Goal: Task Accomplishment & Management: Use online tool/utility

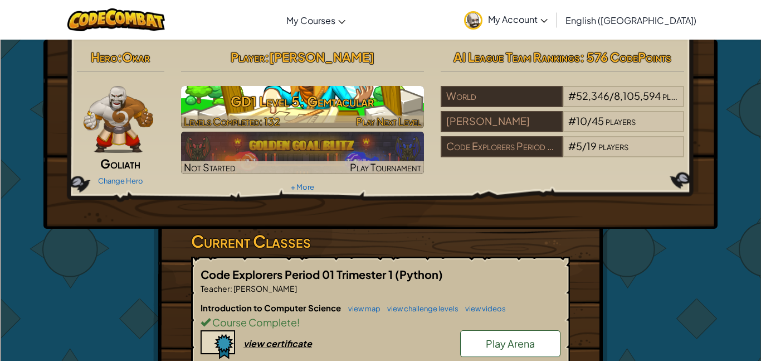
click at [259, 95] on h3 "GD1 Level 5: Gemtacular" at bounding box center [303, 101] width 244 height 25
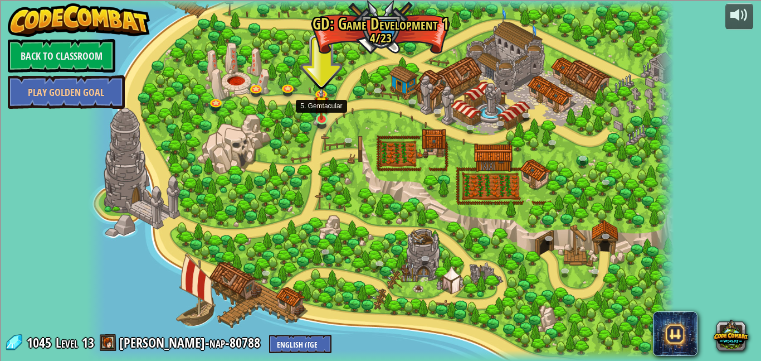
click at [323, 117] on img at bounding box center [321, 103] width 14 height 33
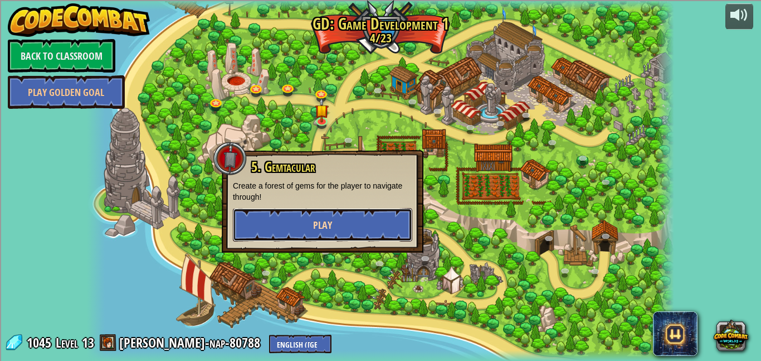
click at [357, 217] on button "Play" at bounding box center [322, 224] width 179 height 33
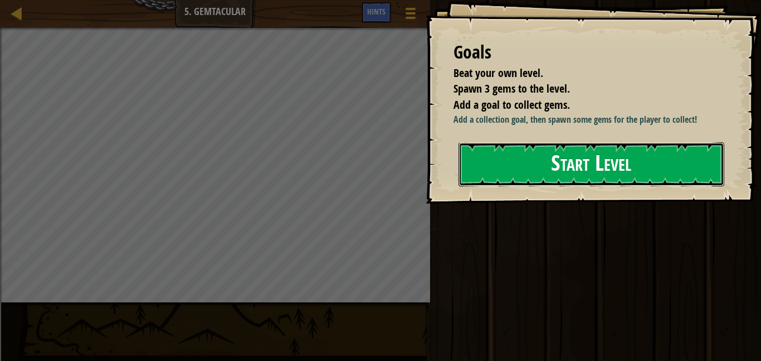
click at [572, 186] on button "Start Level" at bounding box center [592, 164] width 266 height 44
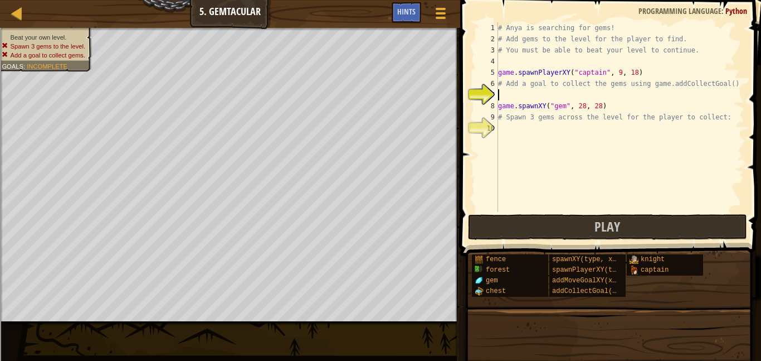
click at [530, 100] on div "# Anya is searching for gems! # Add gems to the level for the player to find. #…" at bounding box center [620, 128] width 249 height 212
type textarea "game.spawnXY("gem", 28, 28)"
click at [526, 96] on div "# Anya is searching for gems! # Add gems to the level for the player to find. #…" at bounding box center [620, 128] width 249 height 212
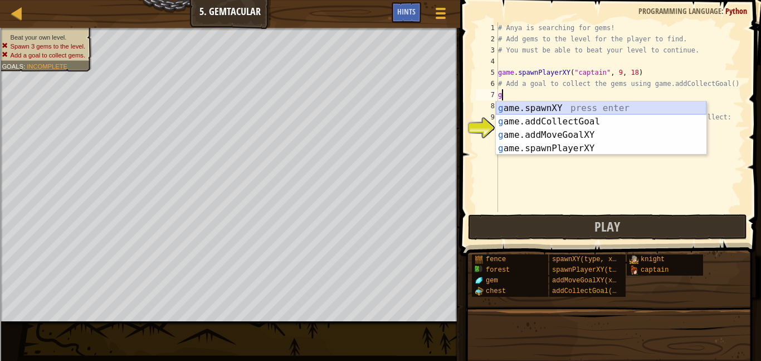
scroll to position [5, 1]
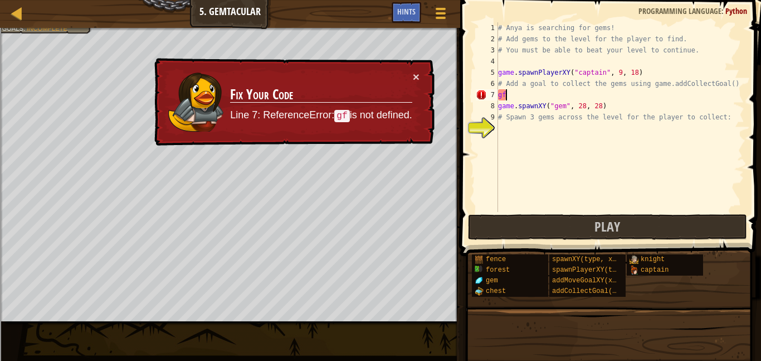
type textarea "g"
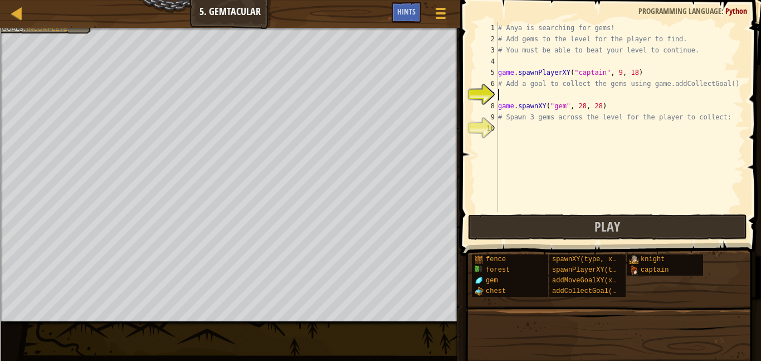
type textarea "g"
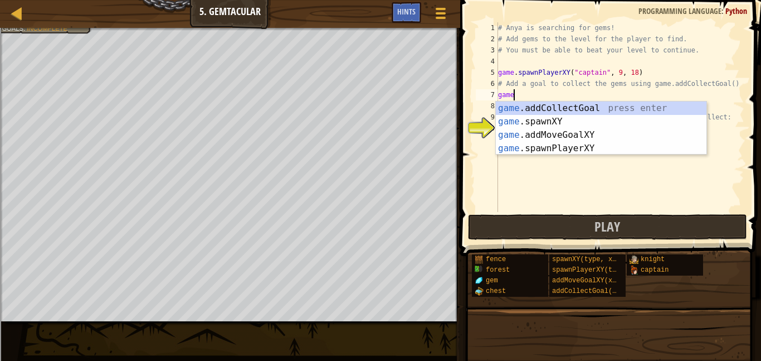
scroll to position [5, 2]
click at [609, 129] on div "game. addCollectGoal press enter game. spawnXY press enter game. addMoveGoalXY …" at bounding box center [601, 141] width 211 height 80
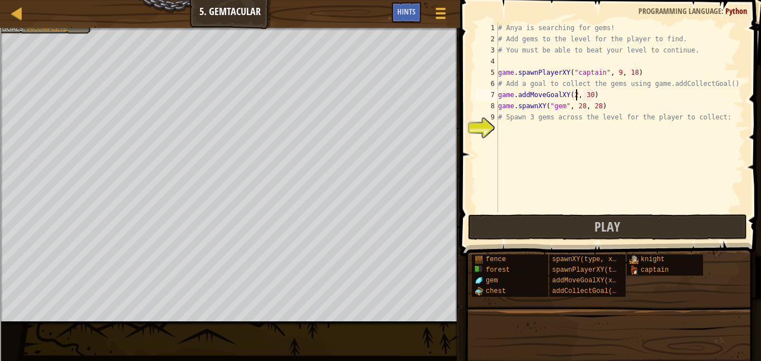
scroll to position [5, 12]
click at [595, 94] on div "# Anya is searching for gems! # Add gems to the level for the player to find. #…" at bounding box center [620, 128] width 249 height 212
type textarea "game.addMoveGoalXY(28, 29)"
click at [567, 123] on div "# Anya is searching for gems! # Add gems to the level for the player to find. #…" at bounding box center [620, 128] width 249 height 212
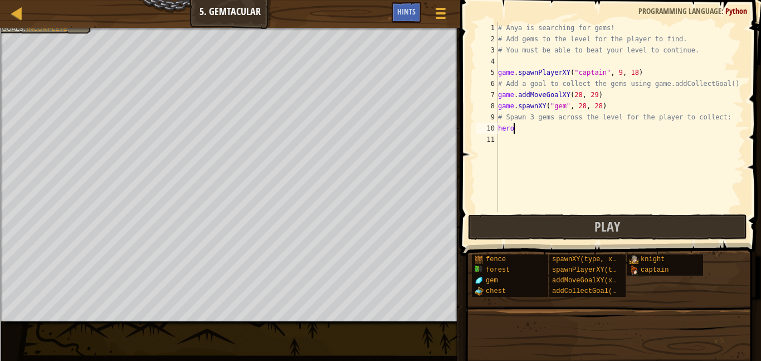
scroll to position [5, 1]
type textarea "h"
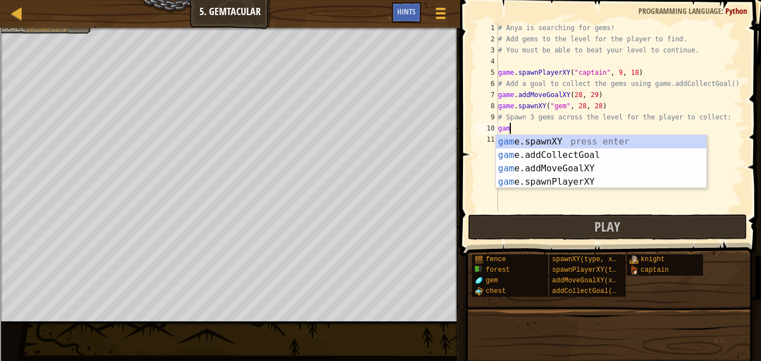
scroll to position [5, 2]
click at [612, 153] on div "game .addCollectGoal press enter game .spawnXY press enter game .addMoveGoalXY …" at bounding box center [601, 175] width 211 height 80
click at [603, 140] on div "game. addCollectGoal press enter game. spawnXY press enter game. addMoveGoalXY …" at bounding box center [601, 175] width 211 height 80
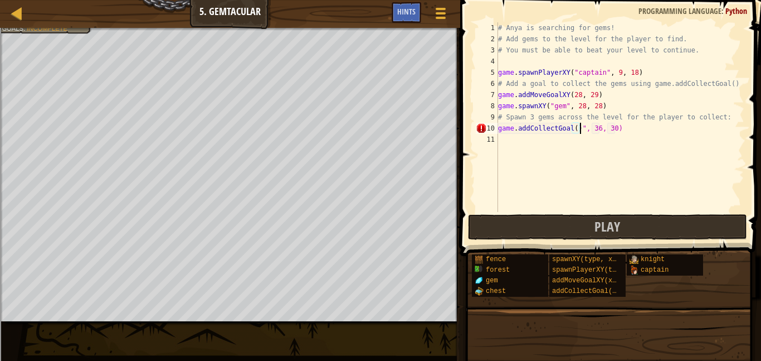
click at [576, 129] on div "# Anya is searching for gems! # Add gems to the level for the player to find. #…" at bounding box center [620, 128] width 249 height 212
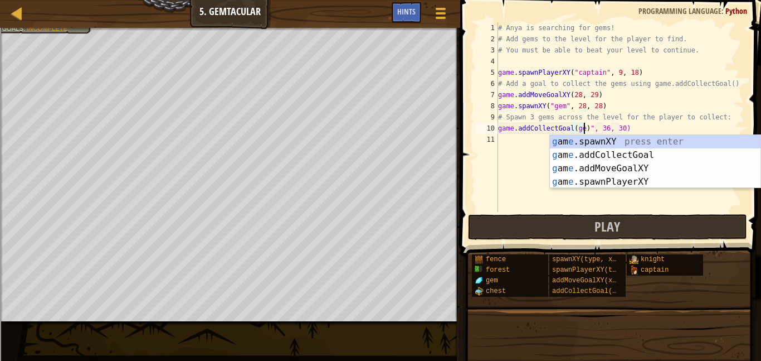
scroll to position [5, 13]
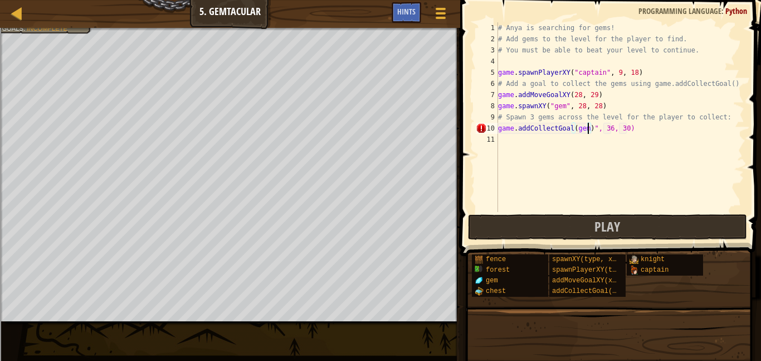
click at [611, 125] on div "# Anya is searching for gems! # Add gems to the level for the player to find. #…" at bounding box center [620, 128] width 249 height 212
click at [627, 128] on div "# Anya is searching for gems! # Add gems to the level for the player to find. #…" at bounding box center [620, 128] width 249 height 212
click at [592, 127] on div "# Anya is searching for gems! # Add gems to the level for the player to find. #…" at bounding box center [620, 128] width 249 height 212
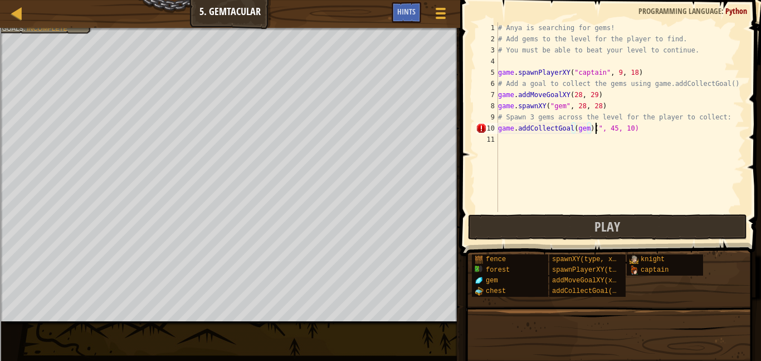
scroll to position [5, 14]
click at [600, 124] on div "# Anya is searching for gems! # Add gems to the level for the player to find. #…" at bounding box center [620, 128] width 249 height 212
click at [598, 126] on div "# Anya is searching for gems! # Add gems to the level for the player to find. #…" at bounding box center [620, 128] width 249 height 212
click at [595, 127] on div "# Anya is searching for gems! # Add gems to the level for the player to find. #…" at bounding box center [620, 128] width 249 height 212
click at [601, 128] on div "# Anya is searching for gems! # Add gems to the level for the player to find. #…" at bounding box center [620, 128] width 249 height 212
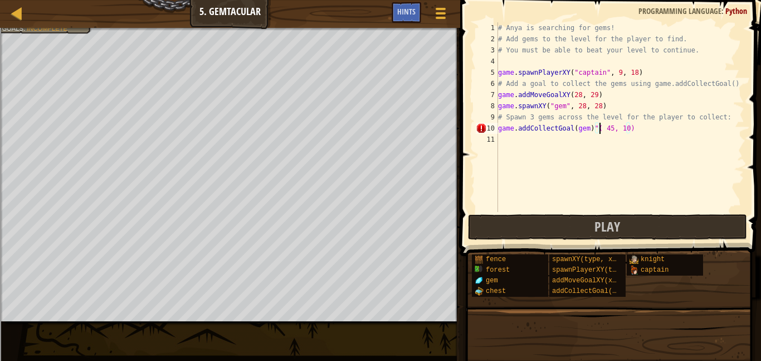
scroll to position [5, 15]
click at [605, 126] on div "# Anya is searching for gems! # Add gems to the level for the player to find. #…" at bounding box center [620, 128] width 249 height 212
type textarea "game.addCollectGoal(gem)"(45, 10)"
click at [592, 225] on button "Play" at bounding box center [607, 227] width 279 height 26
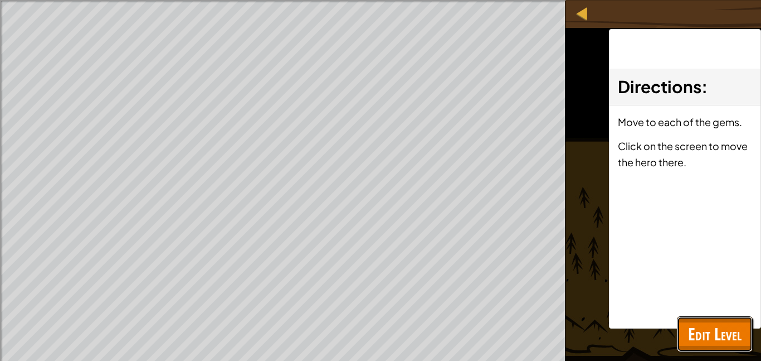
click at [709, 323] on span "Edit Level" at bounding box center [715, 333] width 54 height 23
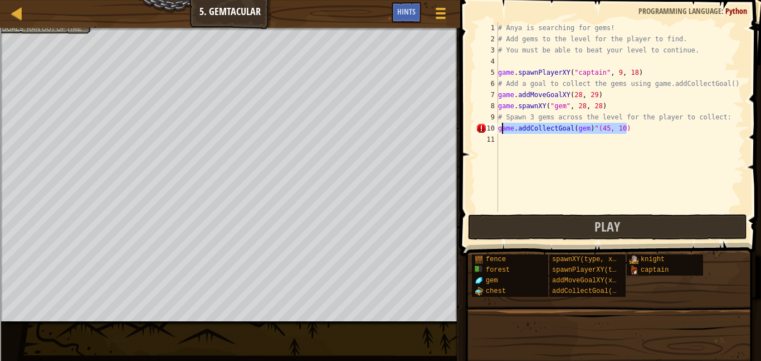
drag, startPoint x: 628, startPoint y: 129, endPoint x: 500, endPoint y: 128, distance: 127.7
click at [500, 128] on div "# Anya is searching for gems! # Add gems to the level for the player to find. #…" at bounding box center [620, 128] width 249 height 212
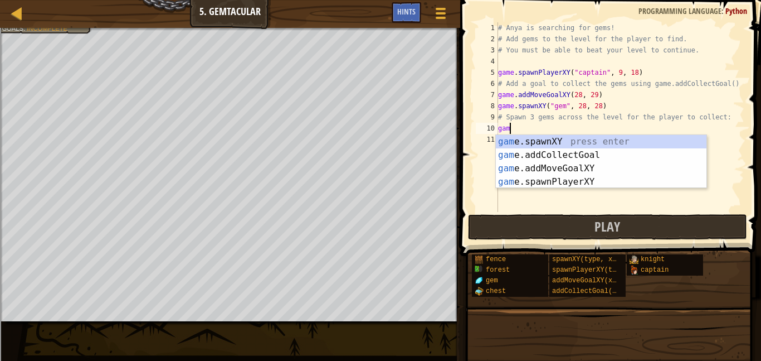
type textarea "game"
click at [616, 142] on div "game .addCollectGoal press enter game .spawnXY press enter game .addMoveGoalXY …" at bounding box center [601, 175] width 211 height 80
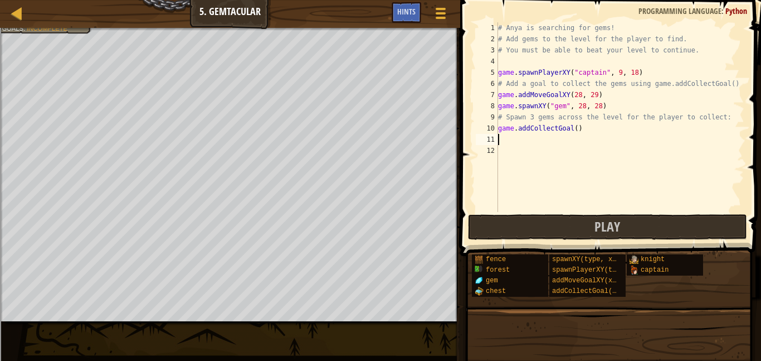
scroll to position [5, 0]
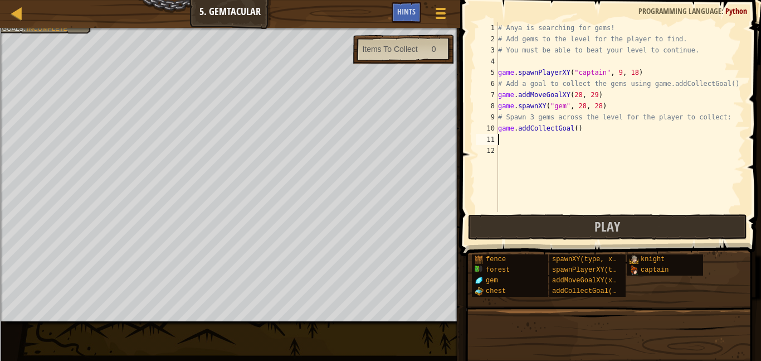
click at [572, 131] on div "# Anya is searching for gems! # Add gems to the level for the player to find. #…" at bounding box center [620, 128] width 249 height 212
type textarea "game.addCollectGoal()"
click at [577, 127] on div "# Anya is searching for gems! # Add gems to the level for the player to find. #…" at bounding box center [620, 128] width 249 height 212
click at [619, 231] on span "Play" at bounding box center [608, 226] width 26 height 18
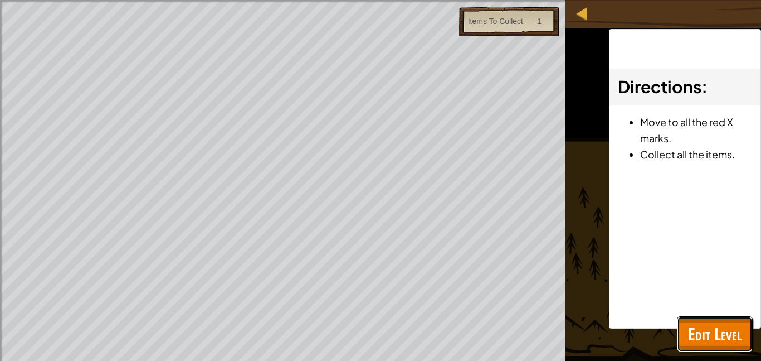
click at [711, 334] on span "Edit Level" at bounding box center [715, 333] width 54 height 23
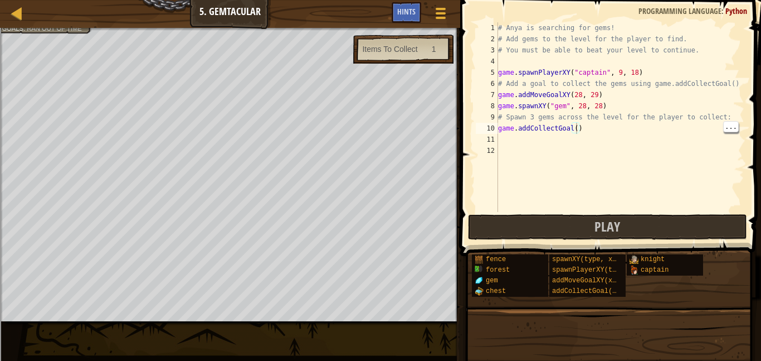
click at [577, 128] on div "# Anya is searching for gems! # Add gems to the level for the player to find. #…" at bounding box center [620, 128] width 249 height 212
click at [591, 134] on div "# Anya is searching for gems! # Add gems to the level for the player to find. #…" at bounding box center [620, 128] width 249 height 212
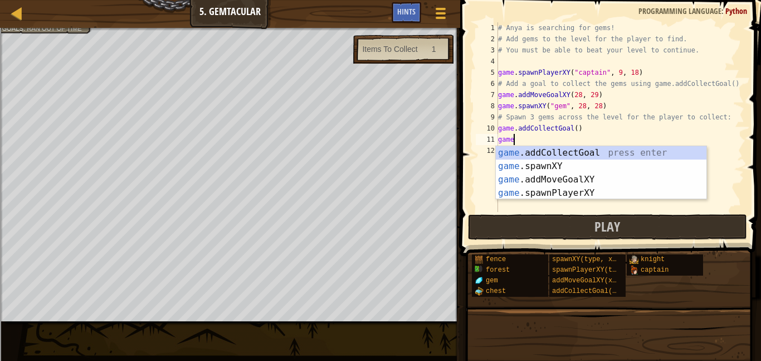
scroll to position [5, 2]
click at [560, 163] on div "game .addCollectGoal press enter game .spawnXY press enter game .addMoveGoalXY …" at bounding box center [601, 186] width 211 height 80
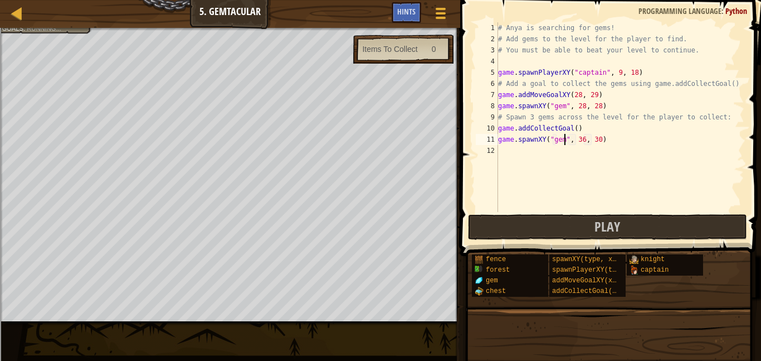
scroll to position [5, 9]
click at [584, 141] on div "# Anya is searching for gems! # Add gems to the level for the player to find. #…" at bounding box center [620, 128] width 249 height 212
click at [600, 139] on div "# Anya is searching for gems! # Add gems to the level for the player to find. #…" at bounding box center [620, 128] width 249 height 212
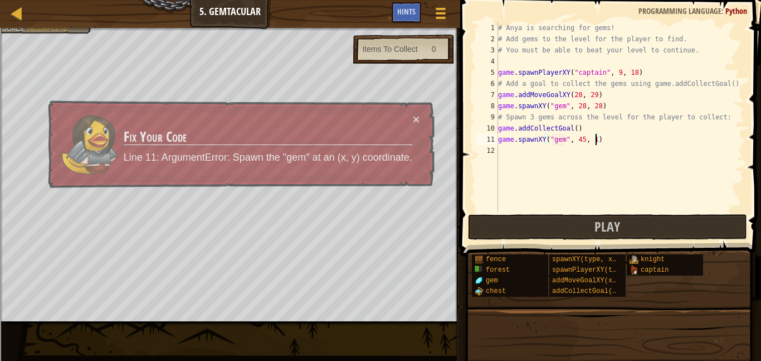
type textarea "game.spawnXY("gem", 45, 10)"
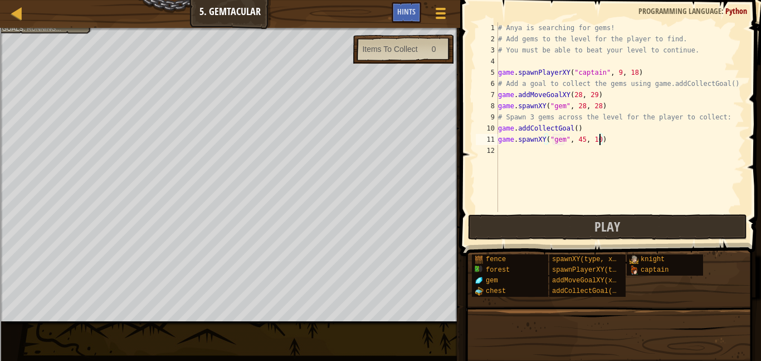
scroll to position [5, 14]
drag, startPoint x: 613, startPoint y: 142, endPoint x: 499, endPoint y: 144, distance: 114.3
click at [499, 144] on div "# Anya is searching for gems! # Add gems to the level for the player to find. #…" at bounding box center [620, 128] width 249 height 212
click at [516, 153] on div "# Anya is searching for gems! # Add gems to the level for the player to find. #…" at bounding box center [620, 128] width 249 height 212
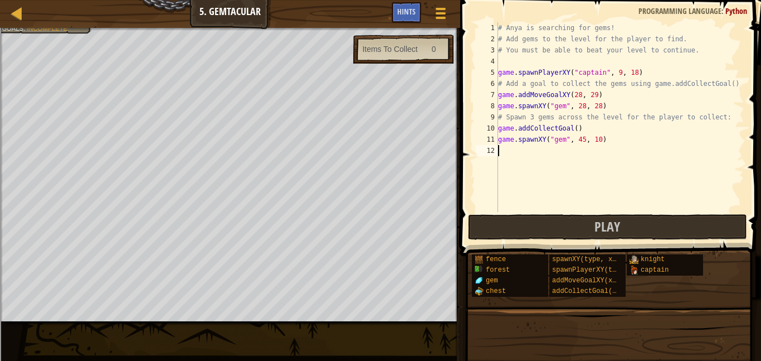
paste textarea "game.spawnXY("gem", 45, 10)"
click at [583, 150] on div "# Anya is searching for gems! # Add gems to the level for the player to find. #…" at bounding box center [620, 128] width 249 height 212
click at [599, 151] on div "# Anya is searching for gems! # Add gems to the level for the player to find. #…" at bounding box center [620, 128] width 249 height 212
type textarea "game.spawnXY("gem", 46, 28)"
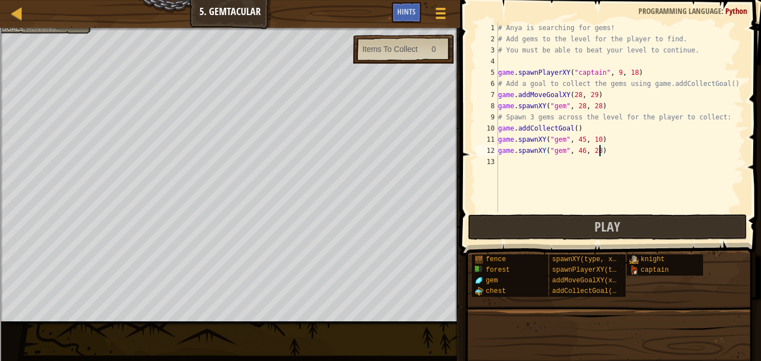
scroll to position [5, 14]
drag, startPoint x: 607, startPoint y: 148, endPoint x: 490, endPoint y: 153, distance: 116.6
click at [490, 153] on div "game.spawnXY("gem", 46, 28) 1 2 3 4 5 6 7 8 9 10 11 12 13 # Anya is searching f…" at bounding box center [609, 117] width 271 height 190
click at [534, 159] on div "# Anya is searching for gems! # Add gems to the level for the player to find. #…" at bounding box center [620, 128] width 249 height 212
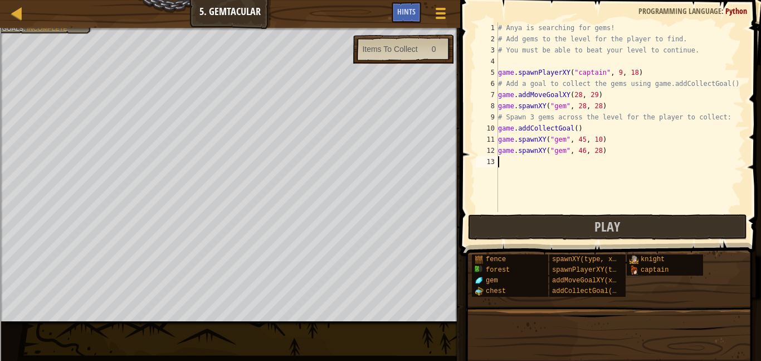
paste textarea "game.spawnXY("gem", 46, 28)"
click at [584, 164] on div "# Anya is searching for gems! # Add gems to the level for the player to find. #…" at bounding box center [620, 128] width 249 height 212
click at [601, 164] on div "# Anya is searching for gems! # Add gems to the level for the player to find. #…" at bounding box center [620, 128] width 249 height 212
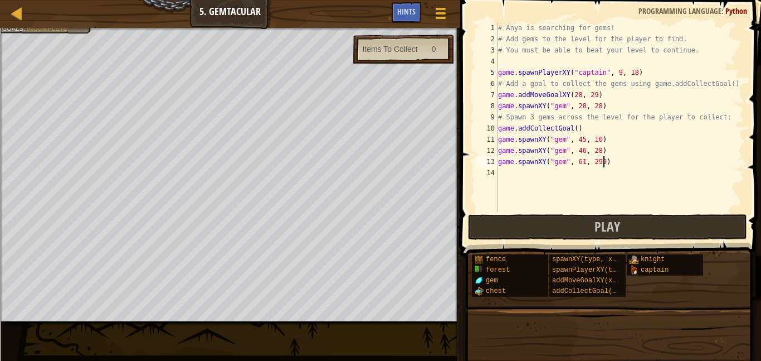
type textarea "game.spawnXY("gem", 61, 29)"
click at [504, 236] on button "Play" at bounding box center [607, 227] width 279 height 26
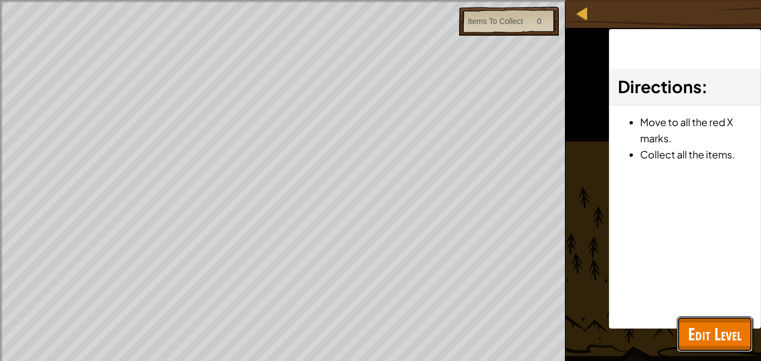
click at [683, 320] on button "Edit Level" at bounding box center [715, 334] width 76 height 36
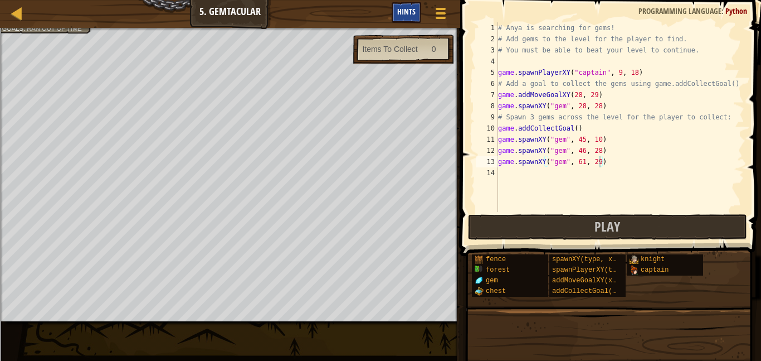
click at [401, 17] on div "Hints" at bounding box center [407, 12] width 30 height 21
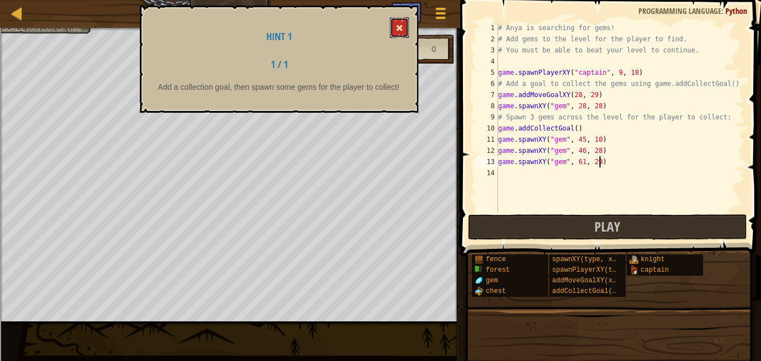
click at [400, 21] on button at bounding box center [399, 27] width 19 height 21
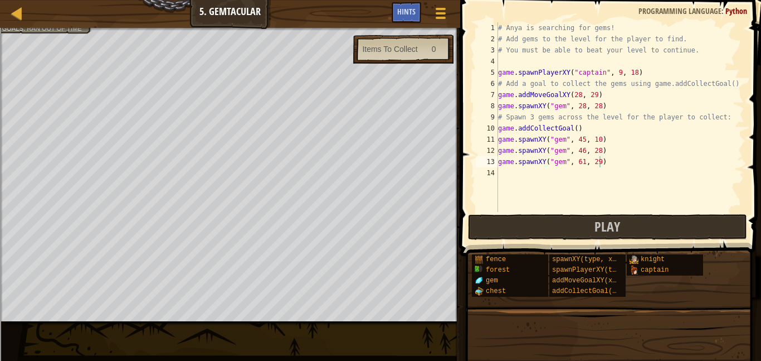
click at [51, 29] on div at bounding box center [230, 29] width 460 height 3
click at [520, 234] on button "Play" at bounding box center [607, 227] width 279 height 26
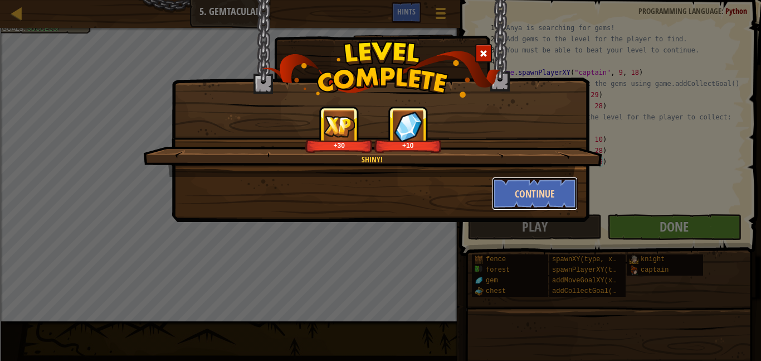
click at [523, 194] on button "Continue" at bounding box center [535, 193] width 86 height 33
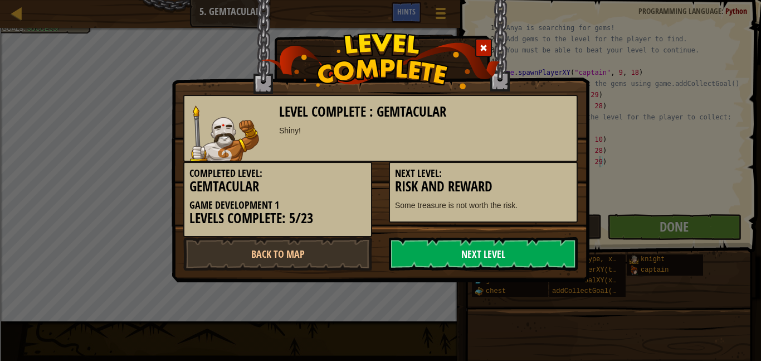
click at [477, 243] on link "Next Level" at bounding box center [483, 253] width 189 height 33
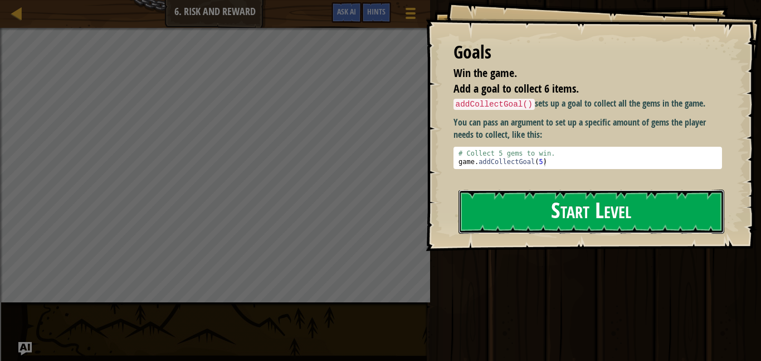
click at [598, 207] on button "Start Level" at bounding box center [592, 212] width 266 height 44
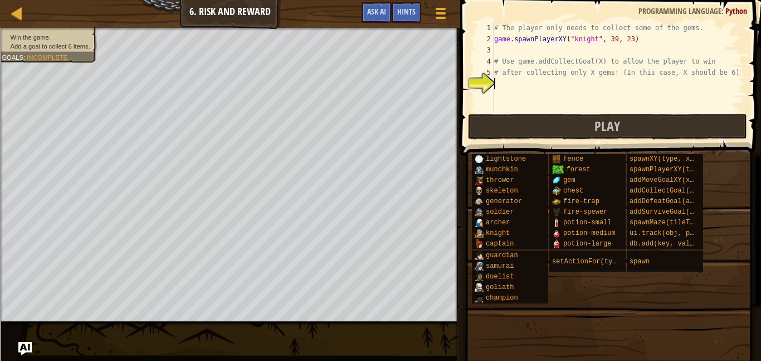
click at [539, 79] on div "# The player only needs to collect some of the gems. game . spawnPlayerXY ( "kn…" at bounding box center [618, 77] width 253 height 111
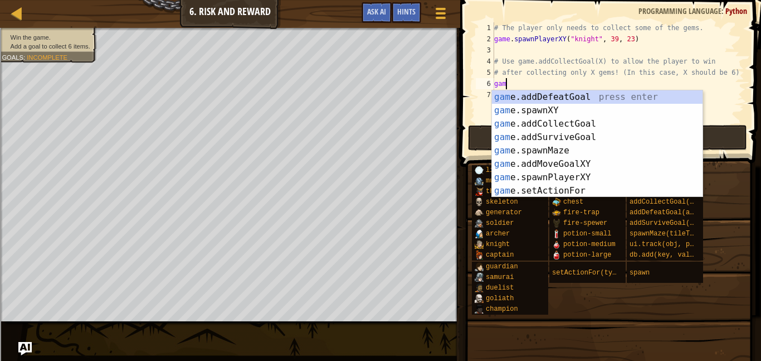
scroll to position [5, 1]
type textarea "g"
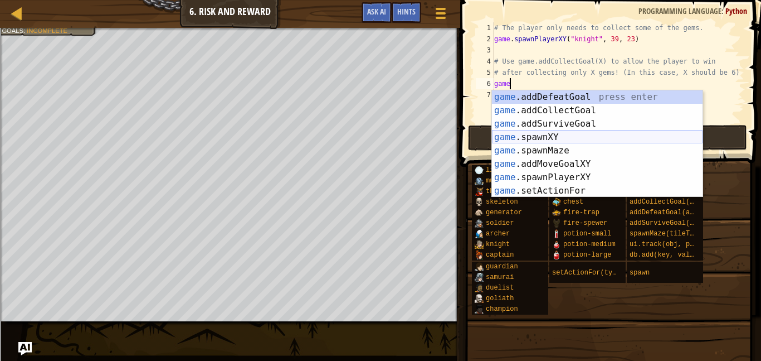
click at [588, 133] on div "game .addDefeatGoal press enter game .addCollectGoal press enter game .addSurvi…" at bounding box center [597, 157] width 211 height 134
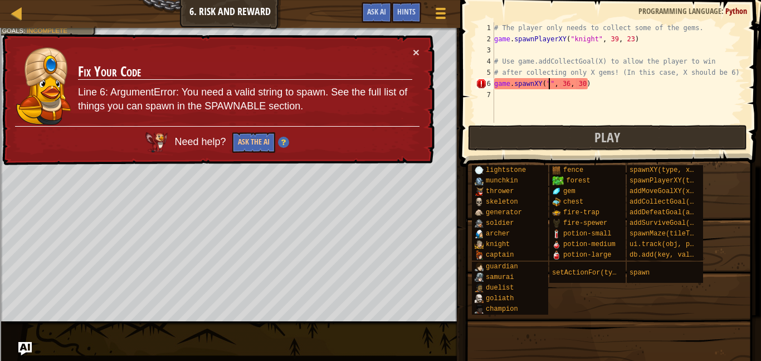
scroll to position [5, 8]
type textarea "game.spawnXY("", 36, 30)"
drag, startPoint x: 607, startPoint y: 84, endPoint x: 494, endPoint y: 83, distance: 112.1
click at [494, 83] on div "# The player only needs to collect some of the gems. game . spawnPlayerXY ( "kn…" at bounding box center [618, 83] width 253 height 123
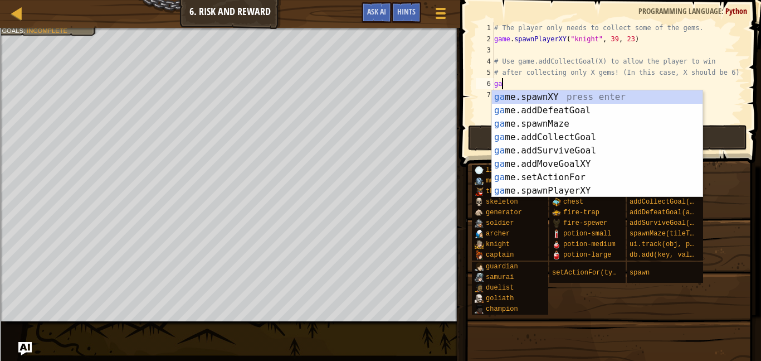
type textarea "game"
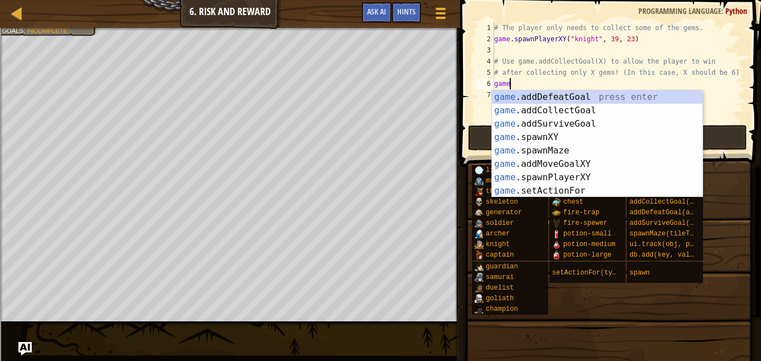
scroll to position [5, 2]
click at [549, 108] on div "game .addDefeatGoal press enter game .addCollectGoal press enter game .addSurvi…" at bounding box center [597, 157] width 211 height 134
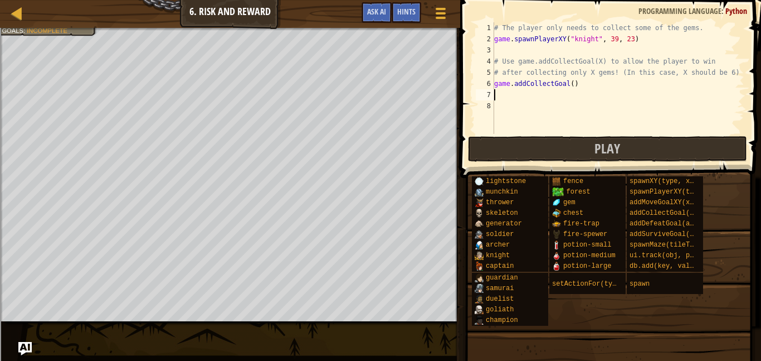
click at [573, 86] on div "# The player only needs to collect some of the gems. game . spawnPlayerXY ( "kn…" at bounding box center [618, 89] width 253 height 134
click at [571, 83] on div "# The player only needs to collect some of the gems. game . spawnPlayerXY ( "kn…" at bounding box center [618, 89] width 253 height 134
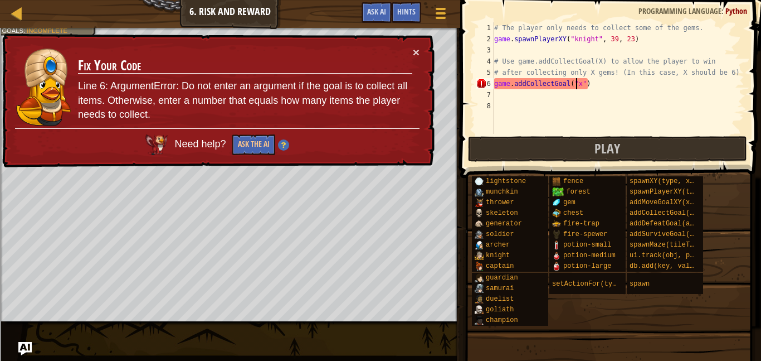
click at [581, 81] on div "# The player only needs to collect some of the gems. game . spawnPlayerXY ( "kn…" at bounding box center [618, 89] width 253 height 134
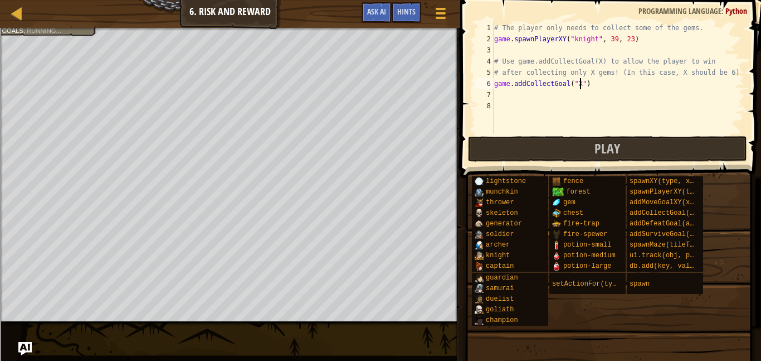
scroll to position [5, 12]
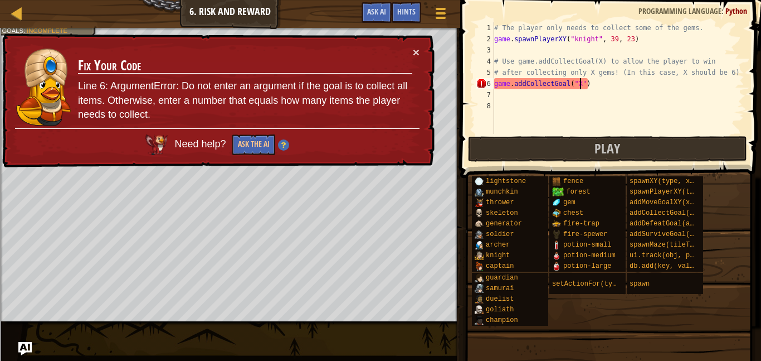
click at [584, 81] on div "# The player only needs to collect some of the gems. game . spawnPlayerXY ( "kn…" at bounding box center [618, 89] width 253 height 134
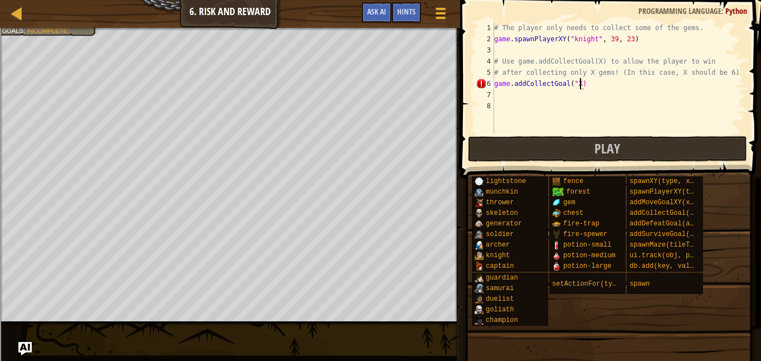
type textarea "game.addCollectGoal()"
click at [635, 153] on button "Play" at bounding box center [607, 149] width 279 height 26
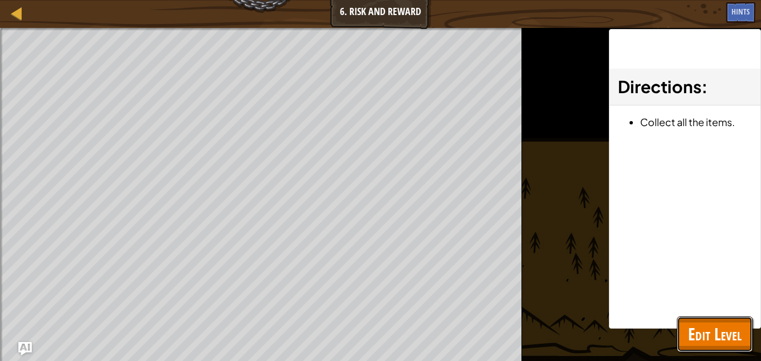
click at [731, 338] on span "Edit Level" at bounding box center [715, 333] width 54 height 23
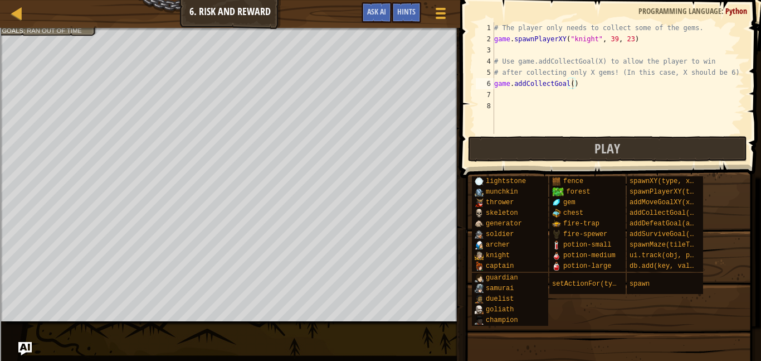
click at [508, 93] on div "# The player only needs to collect some of the gems. game . spawnPlayerXY ( "kn…" at bounding box center [618, 89] width 253 height 134
click at [582, 147] on button "Play" at bounding box center [607, 149] width 279 height 26
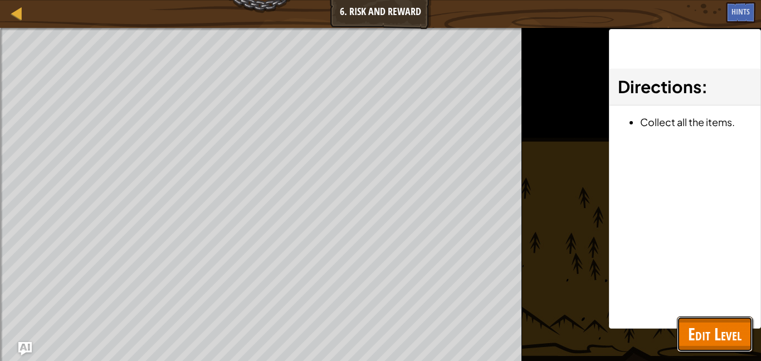
click at [720, 339] on span "Edit Level" at bounding box center [715, 333] width 54 height 23
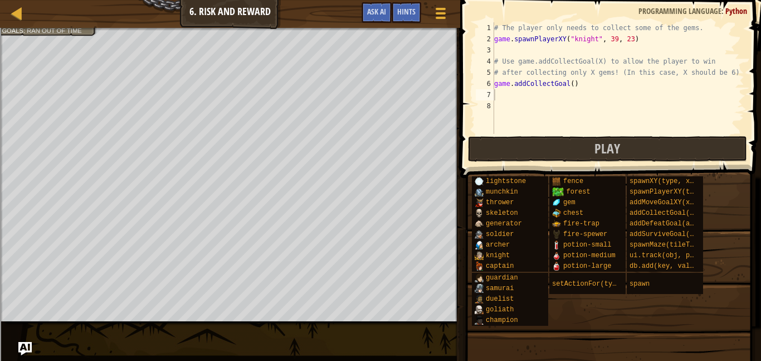
click at [560, 96] on div "# The player only needs to collect some of the gems. game . spawnPlayerXY ( "kn…" at bounding box center [618, 89] width 253 height 134
click at [404, 8] on span "Hints" at bounding box center [406, 11] width 18 height 11
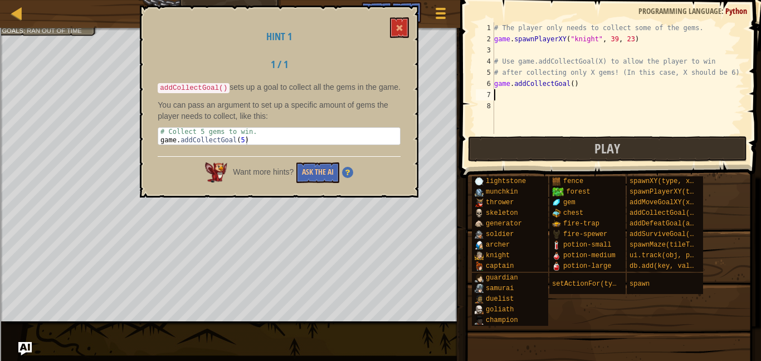
click at [572, 86] on div "# The player only needs to collect some of the gems. game . spawnPlayerXY ( "kn…" at bounding box center [618, 89] width 253 height 134
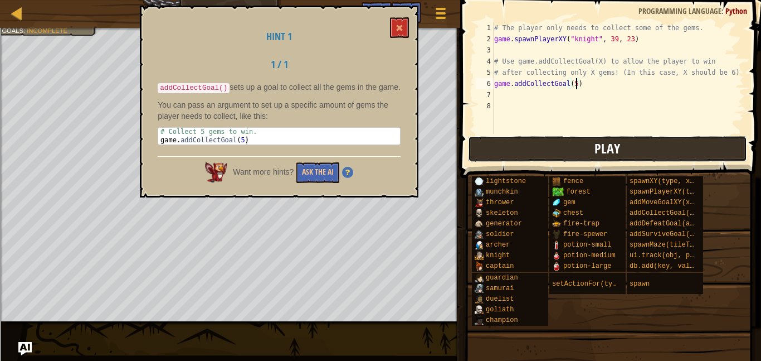
click at [609, 138] on button "Play" at bounding box center [607, 149] width 279 height 26
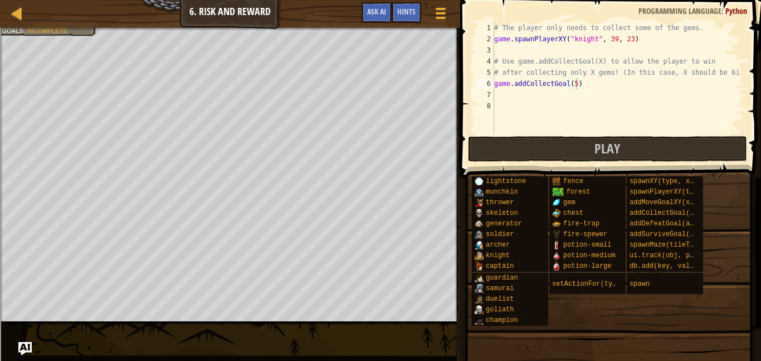
click at [32, 30] on div at bounding box center [230, 29] width 460 height 3
click at [65, 27] on div "Map Game Development 1 6. Risk and Reward Game Menu Done Hints Ask AI" at bounding box center [230, 14] width 460 height 28
click at [66, 30] on div at bounding box center [230, 29] width 460 height 3
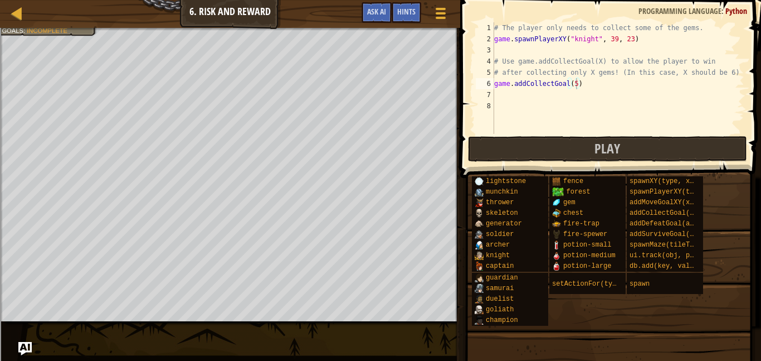
click at [66, 30] on div at bounding box center [230, 29] width 460 height 3
click at [588, 87] on div "# The player only needs to collect some of the gems. game . spawnPlayerXY ( "kn…" at bounding box center [618, 89] width 253 height 134
click at [373, 7] on span "Ask AI" at bounding box center [376, 11] width 19 height 11
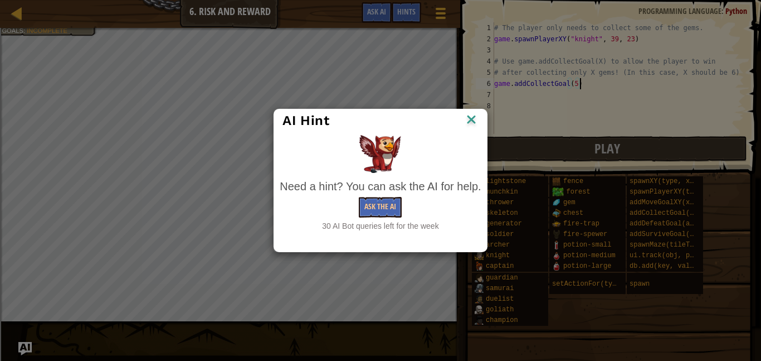
click at [470, 119] on img at bounding box center [471, 120] width 14 height 17
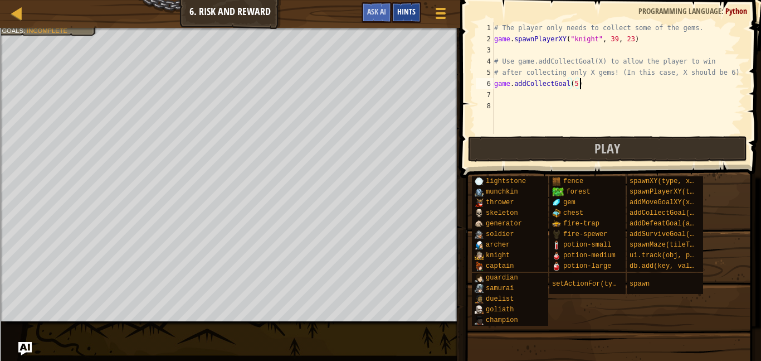
click at [410, 11] on span "Hints" at bounding box center [406, 11] width 18 height 11
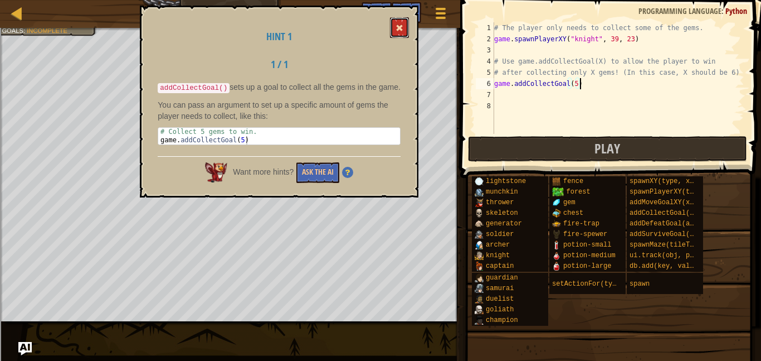
click at [397, 33] on button at bounding box center [399, 27] width 19 height 21
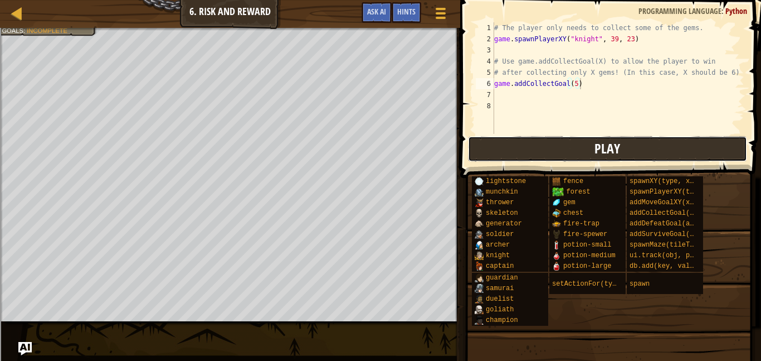
click at [565, 137] on button "Play" at bounding box center [607, 149] width 279 height 26
click at [356, 6] on div "Game Menu Done Hints Ask AI" at bounding box center [405, 15] width 99 height 26
click at [373, 8] on span "Ask AI" at bounding box center [376, 11] width 19 height 11
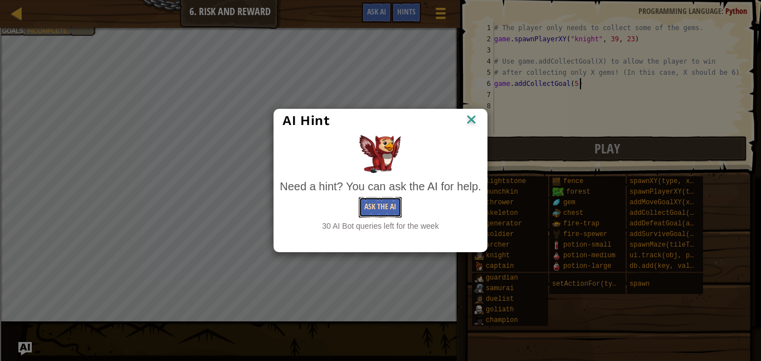
click at [377, 203] on button "Ask the AI" at bounding box center [380, 207] width 43 height 21
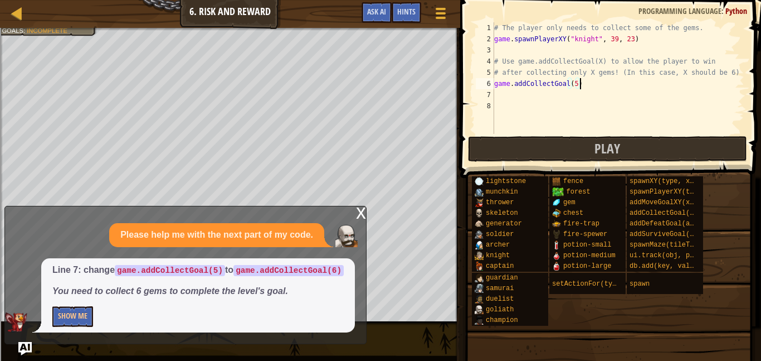
click at [576, 84] on div "# The player only needs to collect some of the gems. game . spawnPlayerXY ( "kn…" at bounding box center [618, 89] width 253 height 134
type textarea "game.addCollectGoal(6)"
click at [352, 226] on img at bounding box center [347, 236] width 22 height 22
click at [605, 144] on span "Play" at bounding box center [608, 148] width 26 height 18
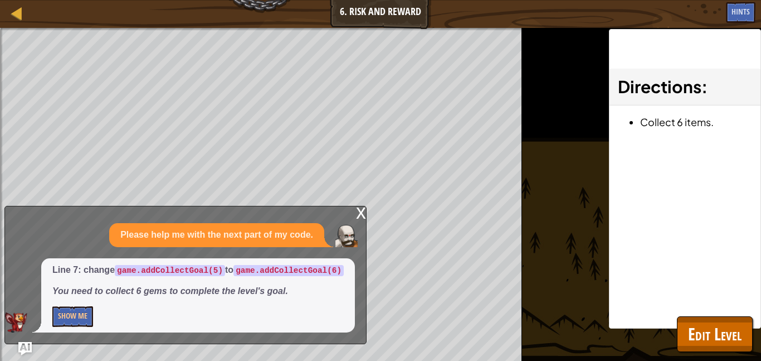
click at [360, 215] on div "x" at bounding box center [361, 211] width 10 height 11
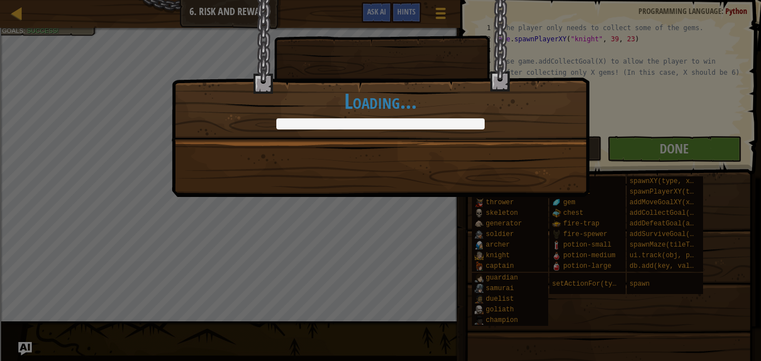
click at [492, 166] on div "Gems aren't worth dying over. +10 +10 Continue Loading..." at bounding box center [381, 98] width 418 height 197
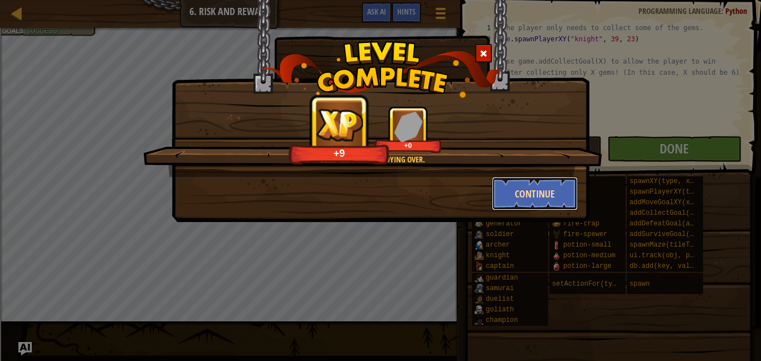
click at [532, 191] on button "Continue" at bounding box center [535, 193] width 86 height 33
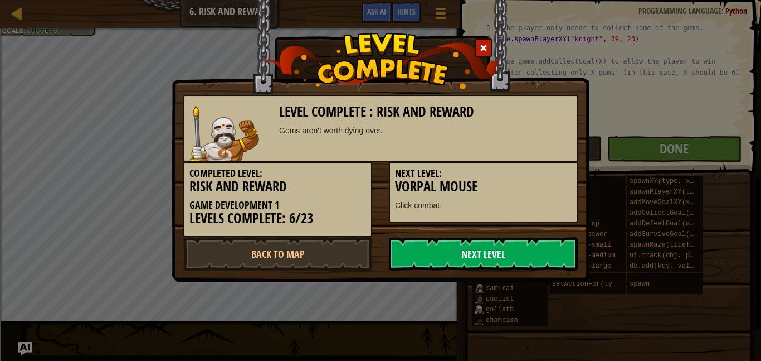
click at [520, 255] on link "Next Level" at bounding box center [483, 253] width 189 height 33
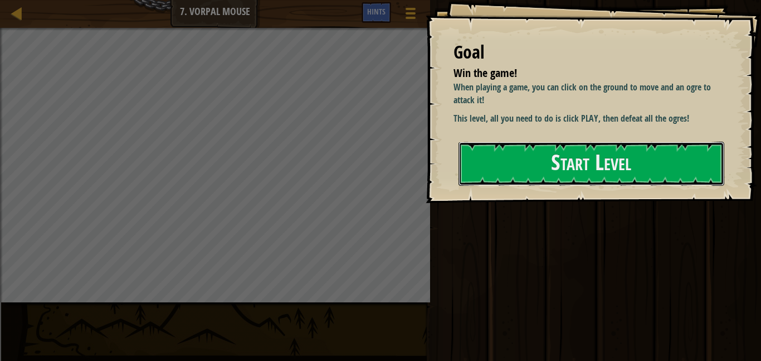
click at [473, 186] on button "Start Level" at bounding box center [592, 164] width 266 height 44
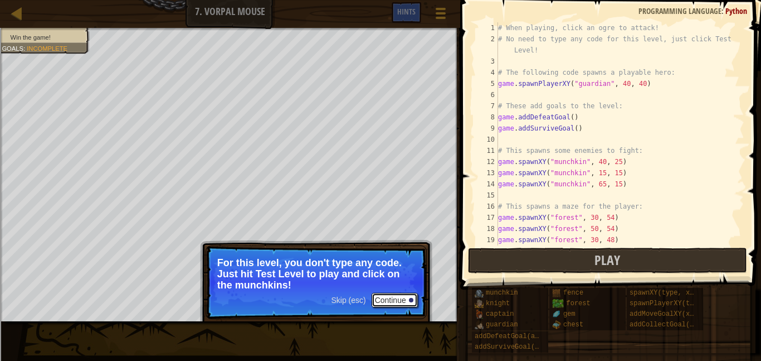
click at [385, 306] on button "Continue" at bounding box center [395, 300] width 46 height 14
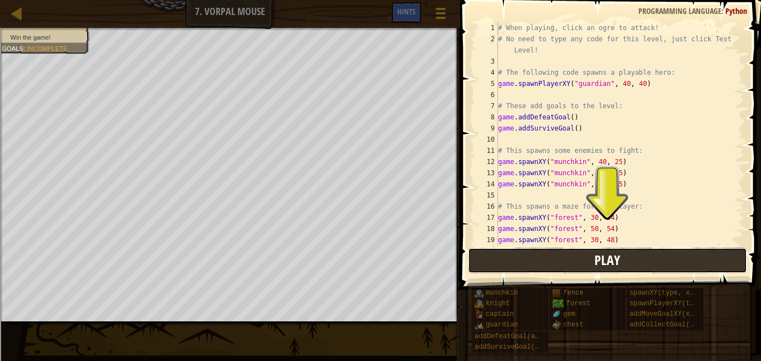
click at [605, 256] on span "Play" at bounding box center [608, 260] width 26 height 18
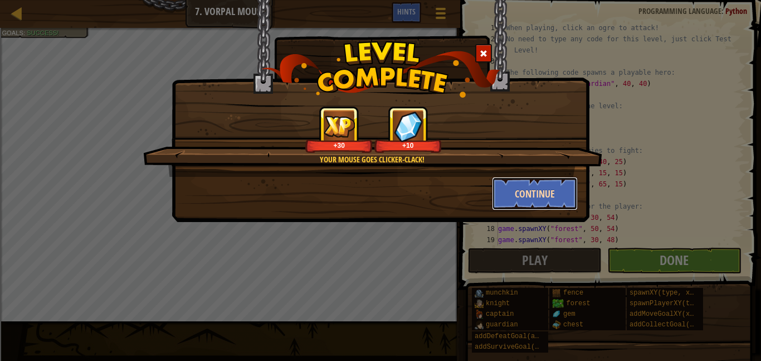
click at [512, 191] on button "Continue" at bounding box center [535, 193] width 86 height 33
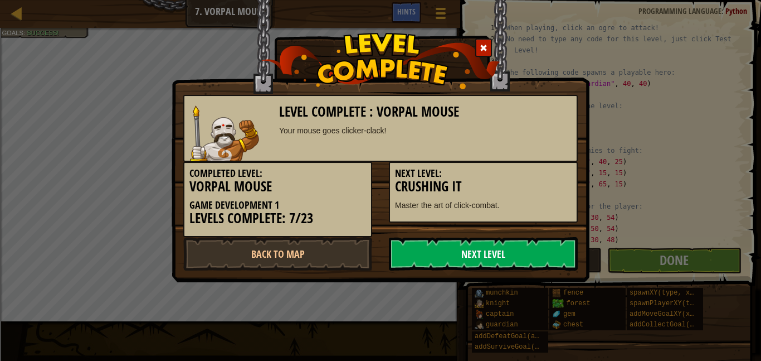
click at [491, 248] on link "Next Level" at bounding box center [483, 253] width 189 height 33
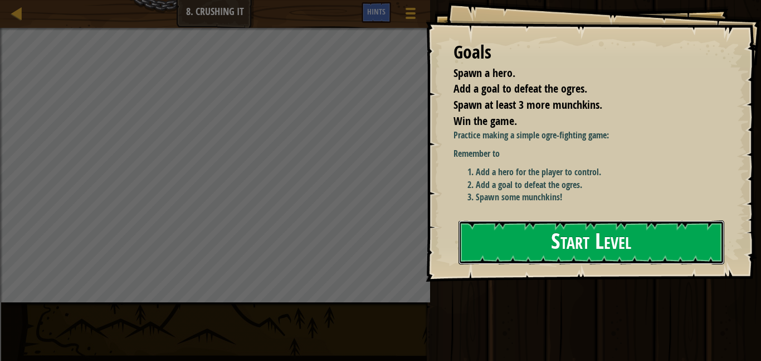
click at [629, 236] on button "Start Level" at bounding box center [592, 242] width 266 height 44
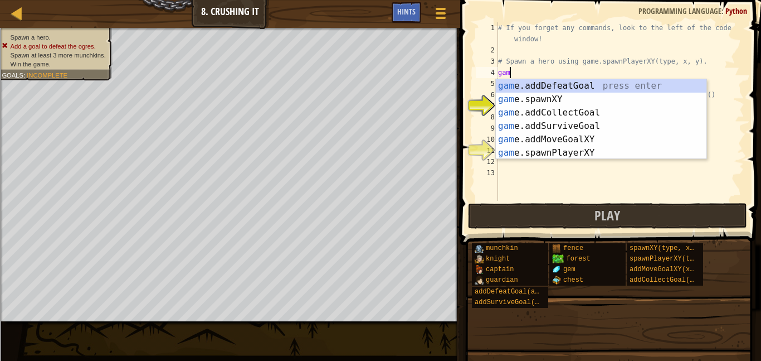
scroll to position [5, 2]
click at [569, 148] on div "game .addDefeatGoal press enter game .addCollectGoal press enter game .addSurvi…" at bounding box center [601, 132] width 211 height 107
type textarea "player = game.spawnPlayerXY("captain", 36, 30)"
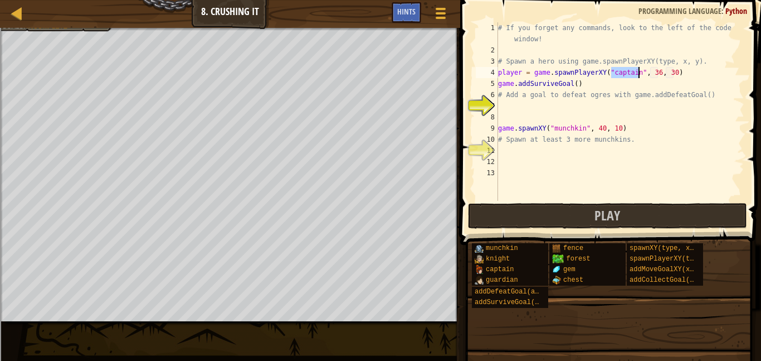
click at [557, 104] on div "# If you forget any commands, look to the left of the code window! # Spawn a he…" at bounding box center [620, 128] width 249 height 212
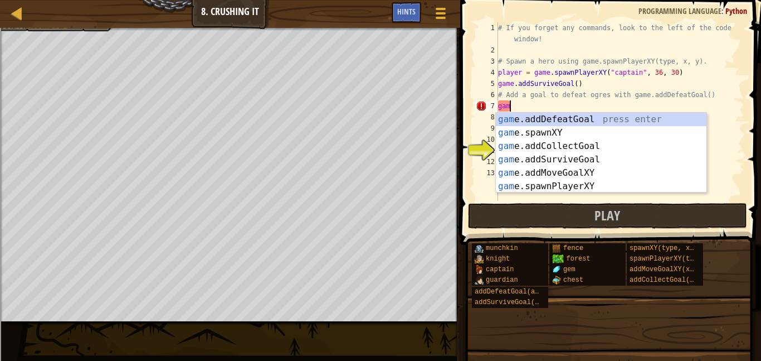
type textarea "game"
click at [583, 122] on div "game .addDefeatGoal press enter game .addCollectGoal press enter game .addSurvi…" at bounding box center [601, 166] width 211 height 107
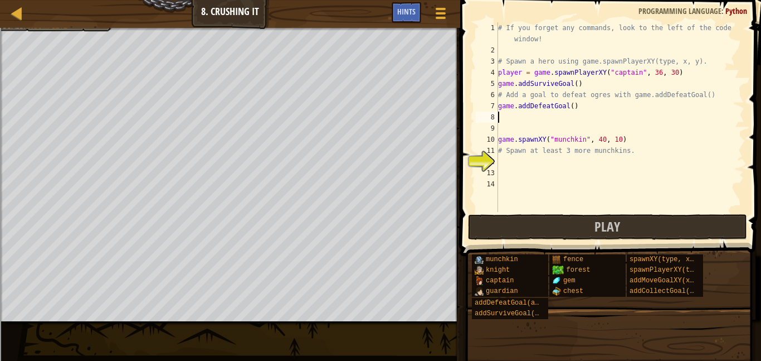
click at [531, 161] on div "# If you forget any commands, look to the left of the code window! # Spawn a he…" at bounding box center [620, 133] width 249 height 223
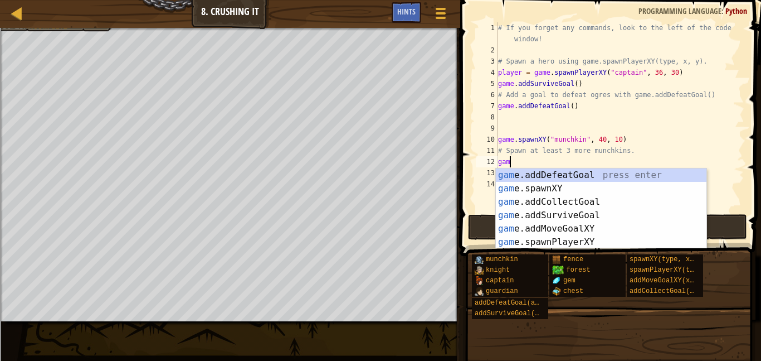
scroll to position [5, 2]
click at [576, 214] on div "game .addDefeatGoal press enter game .addCollectGoal press enter game .addSurvi…" at bounding box center [601, 221] width 211 height 107
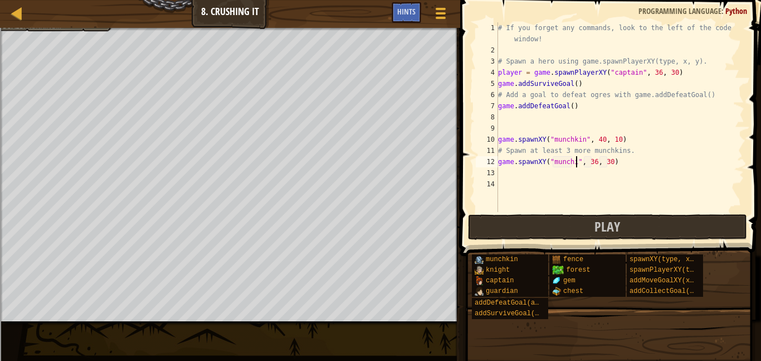
scroll to position [5, 11]
type textarea "game.spawnXY("munchkin", 36, 30)"
click at [553, 172] on div "# If you forget any commands, look to the left of the code window! # Spawn a he…" at bounding box center [620, 133] width 249 height 223
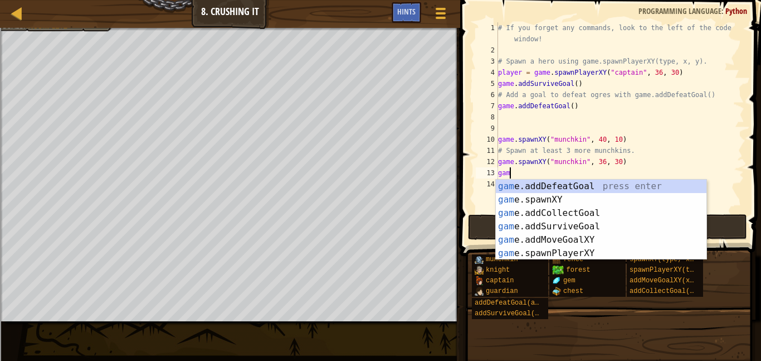
scroll to position [5, 2]
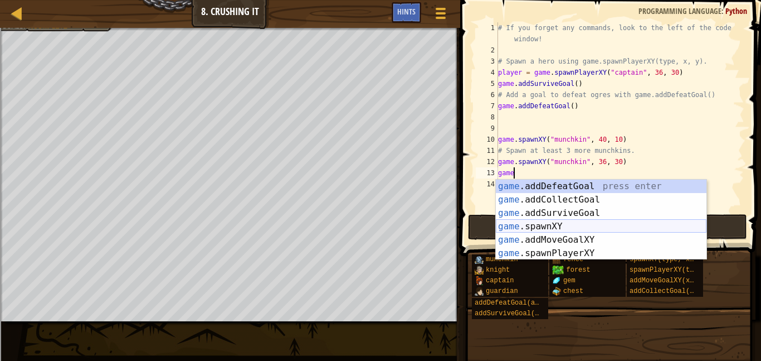
click at [552, 227] on div "game .addDefeatGoal press enter game .addCollectGoal press enter game .addSurvi…" at bounding box center [601, 232] width 211 height 107
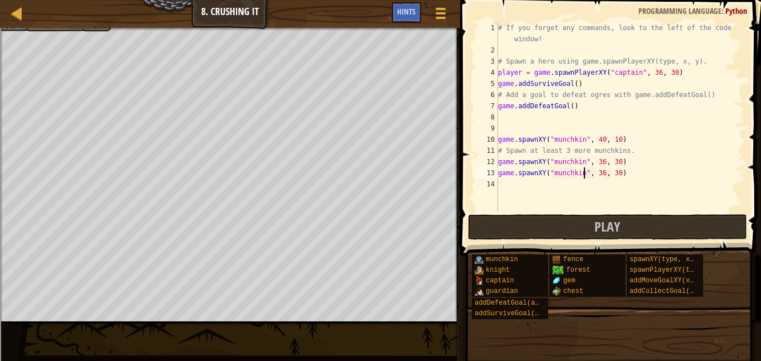
scroll to position [5, 12]
click at [604, 176] on div "# If you forget any commands, look to the left of the code window! # Spawn a he…" at bounding box center [620, 133] width 249 height 223
type textarea "game.spawnXY("munchkin", 37, 30)"
click at [596, 223] on span "Play" at bounding box center [608, 226] width 26 height 18
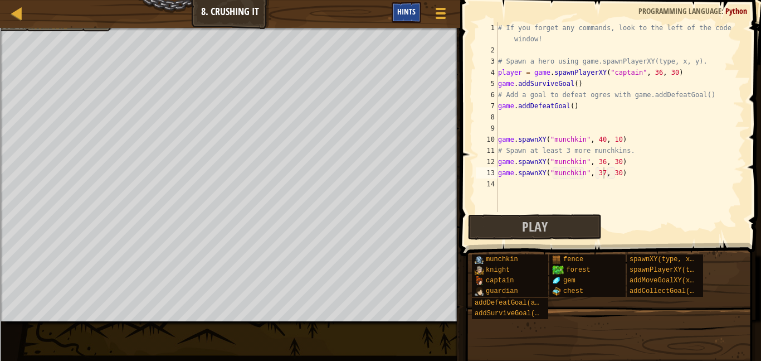
click at [411, 9] on span "Hints" at bounding box center [406, 11] width 18 height 11
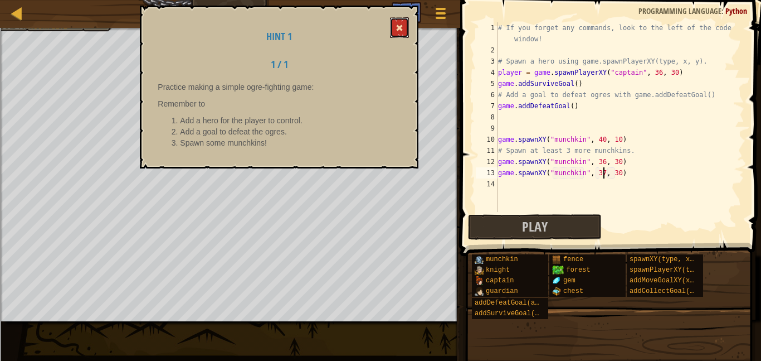
click at [407, 33] on button at bounding box center [399, 27] width 19 height 21
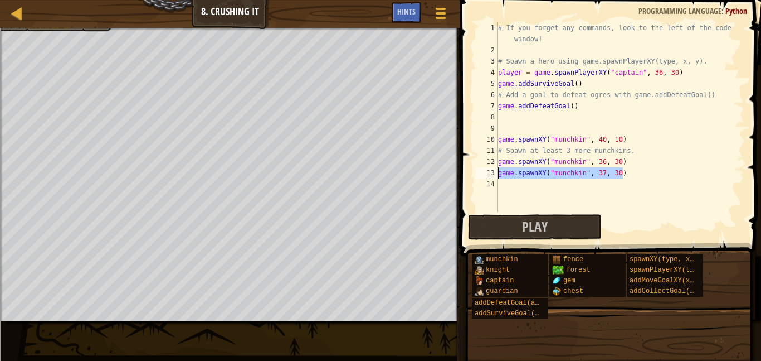
drag, startPoint x: 630, startPoint y: 170, endPoint x: 494, endPoint y: 173, distance: 136.0
click at [494, 173] on div "game.spawnXY("munchkin", 37, 30) 1 2 3 4 5 6 7 8 9 10 11 12 13 14 # If you forg…" at bounding box center [609, 117] width 271 height 190
click at [507, 185] on div "# If you forget any commands, look to the left of the code window! # Spawn a he…" at bounding box center [620, 133] width 249 height 223
paste textarea "game.spawnXY("munchkin", 37, 30)"
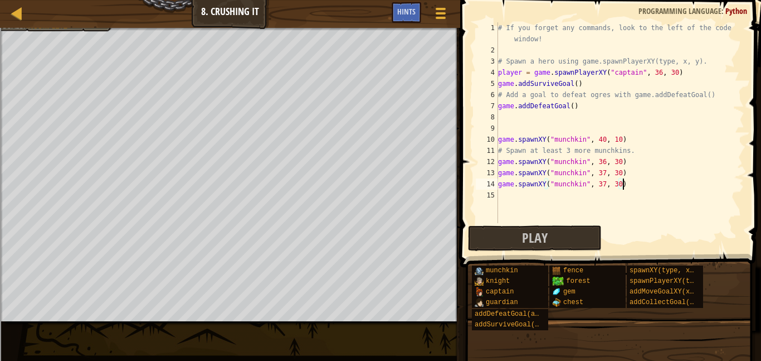
click at [603, 186] on div "# If you forget any commands, look to the left of the code window! # Spawn a he…" at bounding box center [620, 139] width 249 height 234
type textarea "game.spawnXY("munchkin", 38, 30)"
click at [575, 250] on button "Play" at bounding box center [535, 238] width 134 height 26
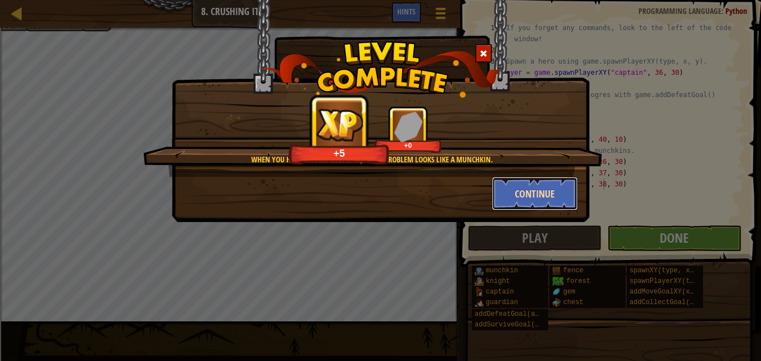
click at [532, 209] on button "Continue" at bounding box center [535, 193] width 86 height 33
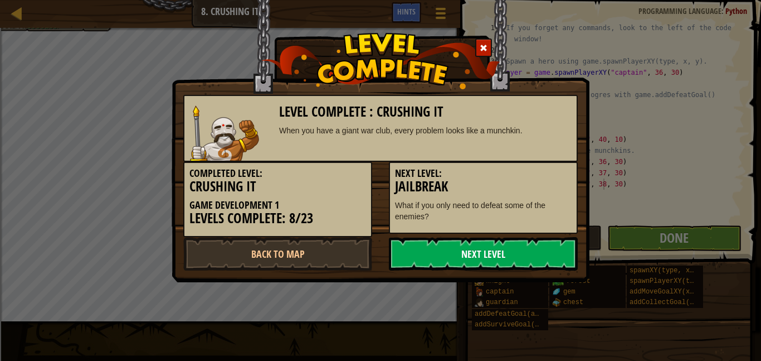
click at [450, 265] on link "Next Level" at bounding box center [483, 253] width 189 height 33
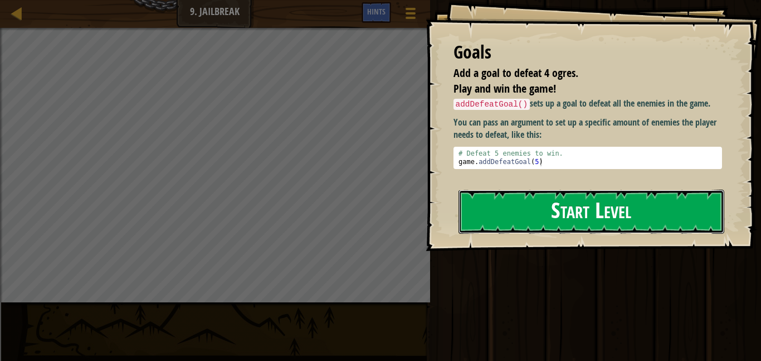
click at [536, 203] on button "Start Level" at bounding box center [592, 212] width 266 height 44
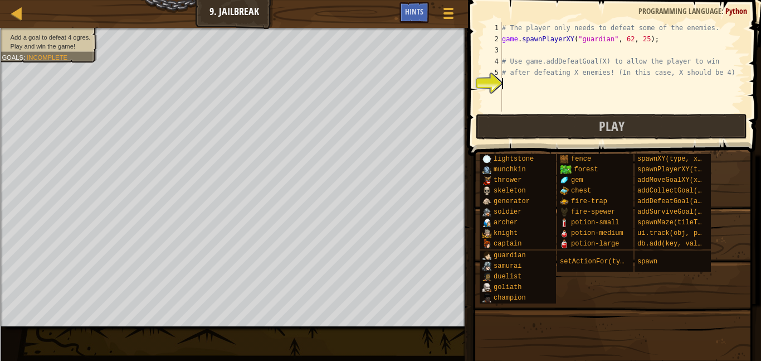
click at [520, 85] on div "# The player only needs to defeat some of the enemies. game . spawnPlayerXY ( "…" at bounding box center [622, 77] width 245 height 111
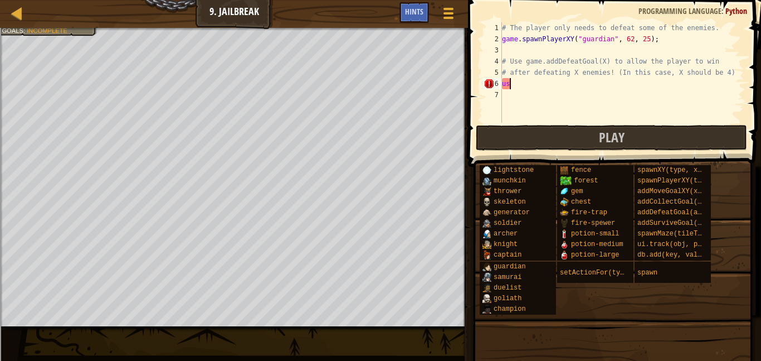
scroll to position [5, 1]
type textarea "u"
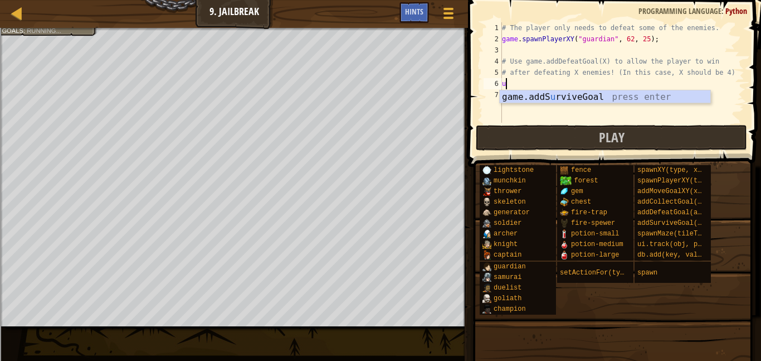
scroll to position [5, 0]
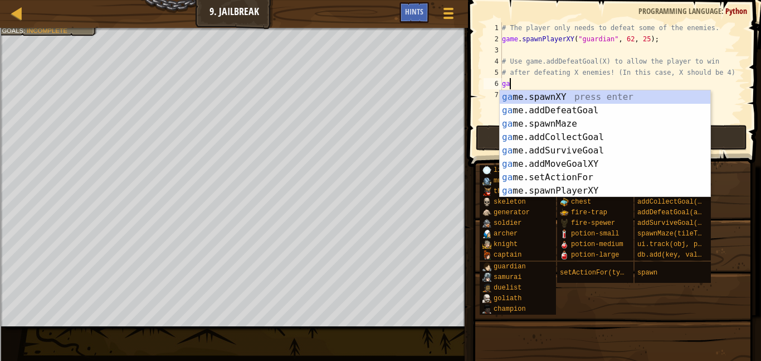
type textarea "game"
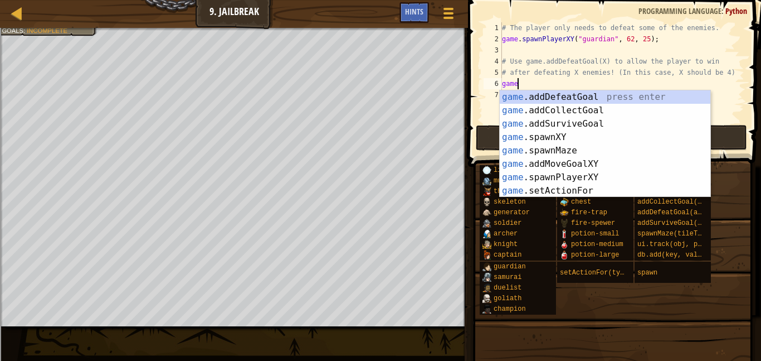
scroll to position [5, 2]
click at [565, 95] on div "game .addDefeatGoal press enter game .addCollectGoal press enter game .addSurvi…" at bounding box center [605, 157] width 211 height 134
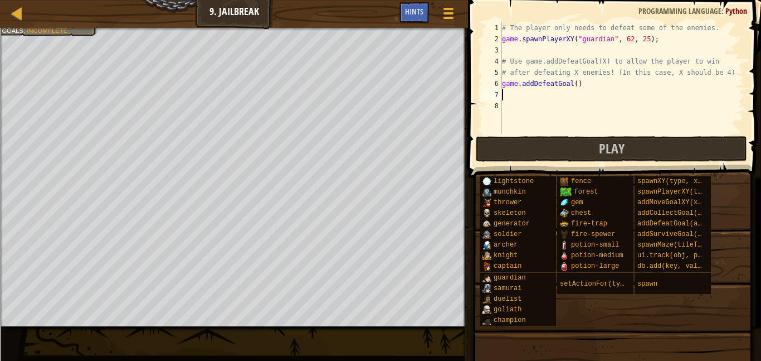
scroll to position [5, 0]
click at [575, 85] on div "# The player only needs to defeat some of the enemies. game . spawnPlayerXY ( "…" at bounding box center [622, 89] width 245 height 134
type textarea "game.addDefeatGoal()"
click at [588, 85] on div "# The player only needs to defeat some of the enemies. game . spawnPlayerXY ( "…" at bounding box center [622, 89] width 245 height 134
click at [601, 89] on div "# The player only needs to defeat some of the enemies. game . spawnPlayerXY ( "…" at bounding box center [622, 89] width 245 height 134
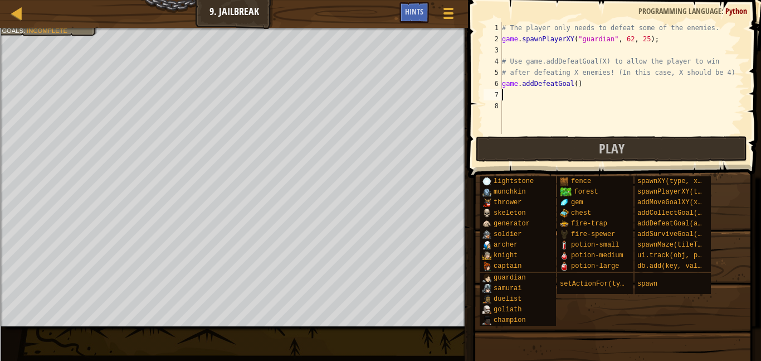
click at [577, 100] on div "# The player only needs to defeat some of the enemies. game . spawnPlayerXY ( "…" at bounding box center [622, 89] width 245 height 134
click at [560, 87] on div "# The player only needs to defeat some of the enemies. game . spawnPlayerXY ( "…" at bounding box center [622, 89] width 245 height 134
type textarea "game.addDefeatGoal()"
click at [564, 91] on div "# The player only needs to defeat some of the enemies. game . spawnPlayerXY ( "…" at bounding box center [622, 89] width 245 height 134
click at [561, 100] on div "# The player only needs to defeat some of the enemies. game . spawnPlayerXY ( "…" at bounding box center [622, 89] width 245 height 134
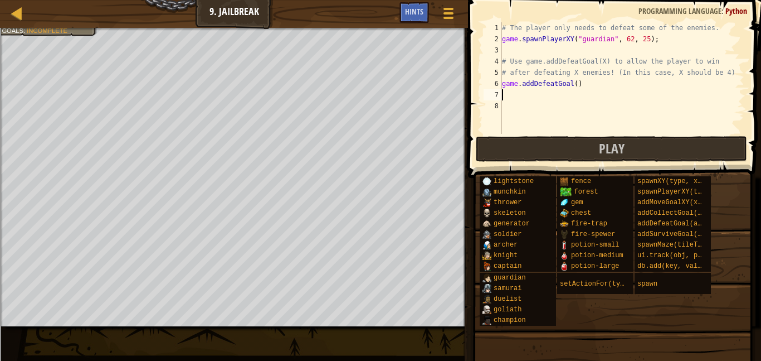
click at [549, 90] on div "# The player only needs to defeat some of the enemies. game . spawnPlayerXY ( "…" at bounding box center [622, 89] width 245 height 134
click at [546, 100] on div "# The player only needs to defeat some of the enemies. game . spawnPlayerXY ( "…" at bounding box center [622, 89] width 245 height 134
click at [537, 120] on div "# The player only needs to defeat some of the enemies. game . spawnPlayerXY ( "…" at bounding box center [622, 89] width 245 height 134
click at [534, 108] on div "# The player only needs to defeat some of the enemies. game . spawnPlayerXY ( "…" at bounding box center [622, 89] width 245 height 134
click at [526, 94] on div "# The player only needs to defeat some of the enemies. game . spawnPlayerXY ( "…" at bounding box center [622, 89] width 245 height 134
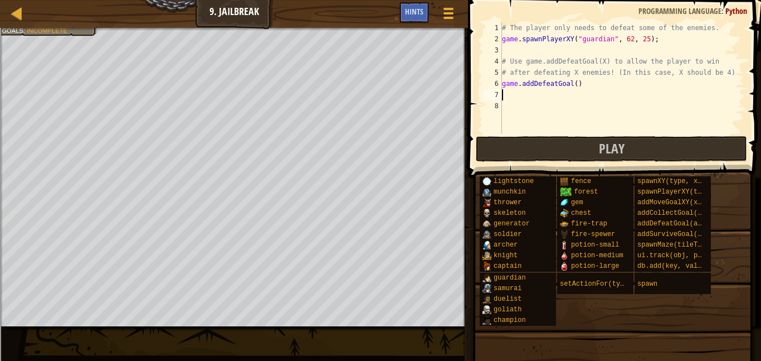
click at [576, 83] on div "# The player only needs to defeat some of the enemies. game . spawnPlayerXY ( "…" at bounding box center [622, 89] width 245 height 134
type textarea "game.addDefeatGoal(4)"
click at [586, 153] on button "Play" at bounding box center [611, 149] width 271 height 26
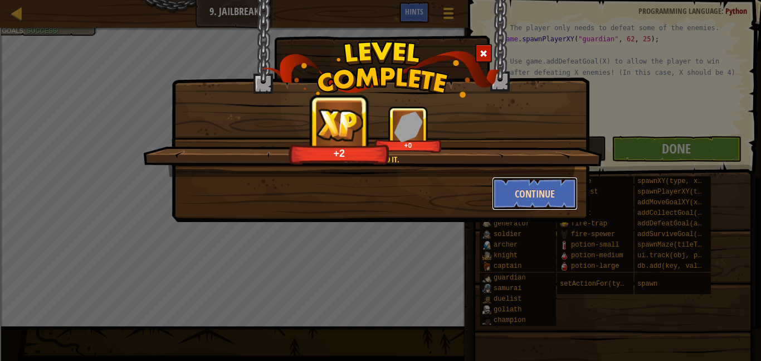
click at [517, 200] on button "Continue" at bounding box center [535, 193] width 86 height 33
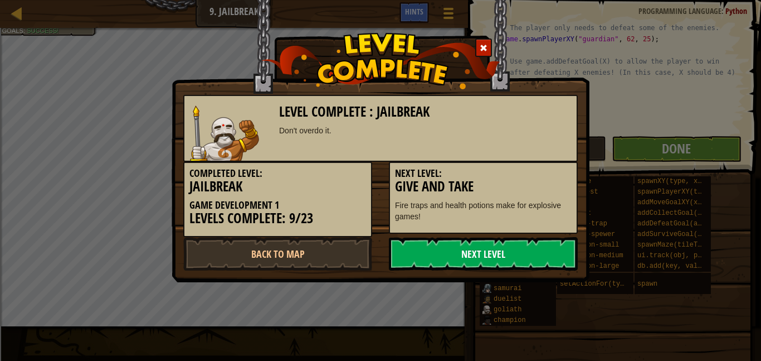
click at [424, 262] on link "Next Level" at bounding box center [483, 253] width 189 height 33
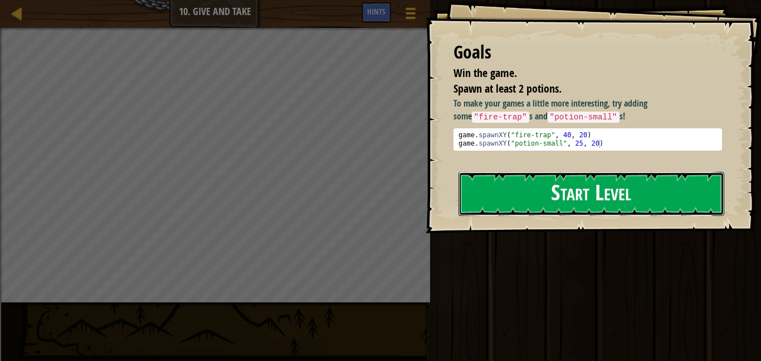
click at [520, 202] on button "Start Level" at bounding box center [592, 194] width 266 height 44
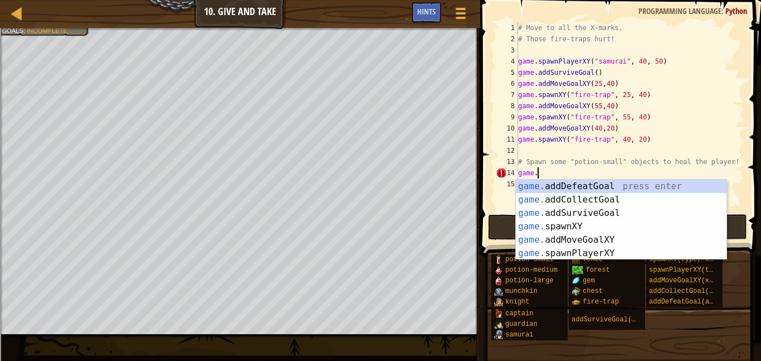
scroll to position [5, 3]
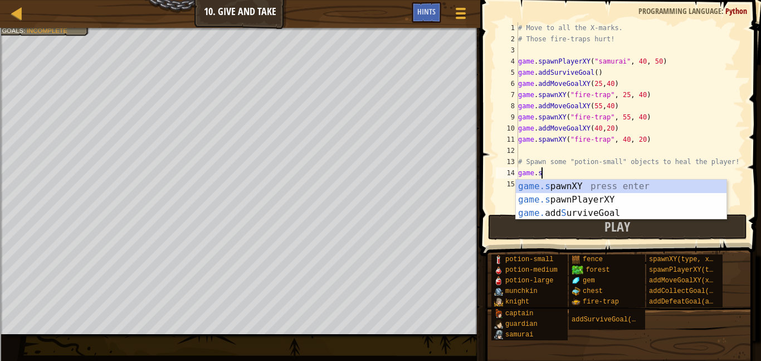
click at [623, 188] on div "game.s pawnXY press enter game.s pawnPlayerXY press enter game. add S urviveGoa…" at bounding box center [621, 212] width 211 height 67
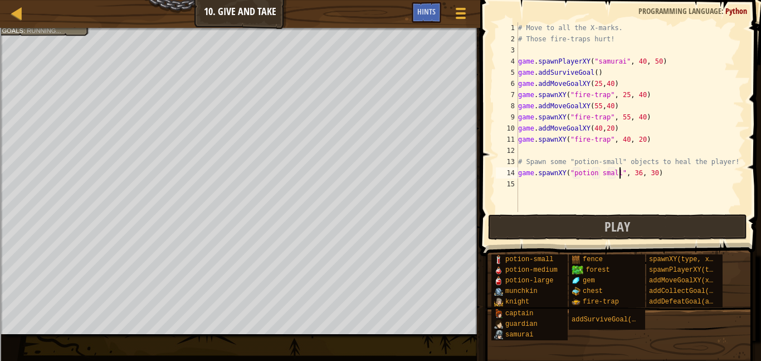
scroll to position [5, 14]
type textarea "game.spawnXY("potion", 36, 30)"
click at [650, 185] on div "# Move to all the X-marks. # Those fire-traps hurt! game . spawnPlayerXY ( "sam…" at bounding box center [630, 128] width 229 height 212
click at [627, 182] on div "# Move to all the X-marks. # Those fire-traps hurt! game . spawnPlayerXY ( "sam…" at bounding box center [630, 128] width 229 height 212
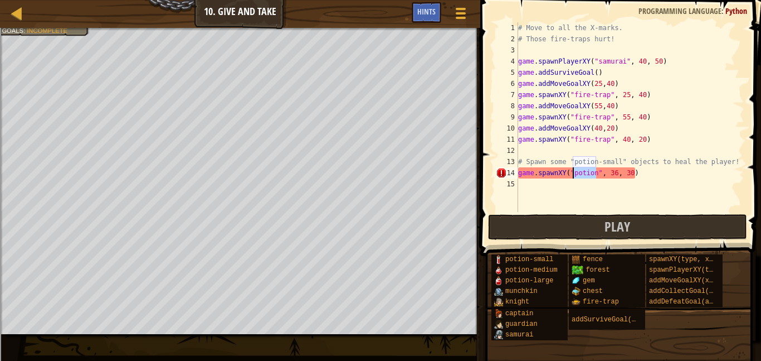
drag, startPoint x: 595, startPoint y: 175, endPoint x: 573, endPoint y: 177, distance: 22.4
click at [573, 177] on div "# Move to all the X-marks. # Those fire-traps hurt! game . spawnPlayerXY ( "sam…" at bounding box center [630, 128] width 229 height 212
type textarea "game.spawnXY("potion-small", 36, 30)"
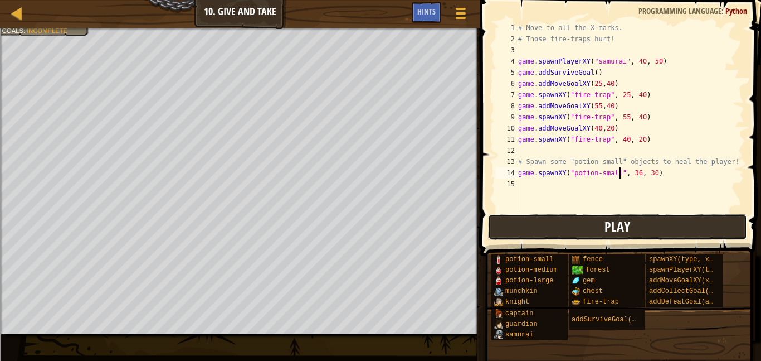
click at [609, 218] on span "Play" at bounding box center [618, 226] width 26 height 18
click at [567, 186] on div "# Move to all the X-marks. # Those fire-traps hurt! game . spawnPlayerXY ( "sam…" at bounding box center [630, 128] width 229 height 212
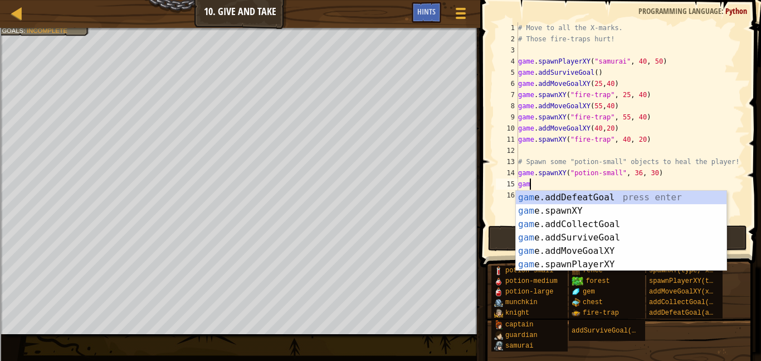
scroll to position [5, 2]
click at [601, 235] on div "game .addDefeatGoal press enter game .addCollectGoal press enter game .addSurvi…" at bounding box center [621, 244] width 211 height 107
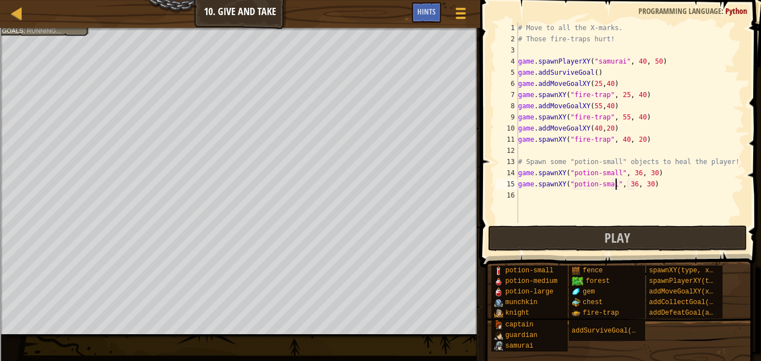
scroll to position [5, 14]
click at [638, 185] on div "# Move to all the X-marks. # Those fire-traps hurt! game . spawnPlayerXY ( "sam…" at bounding box center [630, 133] width 229 height 223
type textarea "game.spawnXY("potion-small", 38, 30)"
drag, startPoint x: 662, startPoint y: 185, endPoint x: 497, endPoint y: 181, distance: 164.5
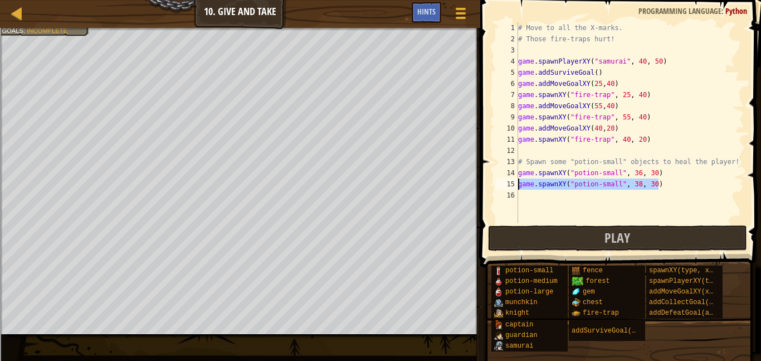
click at [497, 181] on div "game.spawnXY("potion-small", 38, 30) 1 2 3 4 5 6 7 8 9 10 11 12 13 14 15 16 # M…" at bounding box center [619, 122] width 251 height 201
click at [523, 192] on div "# Move to all the X-marks. # Those fire-traps hurt! game . spawnPlayerXY ( "sam…" at bounding box center [630, 133] width 229 height 223
paste textarea "game.spawnXY("potion-small", 38, 30)"
click at [638, 195] on div "# Move to all the X-marks. # Those fire-traps hurt! game . spawnPlayerXY ( "sam…" at bounding box center [630, 133] width 229 height 223
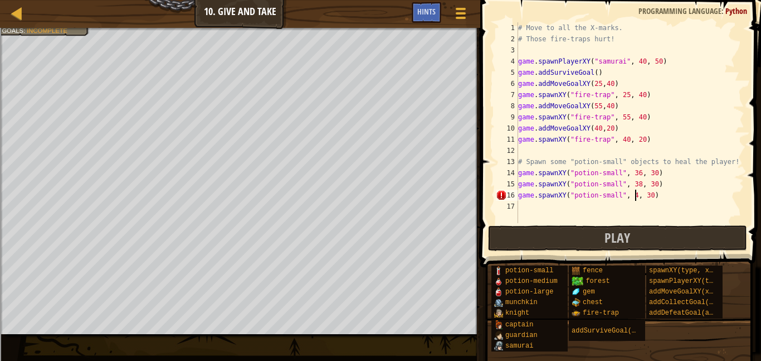
scroll to position [5, 17]
type textarea "game.spawnXY("potion-small", 40, 30)"
click at [649, 238] on button "Play" at bounding box center [618, 238] width 260 height 26
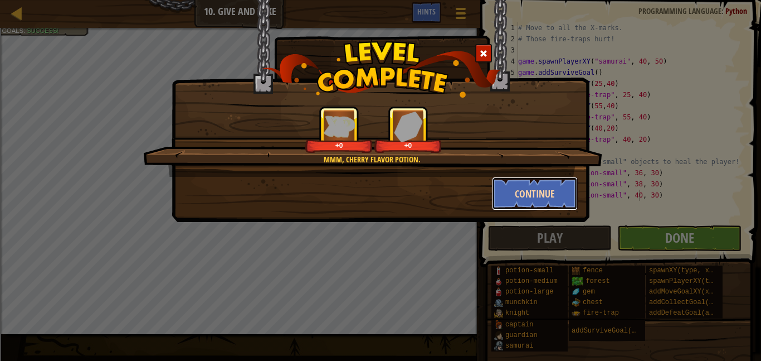
click at [535, 191] on button "Continue" at bounding box center [535, 193] width 86 height 33
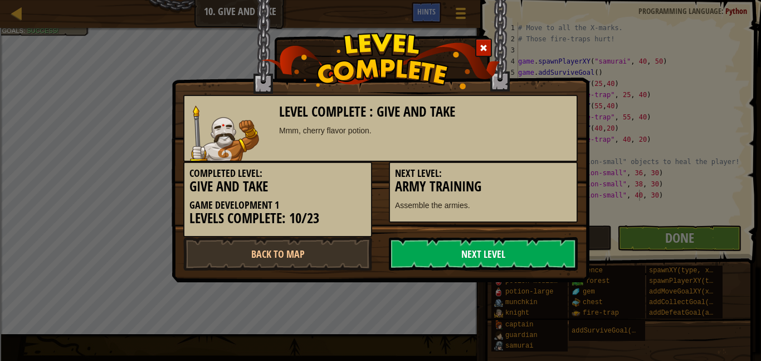
click at [494, 237] on link "Next Level" at bounding box center [483, 253] width 189 height 33
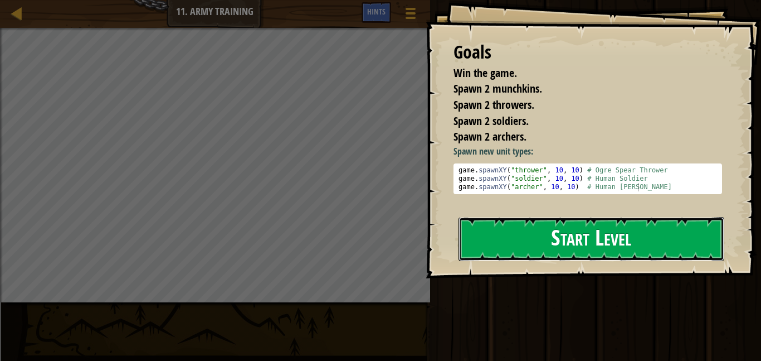
click at [537, 230] on button "Start Level" at bounding box center [592, 239] width 266 height 44
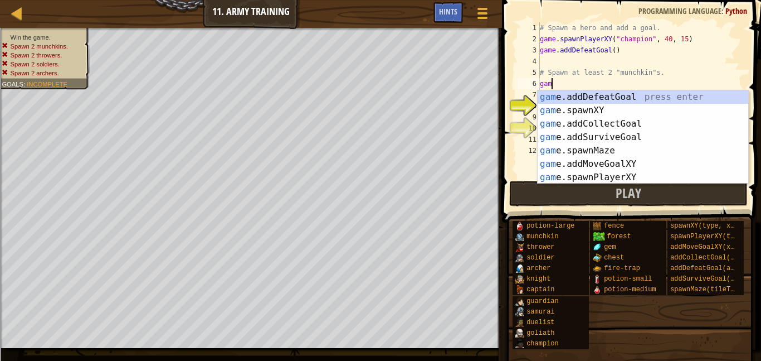
scroll to position [5, 2]
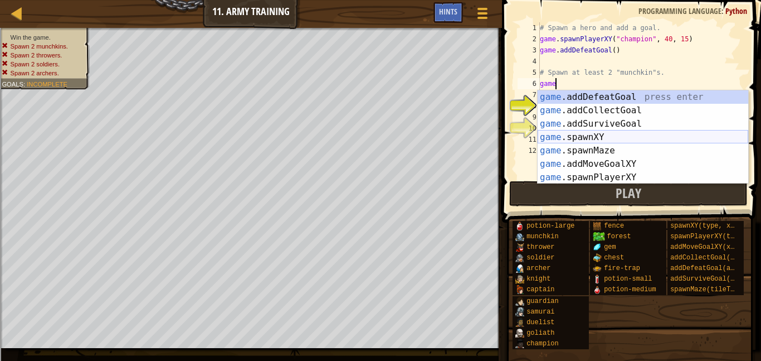
click at [625, 140] on div "game .addDefeatGoal press enter game .addCollectGoal press enter game .addSurvi…" at bounding box center [643, 150] width 211 height 120
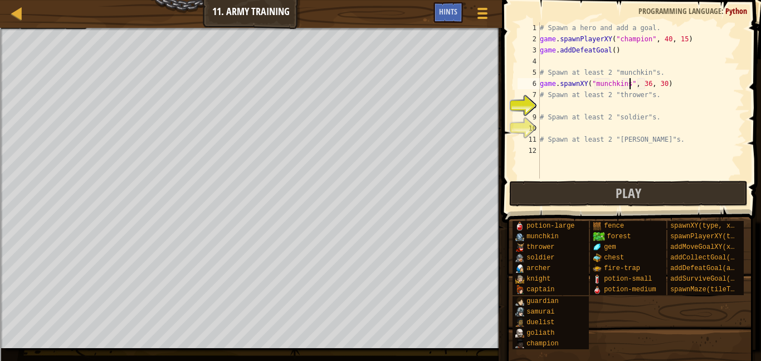
scroll to position [5, 13]
drag, startPoint x: 667, startPoint y: 85, endPoint x: 538, endPoint y: 88, distance: 128.8
click at [538, 88] on div "game.spawnXY("munchkin", 36, 30) 1 2 3 4 5 6 7 8 9 10 11 12 # Spawn a hero and …" at bounding box center [630, 100] width 229 height 156
type textarea "game.spawnXY("munchkin", 36, 30)"
click at [685, 78] on div "# Spawn a hero and add a goal. game . spawnPlayerXY ( "champion" , 40 , 15 ) ga…" at bounding box center [641, 100] width 207 height 156
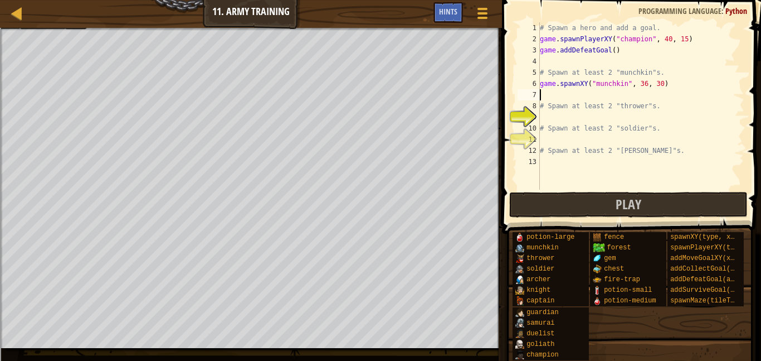
scroll to position [5, 0]
paste textarea "game.spawnXY("munchkin", 36, 30)"
type textarea "game.spawnXY("munchkin", 36, 30)"
click at [623, 114] on div "# Spawn a hero and add a goal. game . spawnPlayerXY ( "champion" , 40 , 15 ) ga…" at bounding box center [641, 117] width 207 height 190
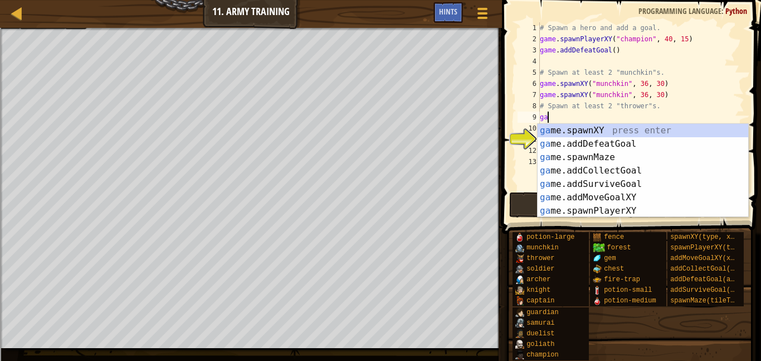
scroll to position [5, 2]
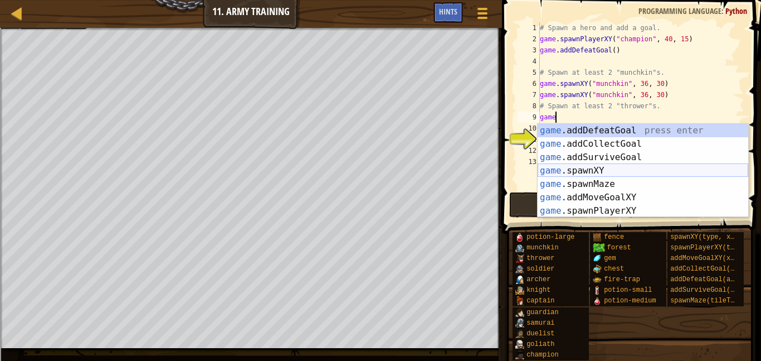
click at [609, 171] on div "game .addDefeatGoal press enter game .addCollectGoal press enter game .addSurvi…" at bounding box center [643, 184] width 211 height 120
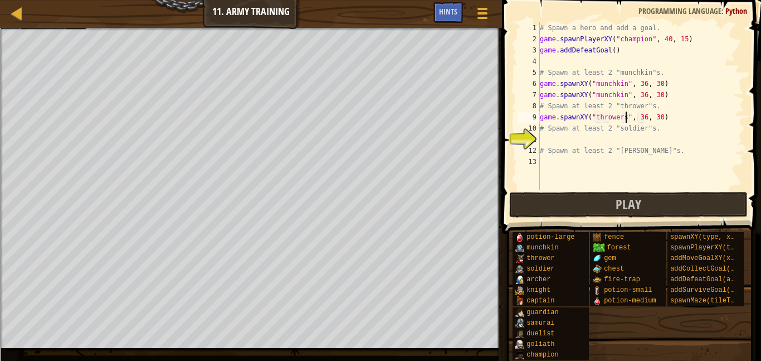
scroll to position [5, 12]
drag, startPoint x: 666, startPoint y: 119, endPoint x: 541, endPoint y: 120, distance: 124.9
click at [541, 120] on div "# Spawn a hero and add a goal. game . spawnPlayerXY ( "champion" , 40 , 15 ) ga…" at bounding box center [641, 117] width 207 height 190
type textarea "game.spawnXY("thrower", 36, 30)"
click at [661, 119] on div "# Spawn a hero and add a goal. game . spawnPlayerXY ( "champion" , 40 , 15 ) ga…" at bounding box center [641, 105] width 207 height 167
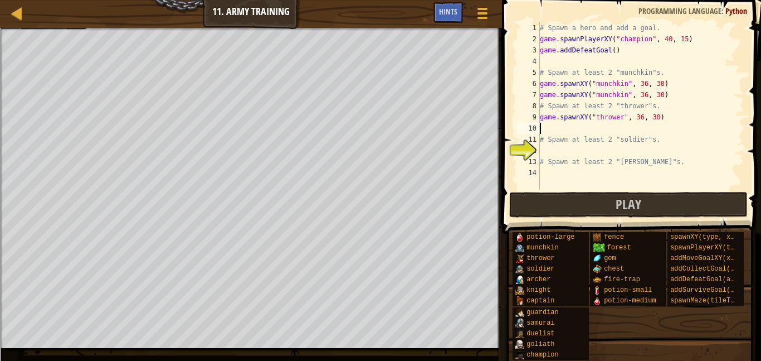
scroll to position [5, 0]
paste textarea "game.spawnXY("thrower", 36, 30)"
type textarea "game.spawnXY("thrower", 36, 30)"
click at [589, 153] on div "# Spawn a hero and add a goal. game . spawnPlayerXY ( "champion" , 40 , 15 ) ga…" at bounding box center [641, 117] width 207 height 190
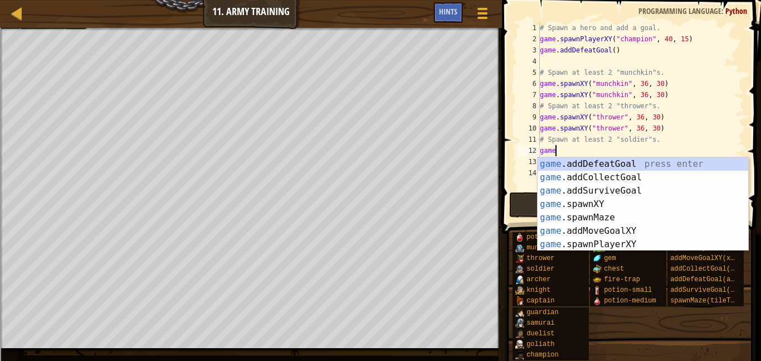
scroll to position [5, 2]
click at [600, 203] on div "game .addDefeatGoal press enter game .addCollectGoal press enter game .addSurvi…" at bounding box center [643, 217] width 211 height 120
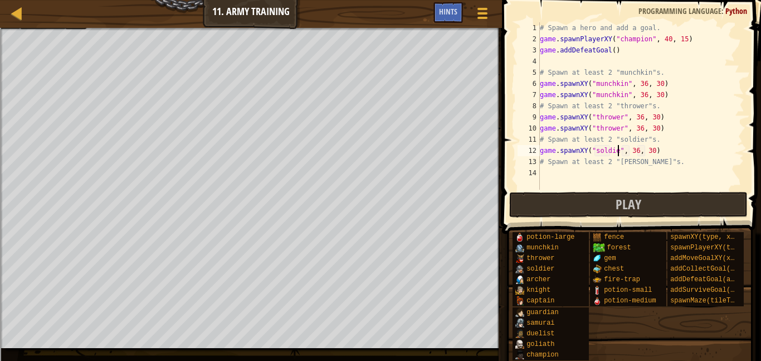
scroll to position [5, 12]
drag, startPoint x: 669, startPoint y: 153, endPoint x: 541, endPoint y: 152, distance: 127.7
click at [541, 152] on div "# Spawn a hero and add a goal. game . spawnPlayerXY ( "champion" , 40 , 15 ) ga…" at bounding box center [641, 117] width 207 height 190
click at [671, 156] on div "# Spawn a hero and add a goal. game . spawnPlayerXY ( "champion" , 40 , 15 ) ga…" at bounding box center [641, 117] width 207 height 190
click at [670, 151] on div "# Spawn a hero and add a goal. game . spawnPlayerXY ( "champion" , 40 , 15 ) ga…" at bounding box center [641, 117] width 207 height 190
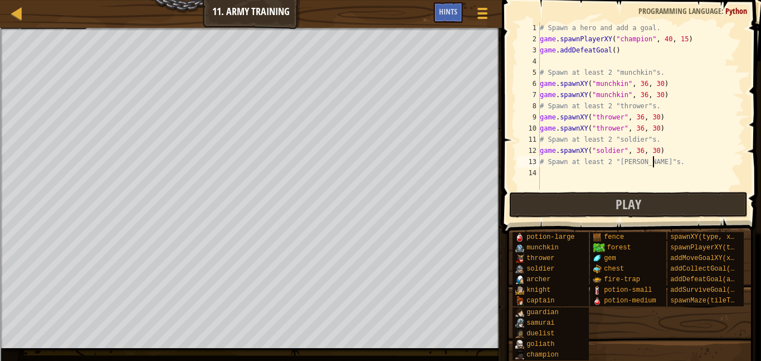
type textarea "game.spawnXY("soldier", 36, 30)"
paste textarea "game.spawnXY("soldier", 36, 30)"
type textarea "game.spawnXY("soldier", 36, 30)"
click at [615, 183] on div "# Spawn a hero and add a goal. game . spawnPlayerXY ( "champion" , 40 , 15 ) ga…" at bounding box center [641, 117] width 207 height 190
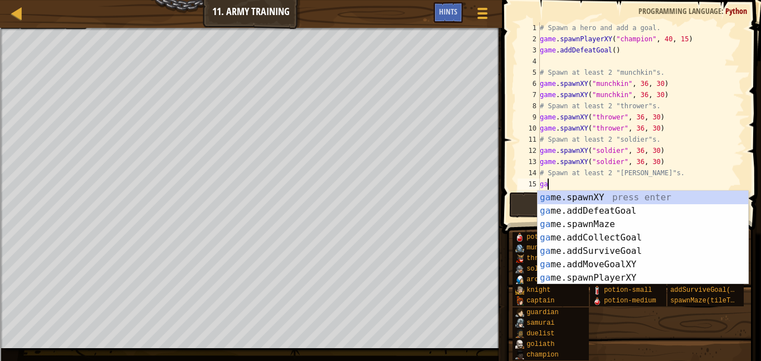
scroll to position [5, 2]
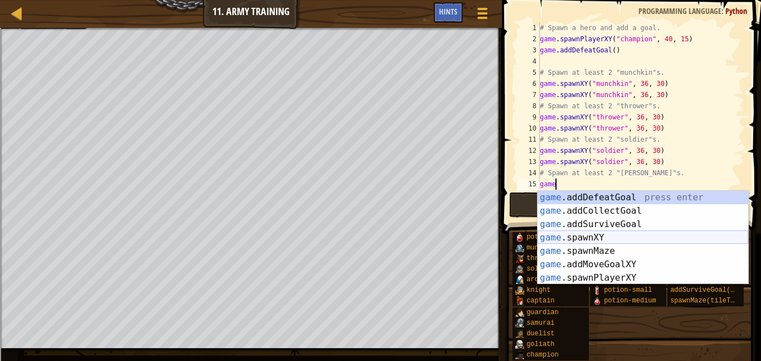
click at [615, 240] on div "game .addDefeatGoal press enter game .addCollectGoal press enter game .addSurvi…" at bounding box center [643, 251] width 211 height 120
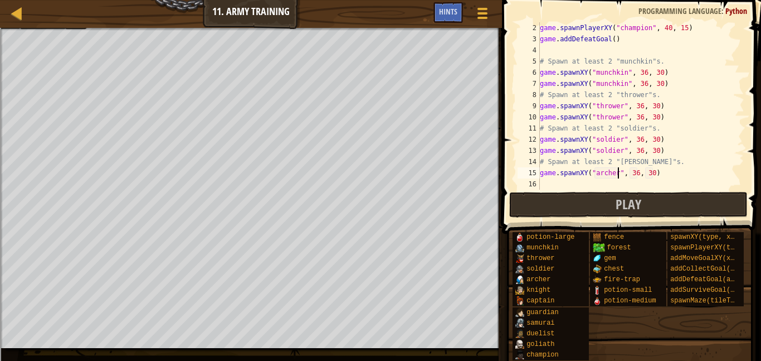
scroll to position [11, 0]
drag, startPoint x: 660, startPoint y: 179, endPoint x: 649, endPoint y: 177, distance: 11.4
click at [649, 177] on div "game . spawnPlayerXY ( "champion" , 40 , 15 ) game . addDefeatGoal ( ) # Spawn …" at bounding box center [641, 117] width 207 height 190
click at [658, 174] on div "game . spawnPlayerXY ( "champion" , 40 , 15 ) game . addDefeatGoal ( ) # Spawn …" at bounding box center [641, 105] width 207 height 167
type textarea "game.spawnXY("archer", 36, 30)"
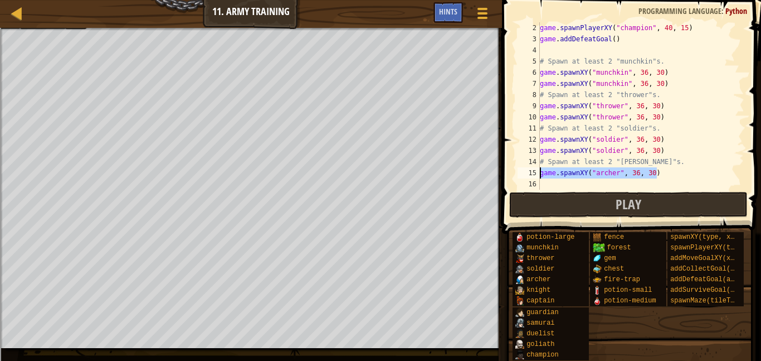
drag, startPoint x: 658, startPoint y: 174, endPoint x: 521, endPoint y: 173, distance: 137.1
click at [521, 173] on div "game.spawnXY("[PERSON_NAME]", 36, 30) 2 3 4 5 6 7 8 9 10 11 12 13 14 15 16 game…" at bounding box center [630, 105] width 229 height 167
click at [566, 182] on div "game . spawnPlayerXY ( "champion" , 40 , 15 ) game . addDefeatGoal ( ) # Spawn …" at bounding box center [641, 117] width 207 height 190
paste textarea "game.spawnXY("archer", 36, 30)"
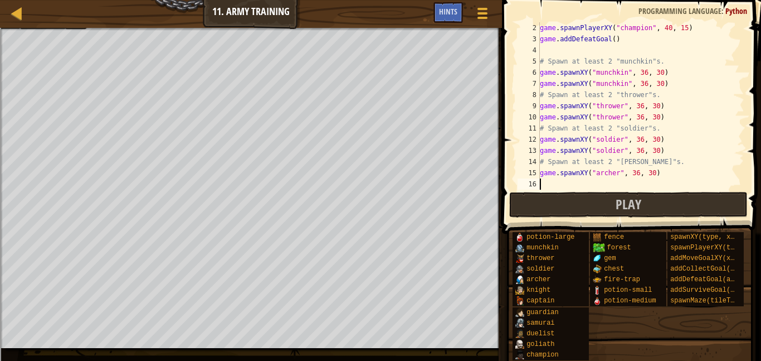
type textarea "game.spawnXY("archer", 36, 30)"
click at [612, 204] on button "Play" at bounding box center [629, 205] width 239 height 26
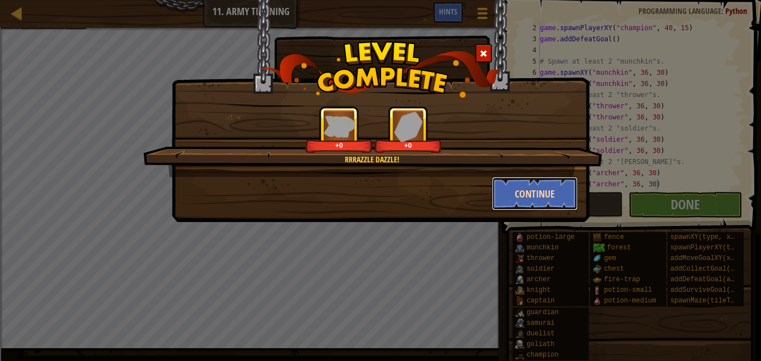
click at [547, 206] on button "Continue" at bounding box center [535, 193] width 86 height 33
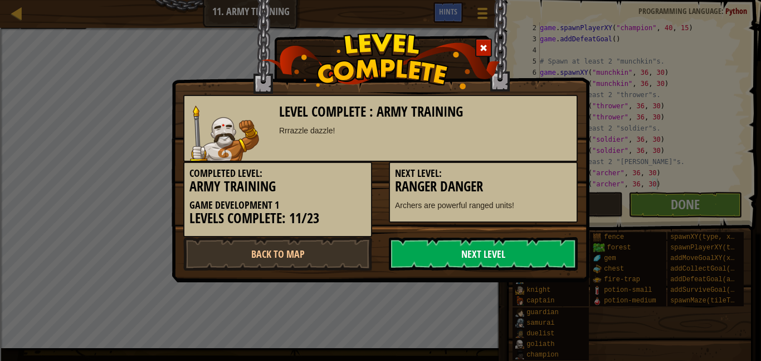
click at [499, 257] on link "Next Level" at bounding box center [483, 253] width 189 height 33
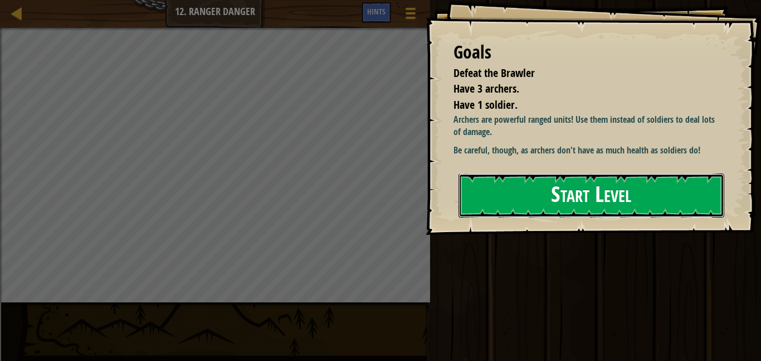
click at [547, 201] on button "Start Level" at bounding box center [592, 195] width 266 height 44
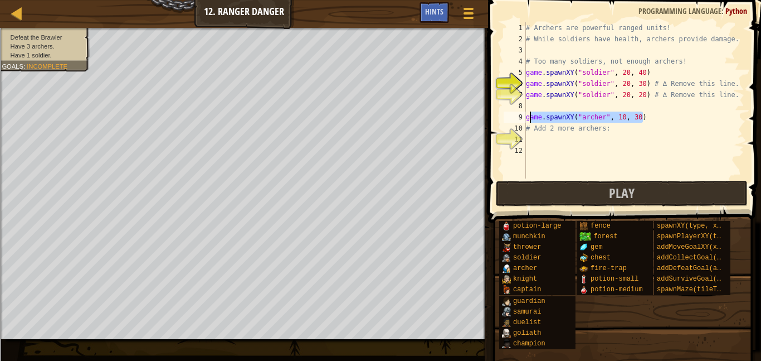
drag, startPoint x: 646, startPoint y: 119, endPoint x: 528, endPoint y: 120, distance: 117.1
click at [528, 120] on div "# Archers are powerful ranged units! # While soldiers have health, archers prov…" at bounding box center [634, 111] width 221 height 178
click at [528, 120] on div "# Archers are powerful ranged units! # While soldiers have health, archers prov…" at bounding box center [634, 100] width 221 height 156
drag, startPoint x: 525, startPoint y: 118, endPoint x: 626, endPoint y: 114, distance: 101.5
click at [626, 114] on div "game.spawnXY("[PERSON_NAME]", 10, 30) 1 2 3 4 5 6 7 8 9 10 11 12 # Archers are …" at bounding box center [623, 100] width 243 height 156
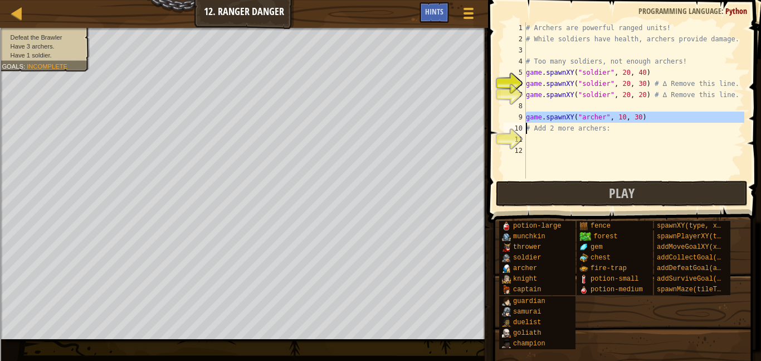
click at [626, 114] on div "# Archers are powerful ranged units! # While soldiers have health, archers prov…" at bounding box center [634, 100] width 221 height 156
type textarea "game.spawnXY("archer", 10, 30)"
drag, startPoint x: 642, startPoint y: 117, endPoint x: 520, endPoint y: 120, distance: 121.6
click at [520, 120] on div "game.spawnXY("[PERSON_NAME]", 10, 30) 1 2 3 4 5 6 7 8 9 10 11 12 # Archers are …" at bounding box center [623, 100] width 243 height 156
click at [664, 118] on div "# Archers are powerful ranged units! # While soldiers have health, archers prov…" at bounding box center [634, 100] width 221 height 156
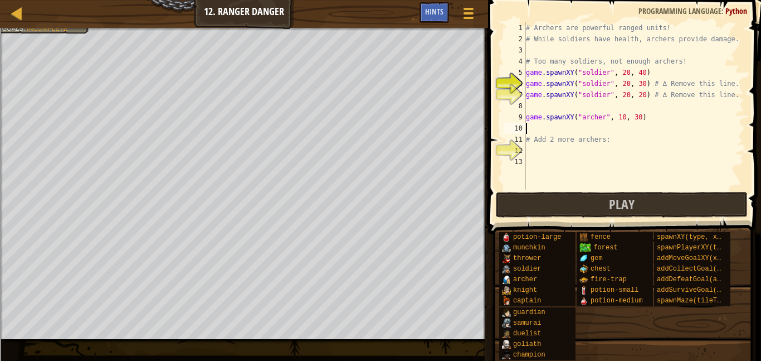
paste textarea "game.spawnXY("archer", 10, 30)"
type textarea "game.spawnXY("archer", 10, 30)"
paste textarea "game.spawnXY("archer", 10, 30)"
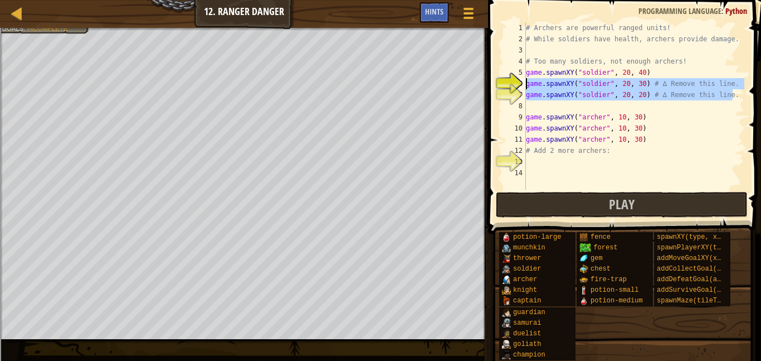
drag, startPoint x: 736, startPoint y: 94, endPoint x: 519, endPoint y: 81, distance: 217.2
click at [519, 81] on div "game.spawnXY("[PERSON_NAME]", 10, 30) 1 2 3 4 5 6 7 8 9 10 11 12 13 14 # Archer…" at bounding box center [623, 105] width 243 height 167
type textarea "game.spawnXY("soldier", 20, 30) # ∆ Remove this line. game.spawnXY("soldier", 2…"
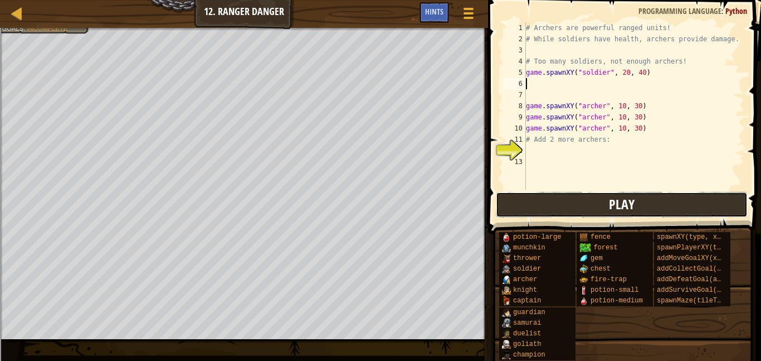
click at [576, 207] on button "Play" at bounding box center [622, 205] width 252 height 26
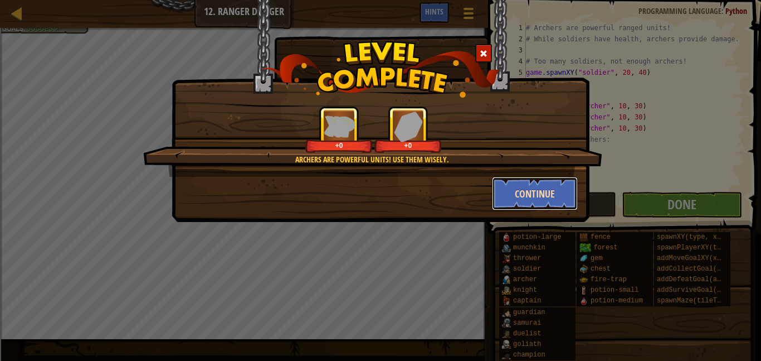
click at [544, 190] on button "Continue" at bounding box center [535, 193] width 86 height 33
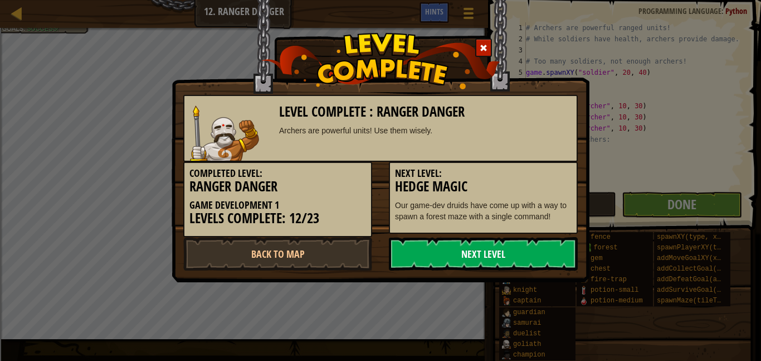
click at [522, 255] on link "Next Level" at bounding box center [483, 253] width 189 height 33
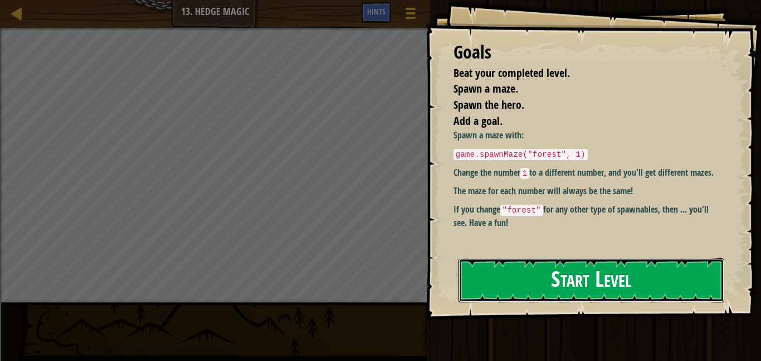
click at [624, 282] on button "Start Level" at bounding box center [592, 280] width 266 height 44
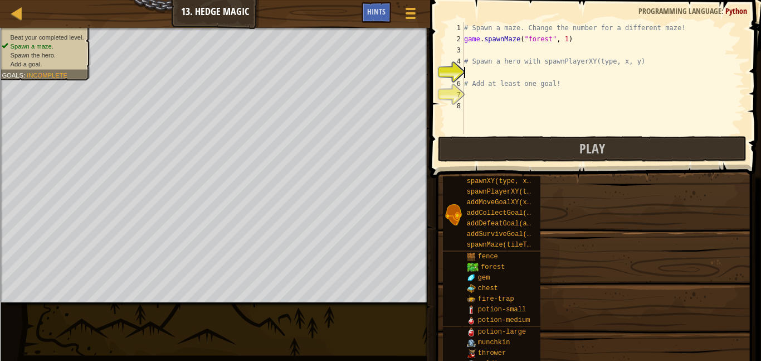
click at [535, 79] on div "# Spawn a maze. Change the number for a different maze! game . spawnMaze ( "for…" at bounding box center [603, 89] width 283 height 134
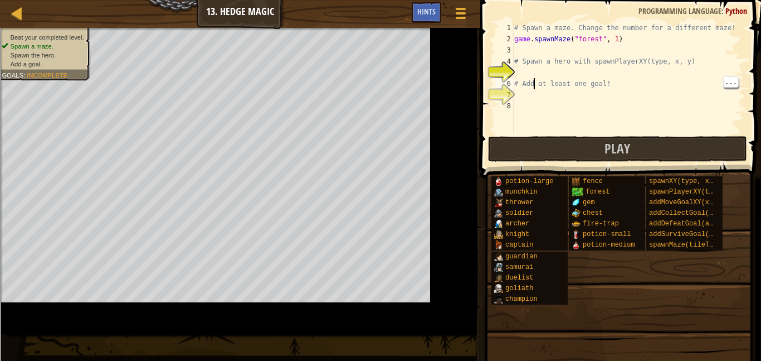
type textarea "# Add at least one goal!"
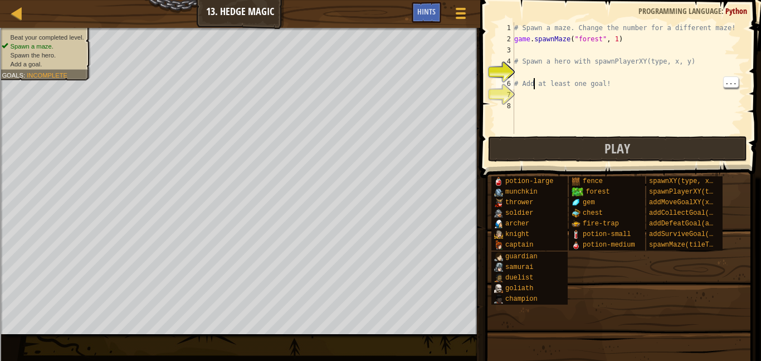
click at [576, 83] on div "# Spawn a maze. Change the number for a different maze! game . spawnMaze ( "for…" at bounding box center [653, 89] width 283 height 134
click at [610, 75] on div "# Spawn a maze. Change the number for a different maze! game . spawnMaze ( "for…" at bounding box center [628, 89] width 232 height 134
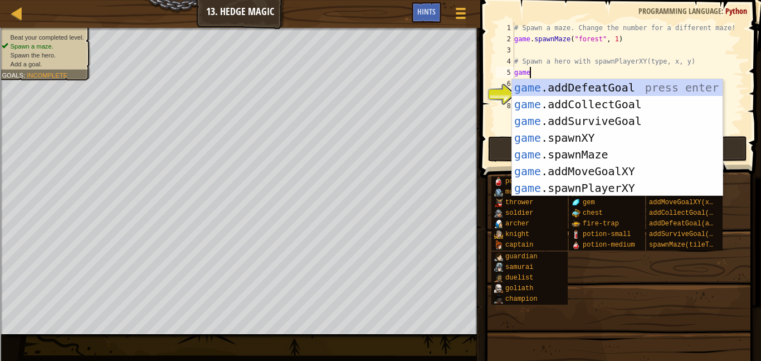
scroll to position [5, 2]
click at [606, 182] on div "game .addDefeatGoal press enter game .addCollectGoal press enter game .addSurvi…" at bounding box center [617, 154] width 211 height 151
type textarea "player = game.spawnPlayerXY("captain", 36, 30)"
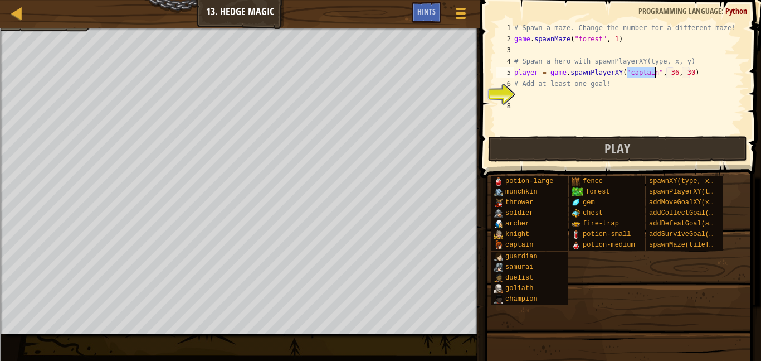
click at [574, 90] on div "# Spawn a maze. Change the number for a different maze! game . spawnMaze ( "for…" at bounding box center [628, 89] width 232 height 134
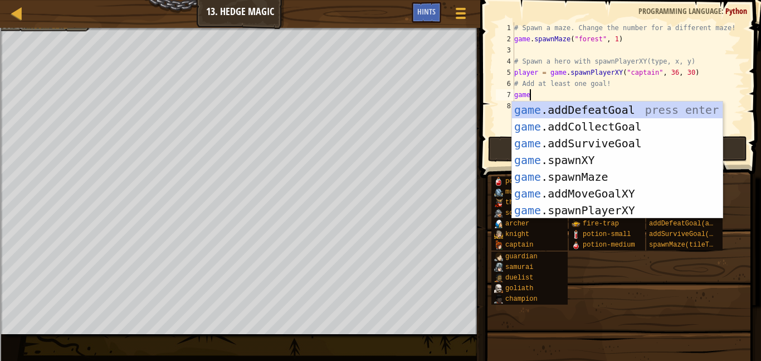
scroll to position [5, 2]
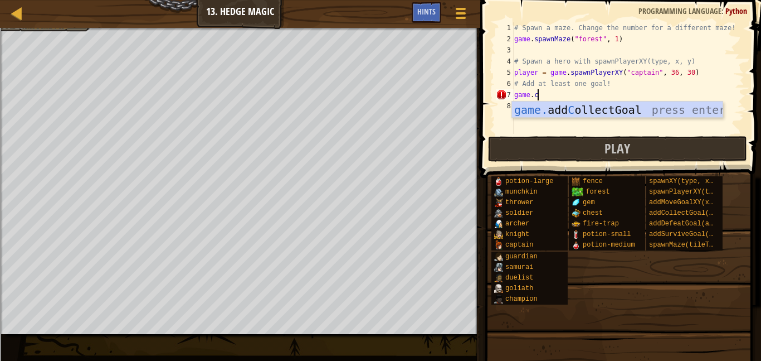
type textarea "[DOMAIN_NAME]"
click at [622, 107] on div "game. add Co llectGoal press enter" at bounding box center [617, 126] width 211 height 50
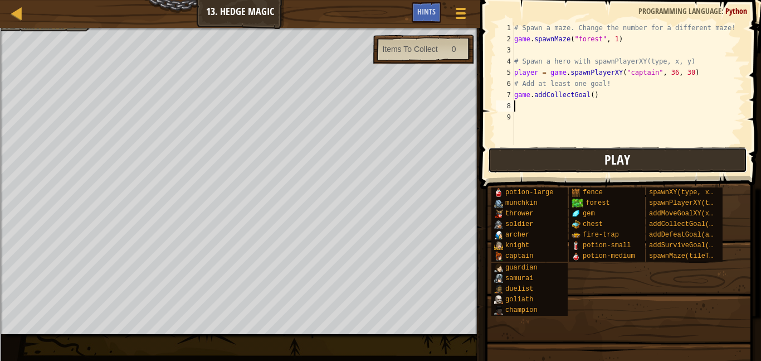
click at [556, 152] on button "Play" at bounding box center [618, 160] width 260 height 26
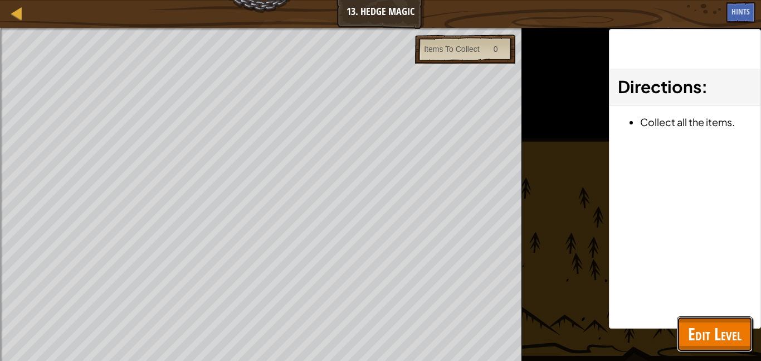
click at [700, 333] on span "Edit Level" at bounding box center [715, 333] width 54 height 23
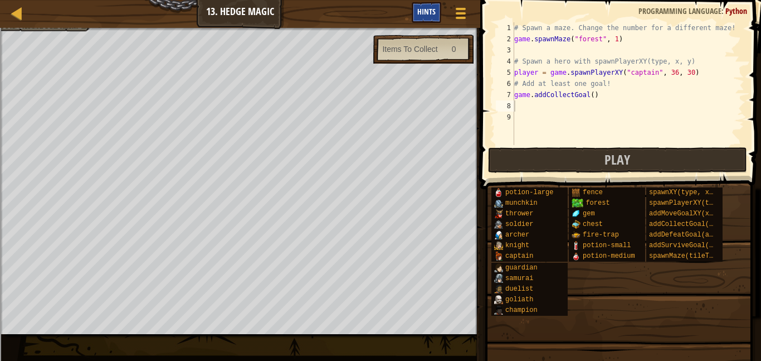
click at [426, 9] on span "Hints" at bounding box center [427, 11] width 18 height 11
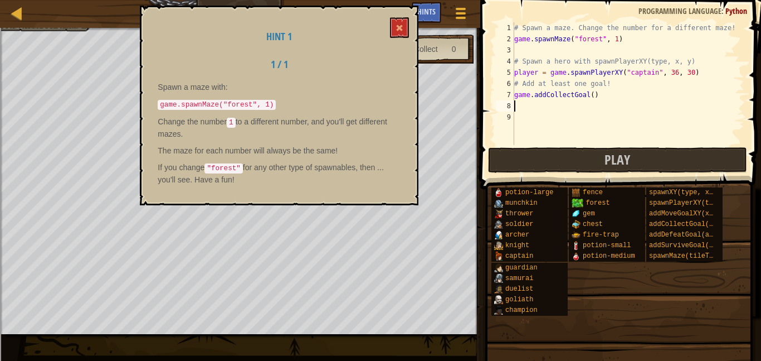
click at [599, 39] on div "# Spawn a maze. Change the number for a different maze! game . spawnMaze ( "for…" at bounding box center [628, 94] width 232 height 145
click at [617, 41] on div "# Spawn a maze. Change the number for a different maze! game . spawnMaze ( "for…" at bounding box center [628, 94] width 232 height 145
click at [395, 27] on button at bounding box center [399, 27] width 19 height 21
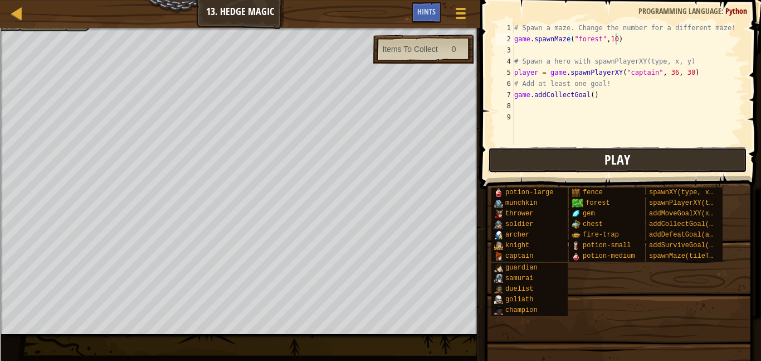
click at [559, 166] on button "Play" at bounding box center [618, 160] width 260 height 26
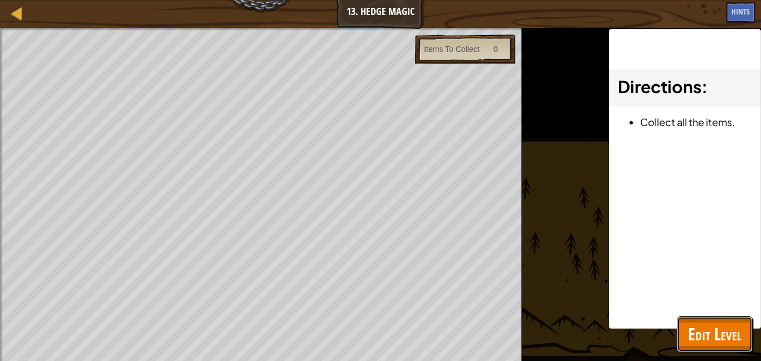
click at [694, 327] on span "Edit Level" at bounding box center [715, 333] width 54 height 23
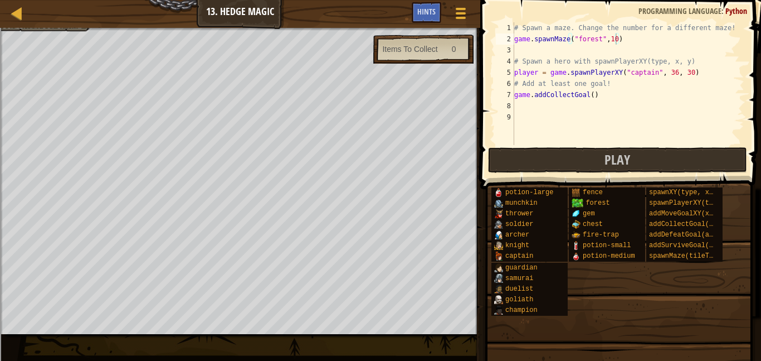
click at [675, 74] on div "# Spawn a maze. Change the number for a different maze! game . spawnMaze ( "for…" at bounding box center [628, 94] width 232 height 145
type textarea "player = game.spawnPlayerXY("captain", 12, 30)"
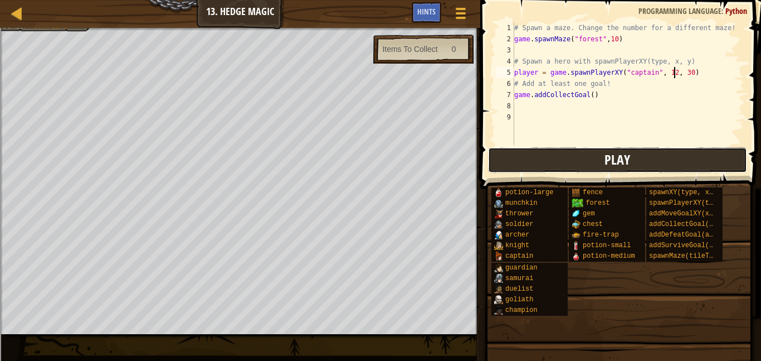
click at [508, 154] on button "Play" at bounding box center [618, 160] width 260 height 26
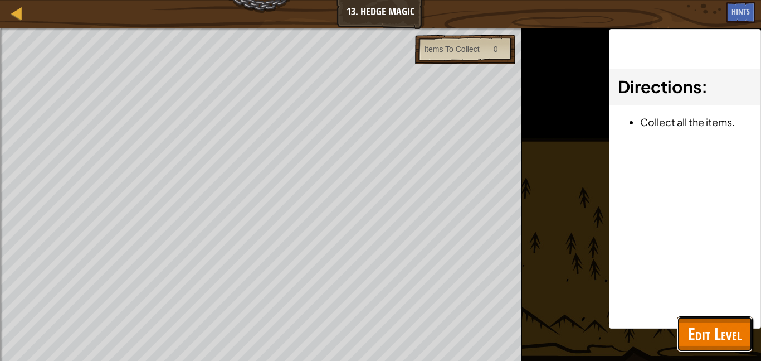
click at [726, 335] on span "Edit Level" at bounding box center [715, 333] width 54 height 23
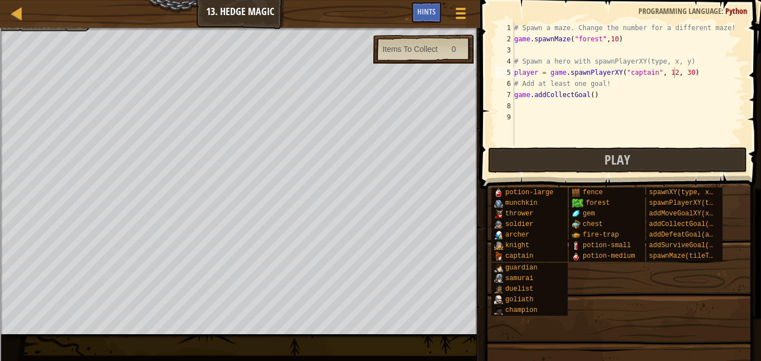
click at [551, 105] on div "# Spawn a maze. Change the number for a different maze! game . spawnMaze ( "for…" at bounding box center [628, 94] width 232 height 145
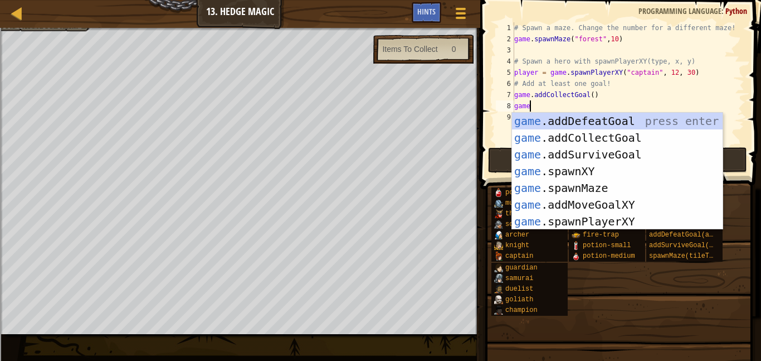
scroll to position [5, 2]
click at [593, 174] on div "game .addDefeatGoal press enter game .addCollectGoal press enter game .addSurvi…" at bounding box center [617, 188] width 211 height 151
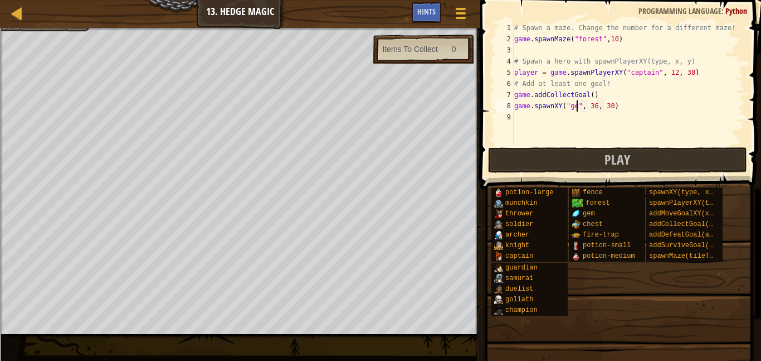
type textarea "game.spawnXY("gem", 36, 30)"
click at [549, 106] on div "# Spawn a maze. Change the number for a different maze! game . spawnMaze ( "for…" at bounding box center [628, 94] width 232 height 145
drag, startPoint x: 633, startPoint y: 106, endPoint x: 510, endPoint y: 109, distance: 123.2
click at [510, 109] on div "game.spawnXY("gem", 36, 30) 1 2 3 4 5 6 7 8 9 # Spawn a maze. Change the number…" at bounding box center [619, 83] width 251 height 123
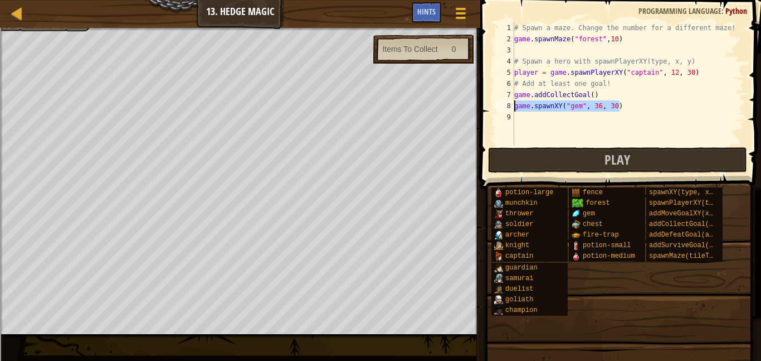
click at [551, 125] on div "# Spawn a maze. Change the number for a different maze! game . spawnMaze ( "for…" at bounding box center [628, 94] width 232 height 145
paste textarea "game.spawnXY("gem", 36, 30)"
type textarea "game.spawnXY("gem", 36, 30)"
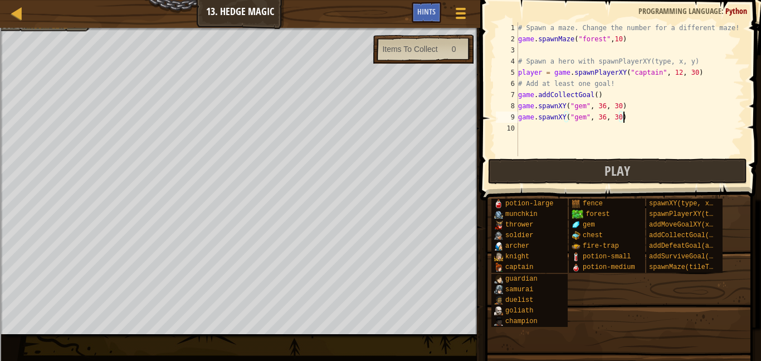
click at [546, 123] on div "# Spawn a maze. Change the number for a different maze! game . spawnMaze ( "for…" at bounding box center [630, 100] width 229 height 156
paste textarea "game.spawnXY("gem", 36, 30)"
type textarea "game.spawnXY("gem", 36, 30)"
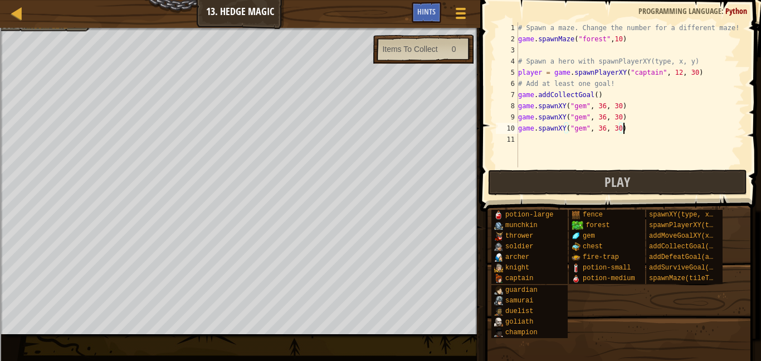
click at [538, 138] on div "# Spawn a maze. Change the number for a different maze! game . spawnMaze ( "for…" at bounding box center [630, 105] width 229 height 167
paste textarea "game.spawnXY("gem", 36, 30)"
type textarea "game.spawnXY("gem", 36, 30)"
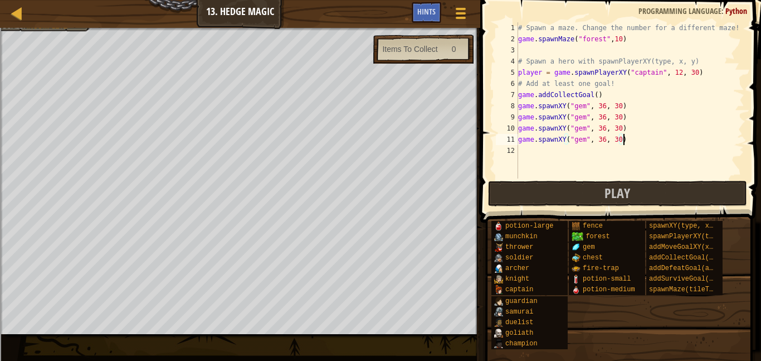
click at [535, 155] on div "# Spawn a maze. Change the number for a different maze! game . spawnMaze ( "for…" at bounding box center [630, 111] width 229 height 178
paste textarea "game.spawnXY("gem", 36, 30)"
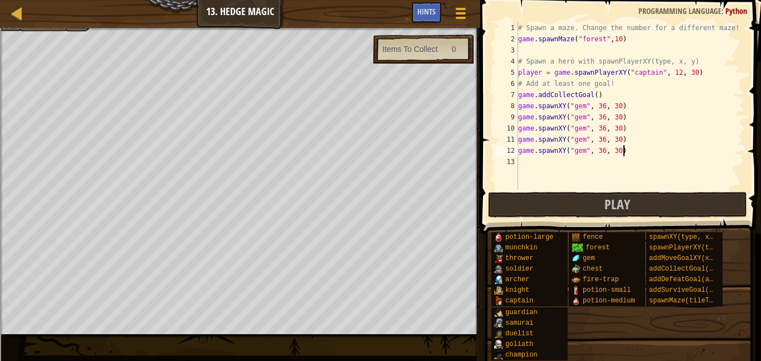
click at [595, 95] on div "# Spawn a maze. Change the number for a different maze! game . spawnMaze ( "for…" at bounding box center [630, 117] width 229 height 190
click at [599, 206] on button "Play" at bounding box center [618, 205] width 260 height 26
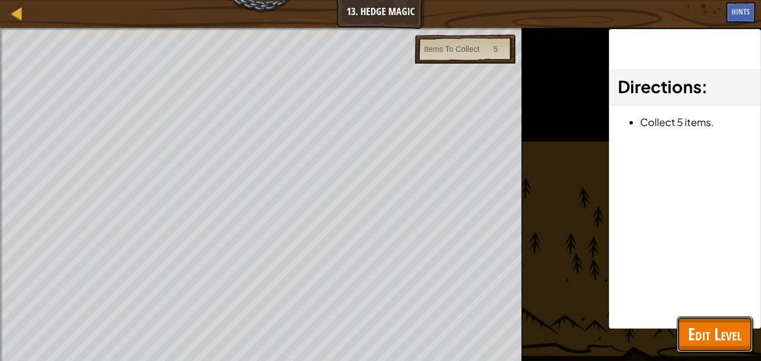
click at [736, 332] on span "Edit Level" at bounding box center [715, 333] width 54 height 23
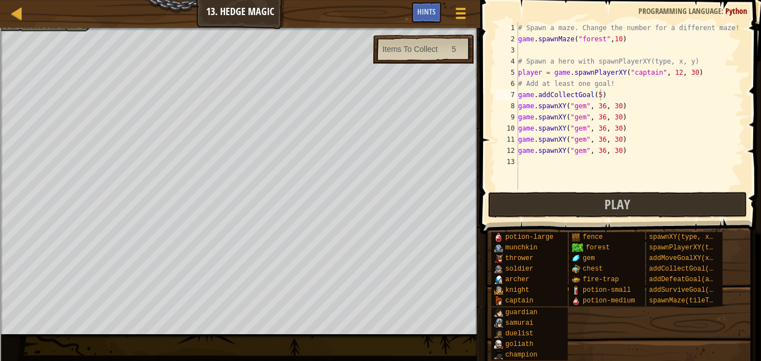
click at [603, 151] on div "# Spawn a maze. Change the number for a different maze! game . spawnMaze ( "for…" at bounding box center [630, 117] width 229 height 190
click at [603, 138] on div "# Spawn a maze. Change the number for a different maze! game . spawnMaze ( "for…" at bounding box center [630, 117] width 229 height 190
click at [603, 128] on div "# Spawn a maze. Change the number for a different maze! game . spawnMaze ( "for…" at bounding box center [630, 117] width 229 height 190
click at [605, 117] on div "# Spawn a maze. Change the number for a different maze! game . spawnMaze ( "for…" at bounding box center [630, 117] width 229 height 190
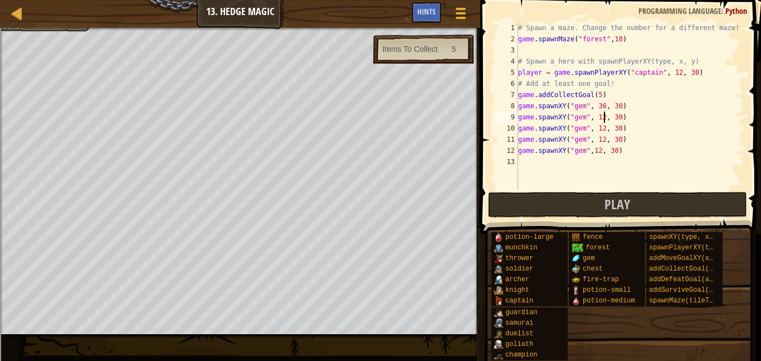
click at [603, 107] on div "# Spawn a maze. Change the number for a different maze! game . spawnMaze ( "for…" at bounding box center [630, 117] width 229 height 190
type textarea "game.spawnXY("gem", 12, 30)"
click at [595, 193] on button "Play" at bounding box center [618, 205] width 260 height 26
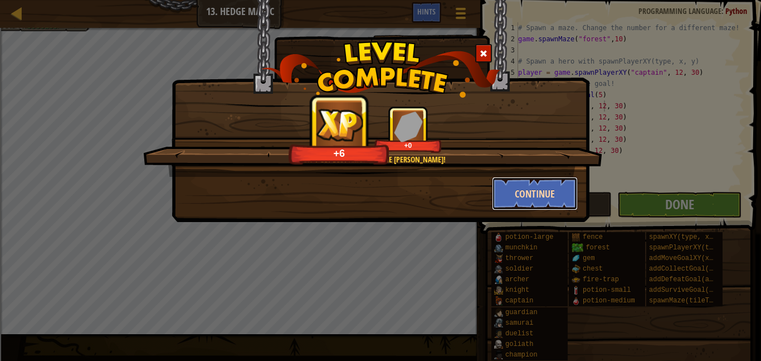
click at [516, 188] on button "Continue" at bounding box center [535, 193] width 86 height 33
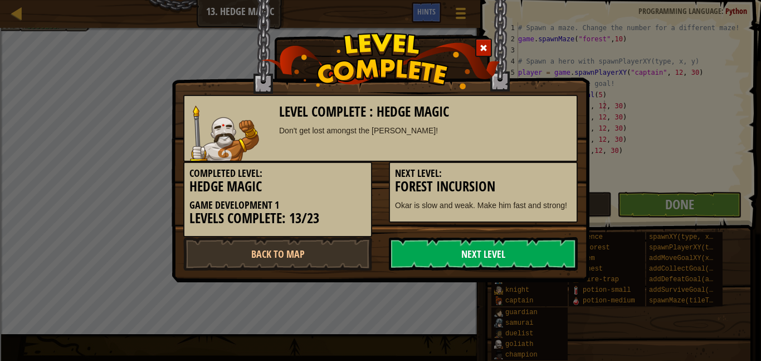
click at [520, 266] on link "Next Level" at bounding box center [483, 253] width 189 height 33
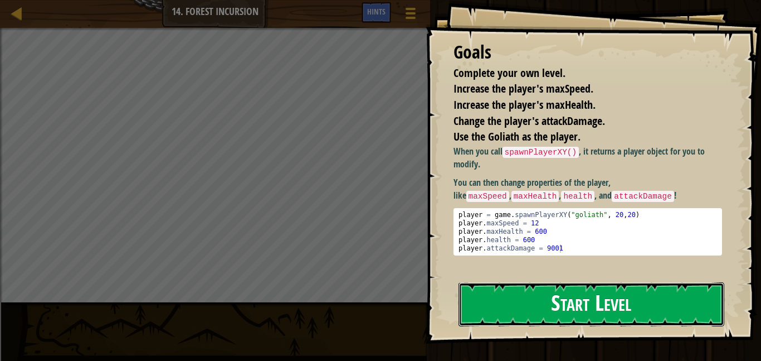
click at [686, 282] on button "Start Level" at bounding box center [592, 304] width 266 height 44
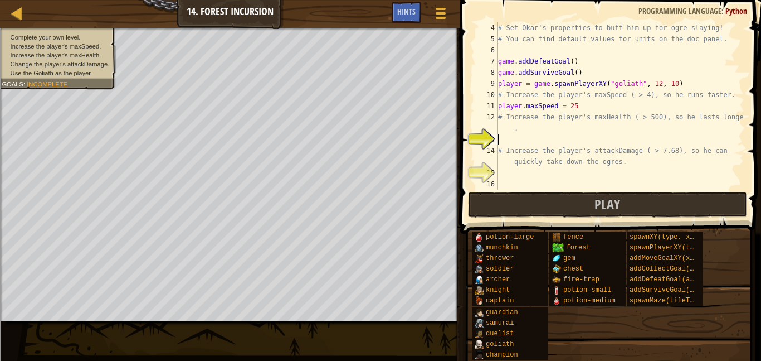
scroll to position [45, 0]
click at [687, 130] on div "# Set Okar's properties to buff him up for ogre slaying! # You can find default…" at bounding box center [620, 117] width 249 height 190
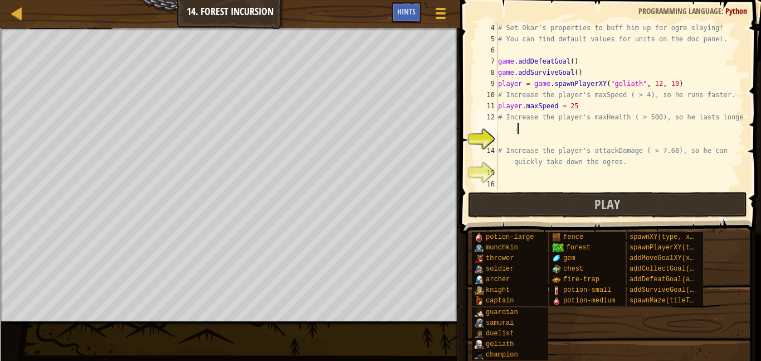
type textarea "# Increase the player's maxHealth ( > 500), so he lasts longer"
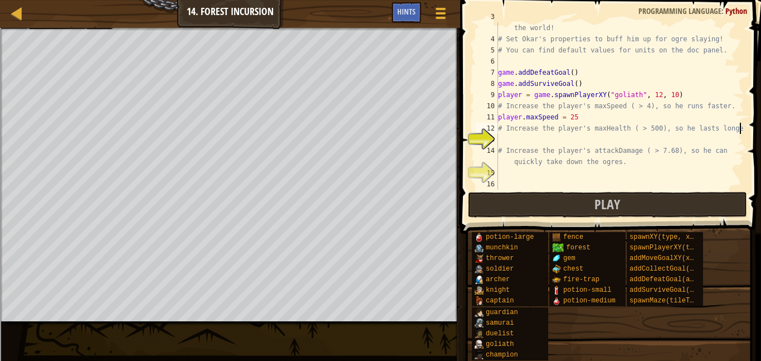
scroll to position [33, 0]
click at [516, 136] on div "# Fortunately, as a game developer, you have full control over the world! # Set…" at bounding box center [620, 111] width 249 height 201
type textarea "player.maxHealth = 501"
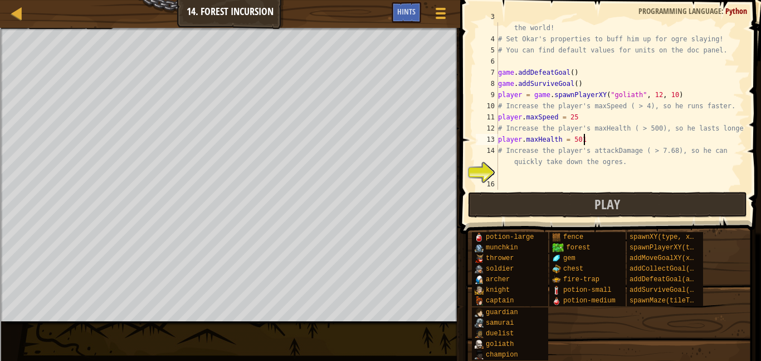
click at [571, 171] on div "# Fortunately, as a game developer, you have full control over the world! # Set…" at bounding box center [620, 111] width 249 height 201
type textarea "player.macattackDamage = 8"
click at [603, 199] on span "Play" at bounding box center [608, 204] width 26 height 18
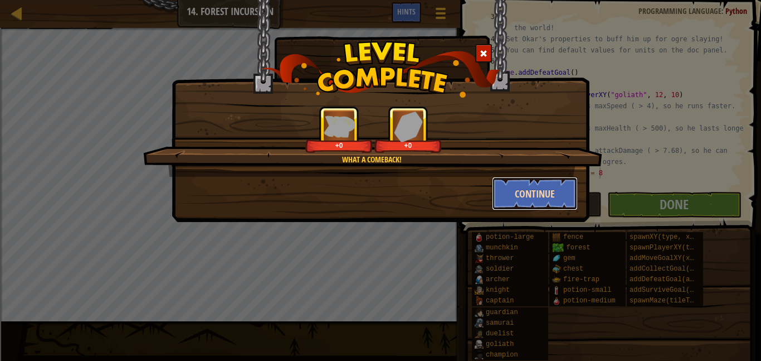
click at [532, 191] on button "Continue" at bounding box center [535, 193] width 86 height 33
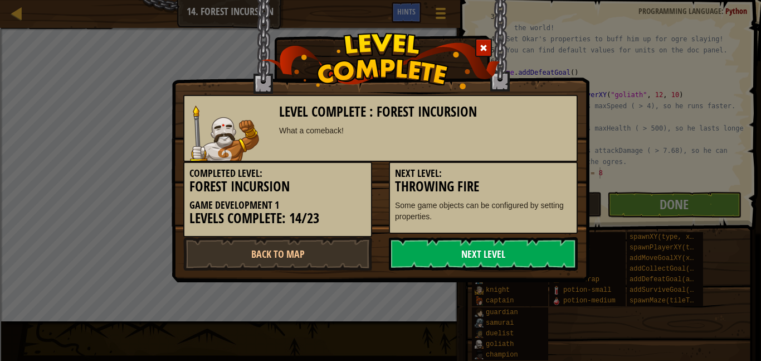
click at [501, 260] on link "Next Level" at bounding box center [483, 253] width 189 height 33
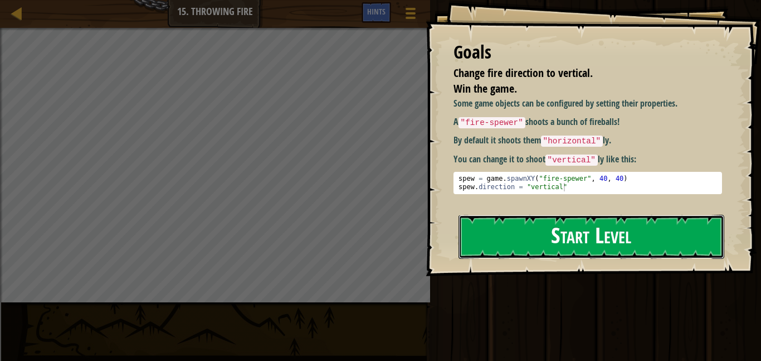
click at [592, 215] on button "Start Level" at bounding box center [592, 237] width 266 height 44
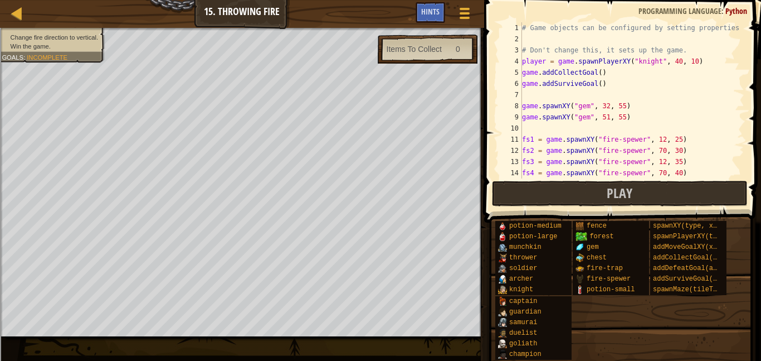
scroll to position [100, 0]
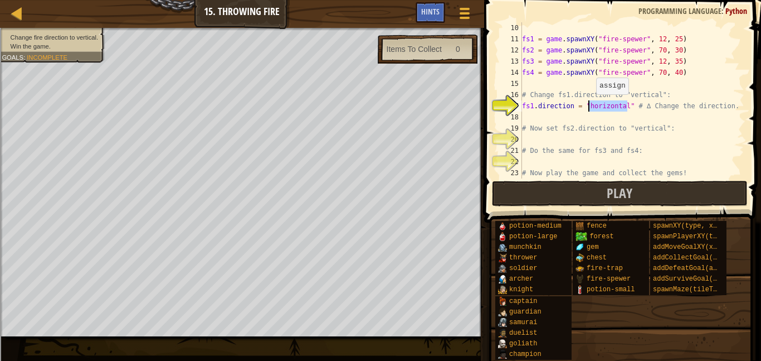
drag, startPoint x: 627, startPoint y: 105, endPoint x: 590, endPoint y: 105, distance: 36.2
click at [590, 105] on div "fs1 = game . spawnXY ( "fire-spewer" , 12 , 25 ) fs2 = game . spawnXY ( "fire-s…" at bounding box center [632, 111] width 225 height 178
click at [590, 105] on div "fs1 = game . spawnXY ( "fire-spewer" , 12 , 25 ) fs2 = game . spawnXY ( "fire-s…" at bounding box center [632, 100] width 225 height 156
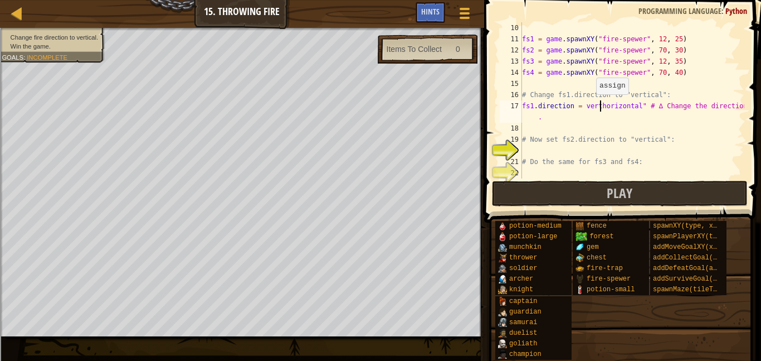
scroll to position [5, 11]
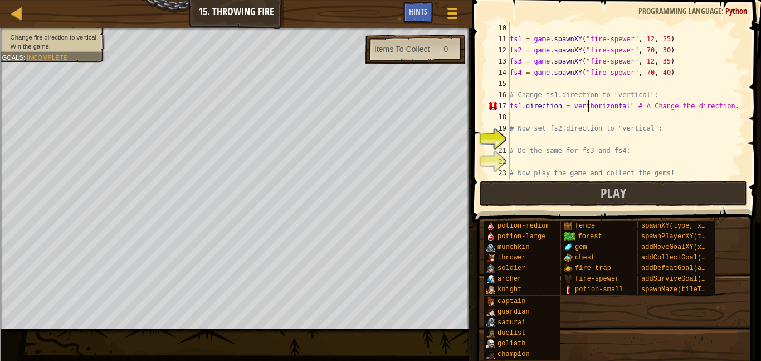
click at [627, 106] on div "fs1 = game . spawnXY ( "fire-spewer" , 12 , 25 ) fs2 = game . spawnXY ( "fire-s…" at bounding box center [626, 111] width 237 height 178
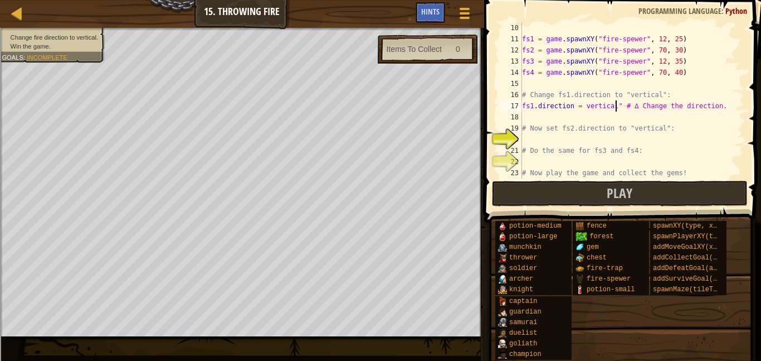
scroll to position [5, 13]
click at [584, 106] on div "fs1 = game . spawnXY ( "fire-spewer" , 12 , 25 ) fs2 = game . spawnXY ( "fire-s…" at bounding box center [632, 111] width 225 height 178
type textarea "fs1.direction = "vertical" # ∆ Change the direction."
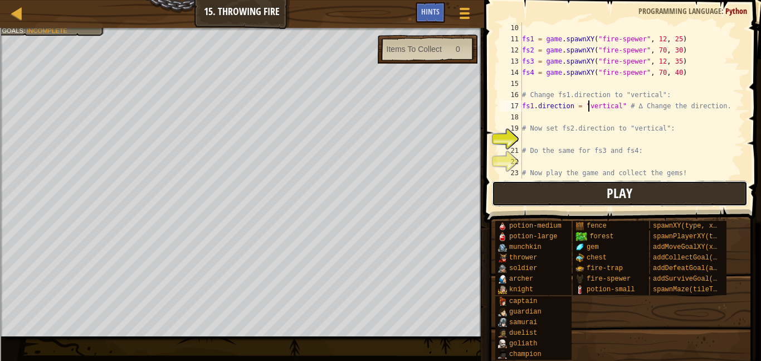
click at [616, 190] on span "Play" at bounding box center [620, 193] width 26 height 18
click at [613, 136] on div "fs1 = game . spawnXY ( "fire-spewer" , 12 , 25 ) fs2 = game . spawnXY ( "fire-s…" at bounding box center [632, 111] width 225 height 178
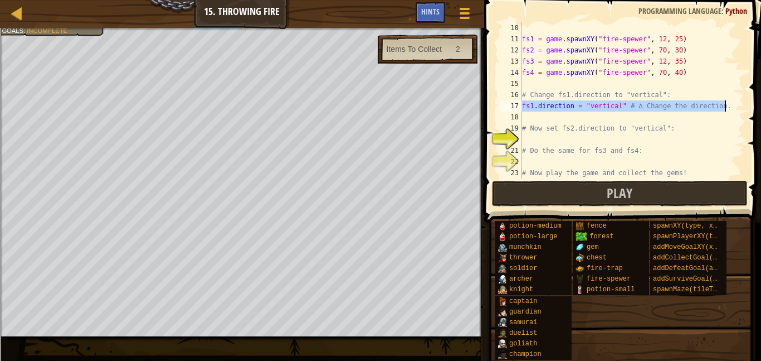
drag, startPoint x: 522, startPoint y: 106, endPoint x: 734, endPoint y: 109, distance: 211.3
click at [734, 109] on div "10 11 12 13 14 15 16 17 18 19 20 21 22 23 24 fs1 = game . spawnXY ( "fire-spewe…" at bounding box center [621, 100] width 247 height 156
type textarea "fs1.direction = "vertical" # ∆ Change the direction."
click at [581, 138] on div "fs1 = game . spawnXY ( "fire-spewer" , 12 , 25 ) fs2 = game . spawnXY ( "fire-s…" at bounding box center [632, 111] width 225 height 178
paste textarea "fs1.direction = "vertical" # ∆ Change the direction."
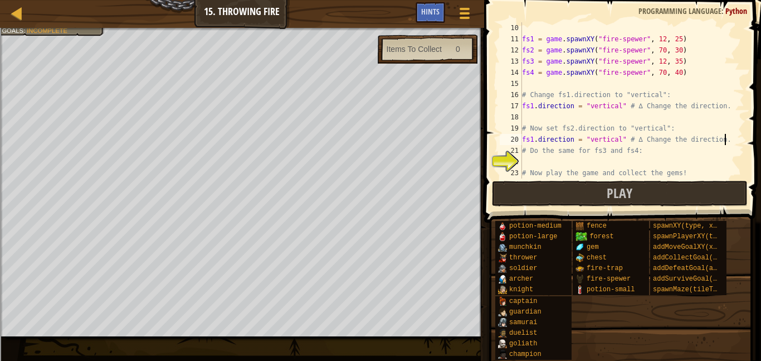
click at [533, 137] on div "fs1 = game . spawnXY ( "fire-spewer" , 12 , 25 ) fs2 = game . spawnXY ( "fire-s…" at bounding box center [632, 111] width 225 height 178
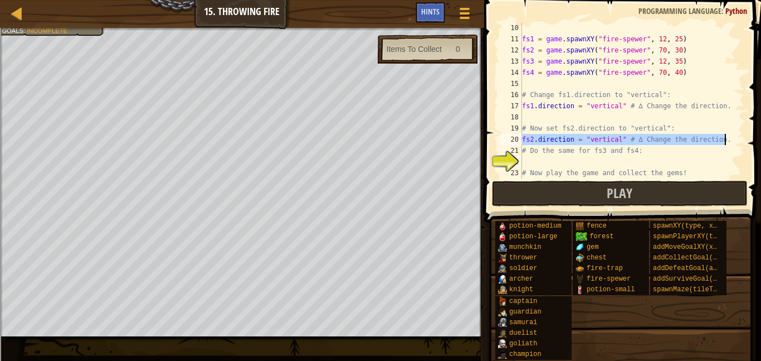
drag, startPoint x: 523, startPoint y: 139, endPoint x: 738, endPoint y: 140, distance: 214.6
click at [738, 140] on div "fs2.direction = "vertical" # ∆ Change the direction. 10 11 12 13 14 15 16 17 18…" at bounding box center [621, 100] width 247 height 156
click at [680, 149] on div "fs1 = game . spawnXY ( "fire-spewer" , 12 , 25 ) fs2 = game . spawnXY ( "fire-s…" at bounding box center [632, 111] width 225 height 178
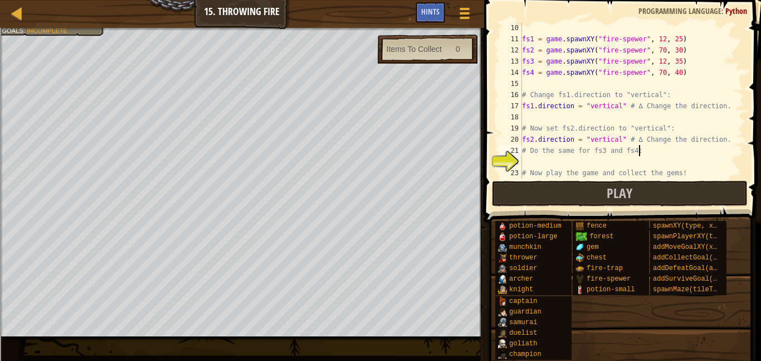
type textarea "# Do the same for fs3 and fs4:"
click at [644, 159] on div "fs1 = game . spawnXY ( "fire-spewer" , 12 , 25 ) fs2 = game . spawnXY ( "fire-s…" at bounding box center [632, 111] width 225 height 178
paste textarea "fs1.direction = "vertical" # ∆ Change the direction."
click at [533, 162] on div "fs1 = game . spawnXY ( "fire-spewer" , 12 , 25 ) fs2 = game . spawnXY ( "fire-s…" at bounding box center [632, 111] width 225 height 178
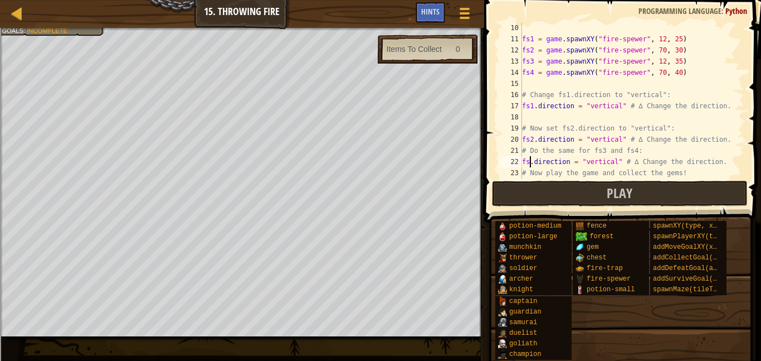
type textarea "fs3.direction = "vertical" # ∆ Change the direction."
click at [724, 163] on div "fs1 = game . spawnXY ( "fire-spewer" , 12 , 25 ) fs2 = game . spawnXY ( "fire-s…" at bounding box center [632, 111] width 225 height 178
click at [579, 170] on div "fs1 = game . spawnXY ( "fire-spewer" , 12 , 25 ) fs2 = game . spawnXY ( "fire-s…" at bounding box center [632, 111] width 225 height 178
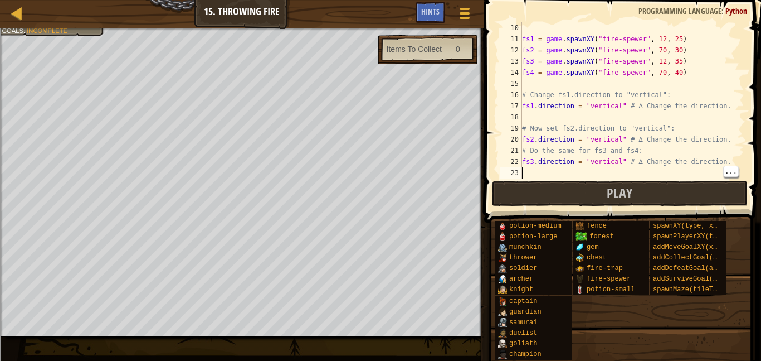
paste textarea "fs1.direction = "vertical" # ∆ Change the direction."
click at [533, 177] on div "fs1 = game . spawnXY ( "fire-spewer" , 12 , 25 ) fs2 = game . spawnXY ( "fire-s…" at bounding box center [632, 111] width 225 height 178
type textarea "fs4.direction = "vertical" # ∆ Change the direction."
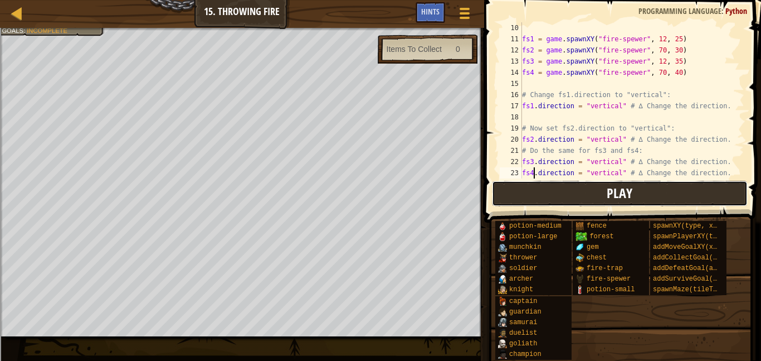
click at [603, 200] on button "Play" at bounding box center [620, 194] width 256 height 26
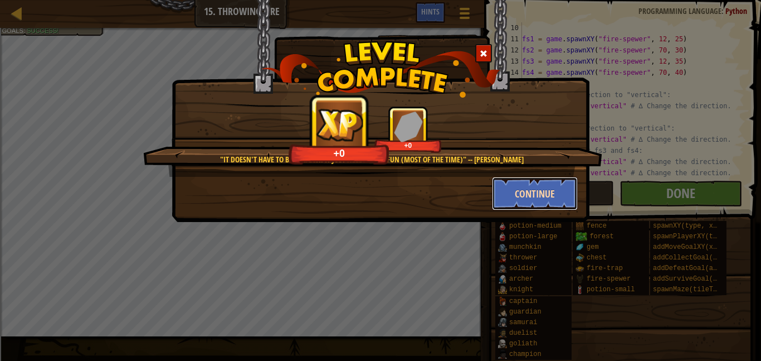
click at [512, 203] on button "Continue" at bounding box center [535, 193] width 86 height 33
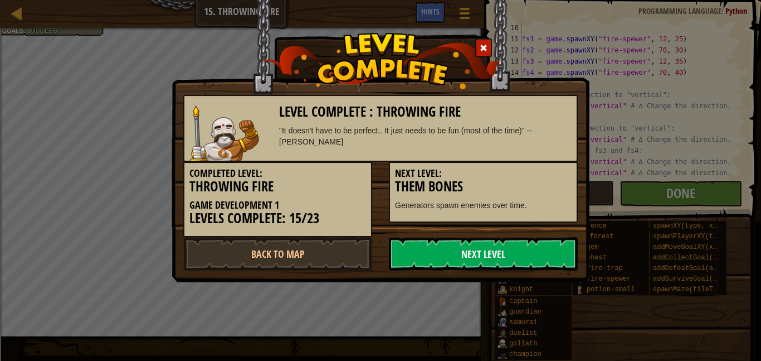
click at [495, 243] on link "Next Level" at bounding box center [483, 253] width 189 height 33
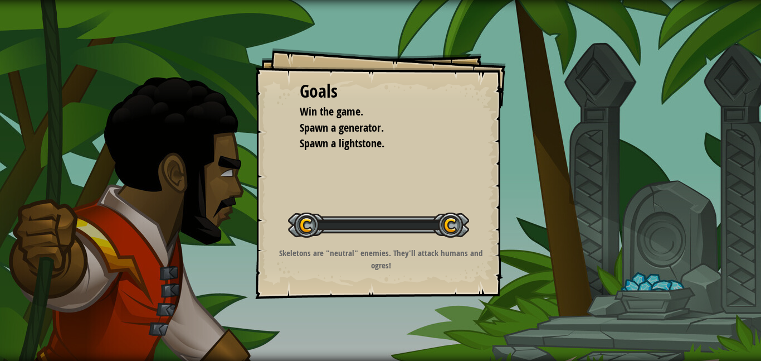
click at [495, 243] on div "Goals Win the game. Spawn a generator. Spawn a lightstone. Start Level Error lo…" at bounding box center [380, 173] width 251 height 251
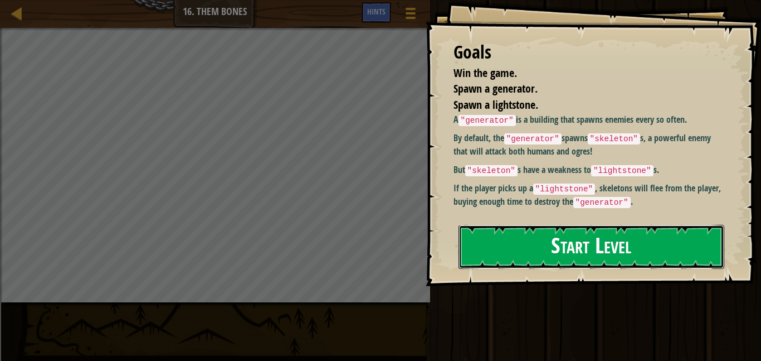
click at [659, 225] on button "Start Level" at bounding box center [592, 247] width 266 height 44
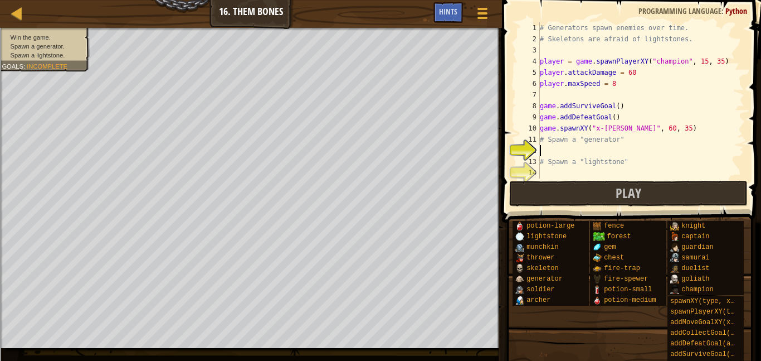
scroll to position [22, 0]
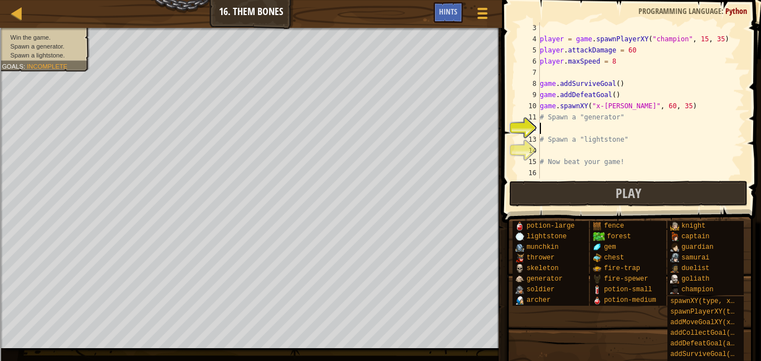
click at [563, 131] on div "player = game . spawnPlayerXY ( "champion" , 15 , 35 ) player . attackDamage = …" at bounding box center [641, 111] width 207 height 178
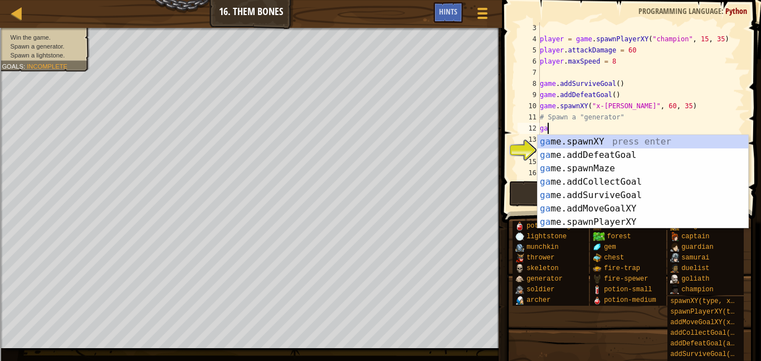
scroll to position [5, 2]
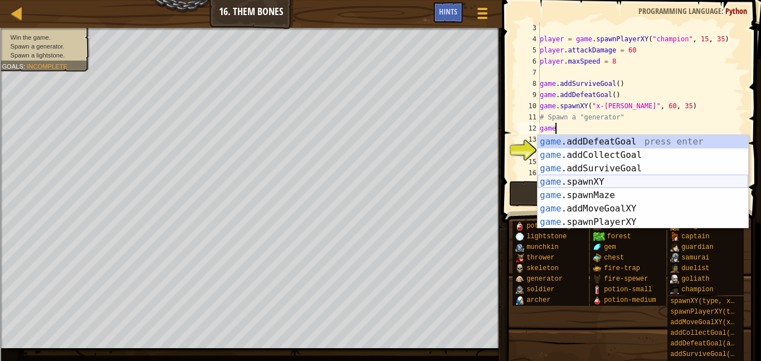
click at [609, 184] on div "game .addDefeatGoal press enter game .addCollectGoal press enter game .addSurvi…" at bounding box center [643, 195] width 211 height 120
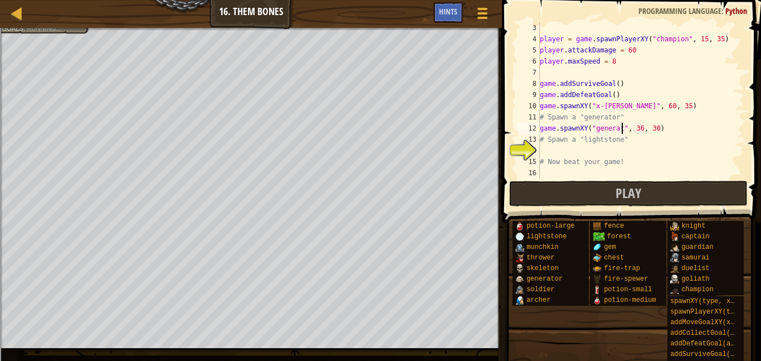
type textarea "game.spawnXY("generator", 36, 30)"
click at [549, 148] on div "player = game . spawnPlayerXY ( "champion" , 15 , 35 ) player . attackDamage = …" at bounding box center [641, 111] width 207 height 178
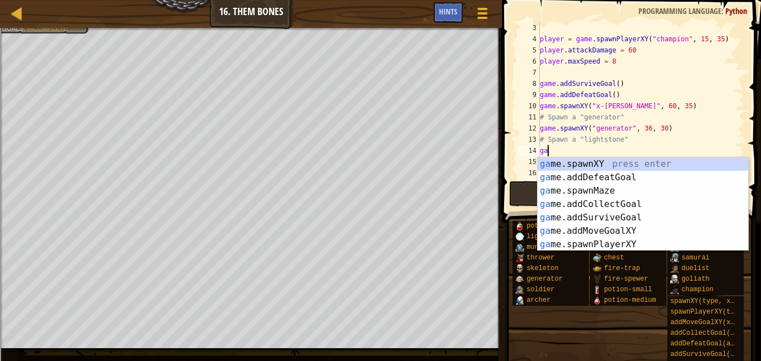
scroll to position [5, 2]
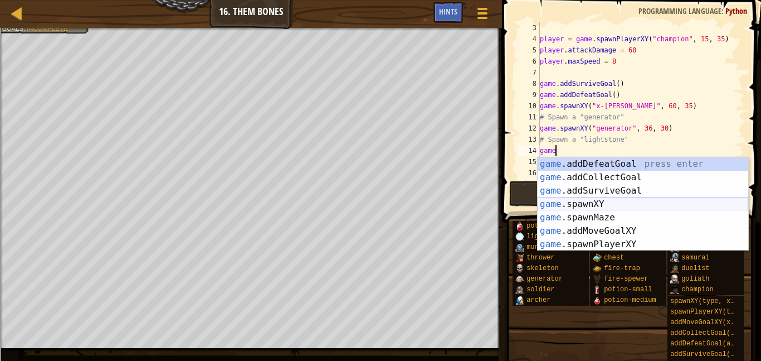
click at [614, 206] on div "game .addDefeatGoal press enter game .addCollectGoal press enter game .addSurvi…" at bounding box center [643, 217] width 211 height 120
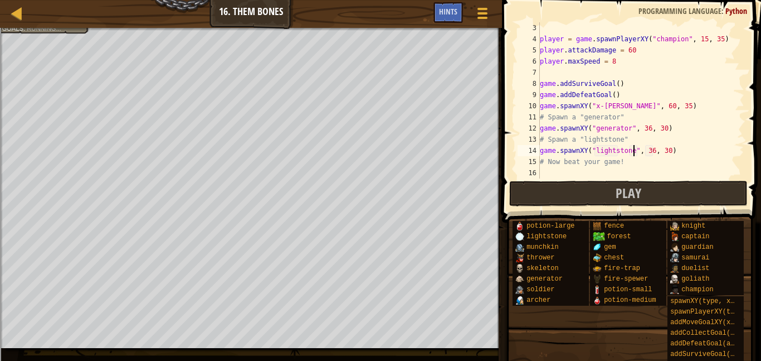
scroll to position [5, 13]
click at [588, 207] on span at bounding box center [633, 95] width 268 height 255
click at [585, 202] on button "Play" at bounding box center [629, 194] width 239 height 26
click at [637, 50] on div "player = game . spawnPlayerXY ( "champion" , 15 , 35 ) player . attackDamage = …" at bounding box center [641, 111] width 207 height 178
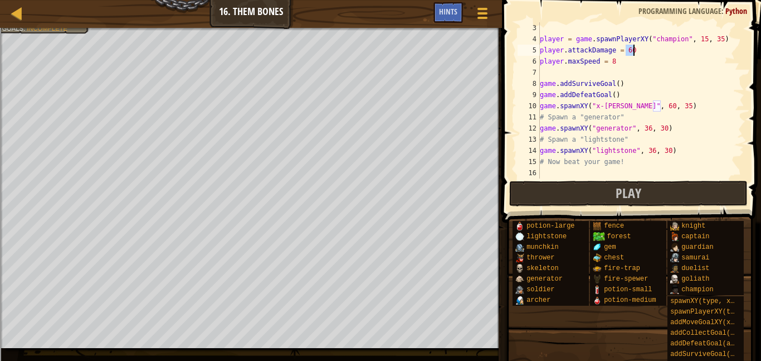
drag, startPoint x: 637, startPoint y: 50, endPoint x: 625, endPoint y: 48, distance: 11.8
click at [625, 48] on div "player = game . spawnPlayerXY ( "champion" , 15 , 35 ) player . attackDamage = …" at bounding box center [641, 111] width 207 height 178
click at [638, 162] on div "player = game . spawnPlayerXY ( "champion" , 15 , 35 ) player . attackDamage = …" at bounding box center [641, 111] width 207 height 178
type textarea "# Now beat your game!"
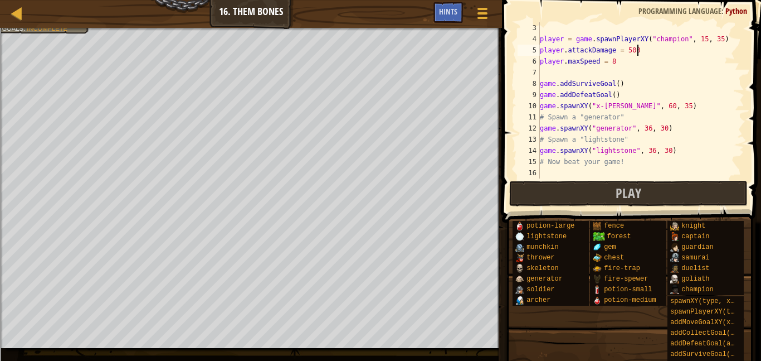
scroll to position [5, 11]
click at [601, 173] on div "player = game . spawnPlayerXY ( "champion" , 15 , 35 ) player . attackDamage = …" at bounding box center [641, 111] width 207 height 178
click at [633, 190] on span "Play" at bounding box center [629, 193] width 26 height 18
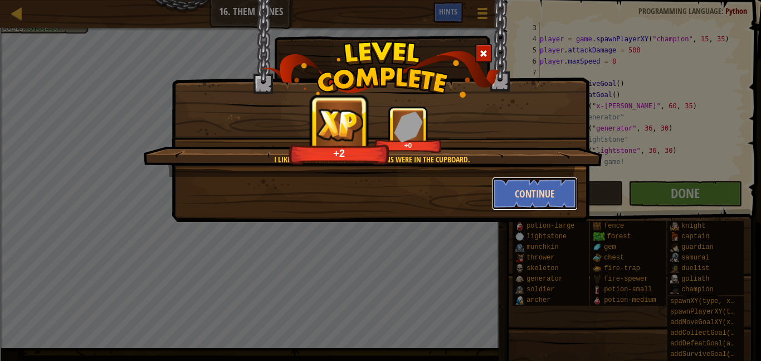
click at [507, 187] on button "Continue" at bounding box center [535, 193] width 86 height 33
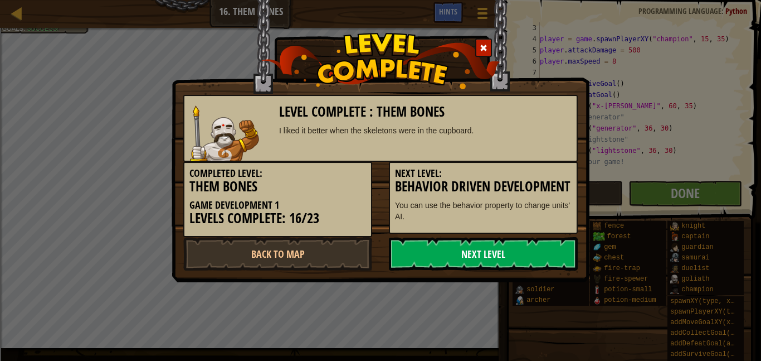
click at [464, 262] on link "Next Level" at bounding box center [483, 253] width 189 height 33
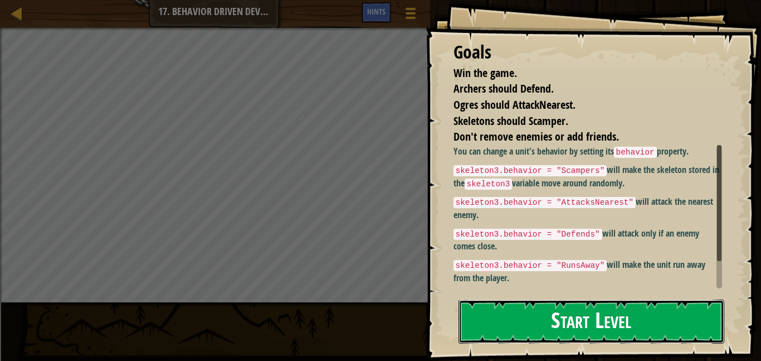
click at [511, 299] on button "Start Level" at bounding box center [592, 321] width 266 height 44
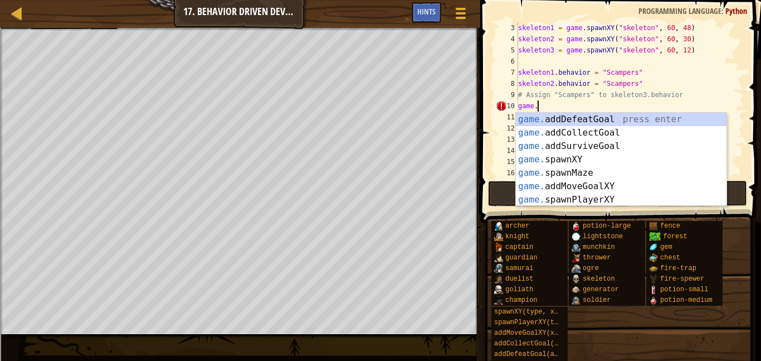
scroll to position [5, 2]
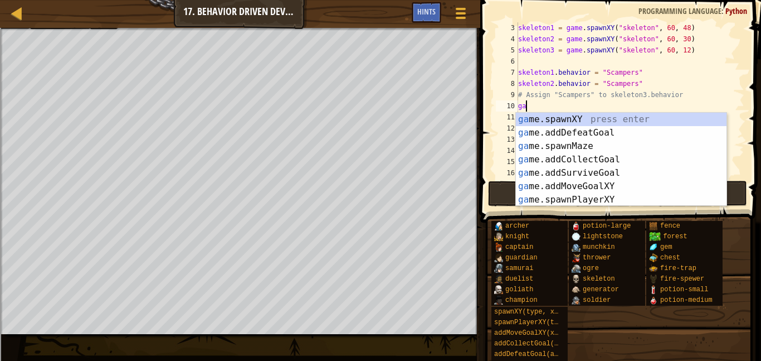
type textarea "g"
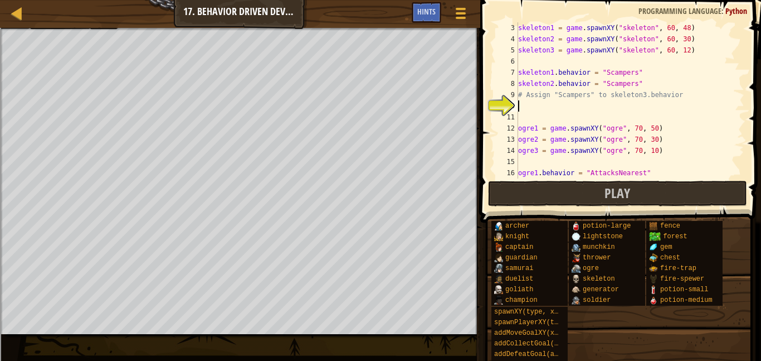
click at [653, 134] on div "skeleton1 = game . spawnXY ( "skeleton" , 60 , 48 ) skeleton2 = game . spawnXY …" at bounding box center [630, 111] width 229 height 178
type textarea "ogre2 = game.spawnXY("ogre", 70, 30)"
click at [638, 140] on div "skeleton1 = game . spawnXY ( "skeleton" , 60 , 48 ) skeleton2 = game . spawnXY …" at bounding box center [630, 111] width 229 height 178
click at [610, 159] on div "skeleton1 = game . spawnXY ( "skeleton" , 60 , 48 ) skeleton2 = game . spawnXY …" at bounding box center [630, 111] width 229 height 178
click at [626, 144] on div "skeleton1 = game . spawnXY ( "skeleton" , 60 , 48 ) skeleton2 = game . spawnXY …" at bounding box center [630, 111] width 229 height 178
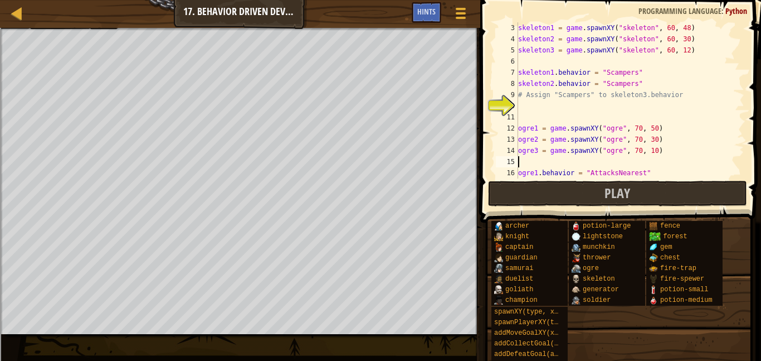
type textarea "ogre2 = game.spawnXY("ogre", 70, 30)"
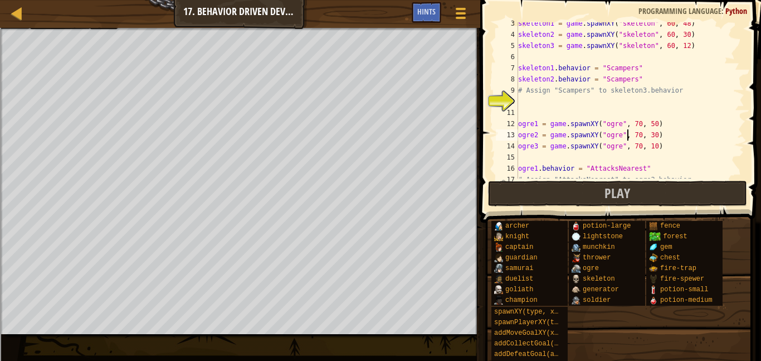
scroll to position [27, 0]
click at [556, 100] on div "skeleton1 = game . spawnXY ( "skeleton" , 60 , 48 ) skeleton2 = game . spawnXY …" at bounding box center [630, 107] width 229 height 178
click at [553, 99] on div "skeleton1 = game . spawnXY ( "skeleton" , 60 , 48 ) skeleton2 = game . spawnXY …" at bounding box center [630, 107] width 229 height 178
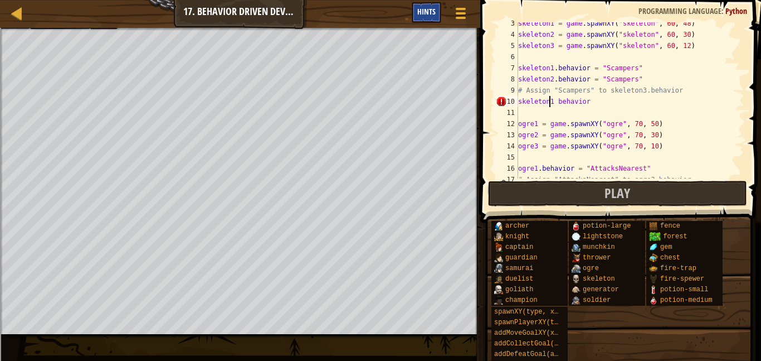
click at [426, 17] on div "Hints" at bounding box center [427, 12] width 30 height 21
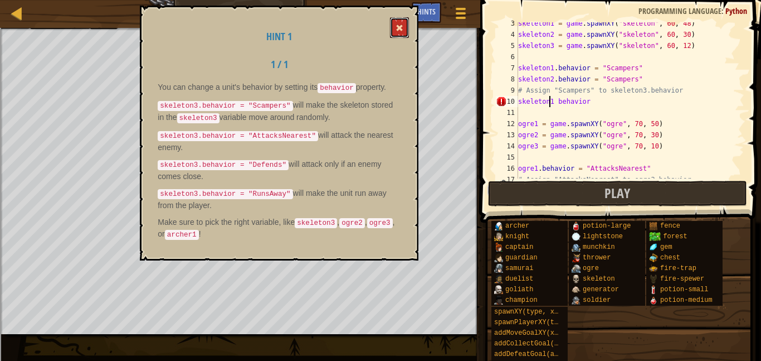
click at [399, 34] on button at bounding box center [399, 27] width 19 height 21
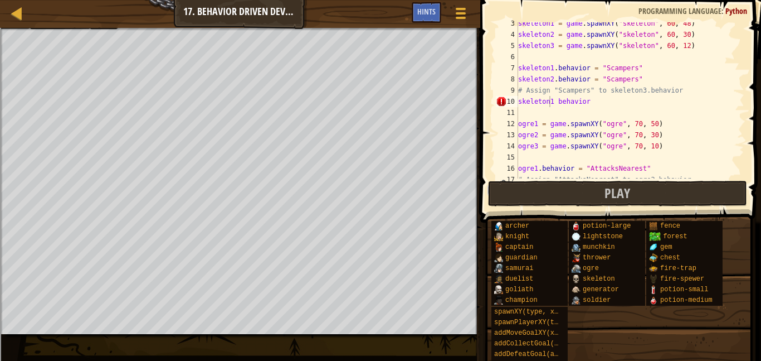
click at [554, 100] on div "skeleton1 = game . spawnXY ( "skeleton" , 60 , 48 ) skeleton2 = game . spawnXY …" at bounding box center [630, 107] width 229 height 178
click at [587, 103] on div "skeleton1 = game . spawnXY ( "skeleton" , 60 , 48 ) skeleton2 = game . spawnXY …" at bounding box center [630, 107] width 229 height 178
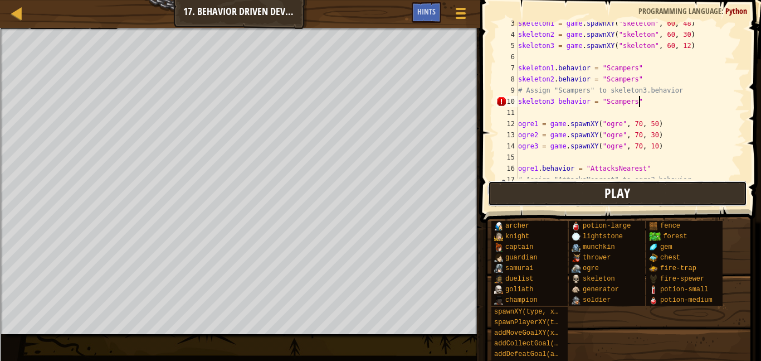
click at [656, 195] on button "Play" at bounding box center [618, 194] width 260 height 26
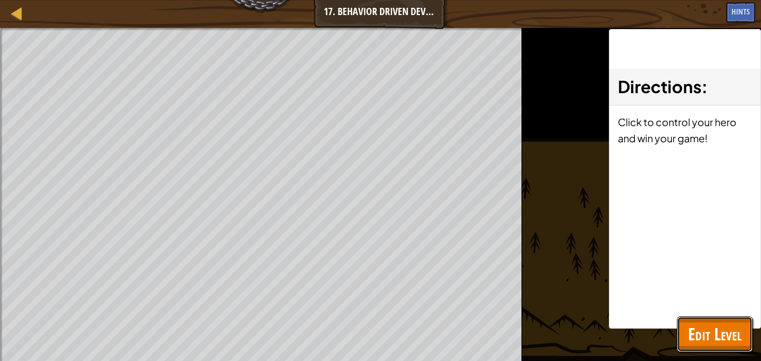
click at [691, 324] on span "Edit Level" at bounding box center [715, 333] width 54 height 23
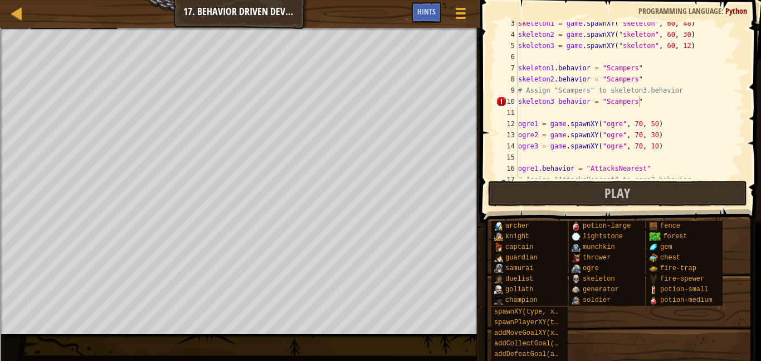
click at [556, 104] on div "skeleton1 = game . spawnXY ( "skeleton" , 60 , 48 ) skeleton2 = game . spawnXY …" at bounding box center [630, 107] width 229 height 178
type textarea "skeleton3.behavior = "Scampers""
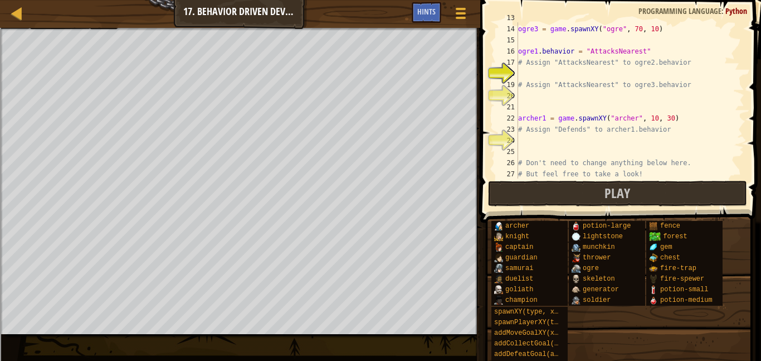
scroll to position [143, 0]
click at [559, 79] on div "ogre2 = game . spawnXY ( "ogre" , 70 , 30 ) ogre3 = game . spawnXY ( "ogre" , 7…" at bounding box center [630, 102] width 229 height 178
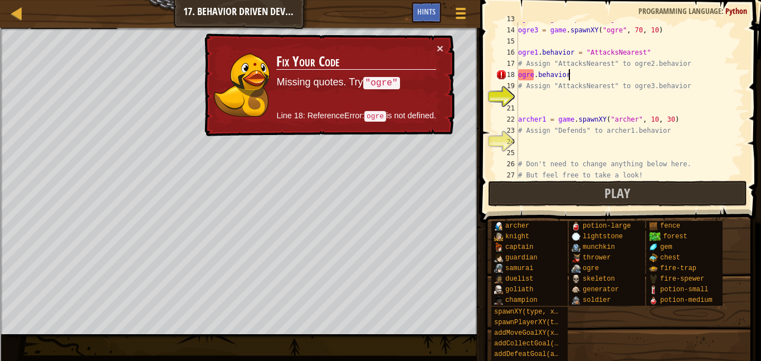
click at [533, 76] on div "ogre2 = game . spawnXY ( "ogre" , 70 , 30 ) ogre3 = game . spawnXY ( "ogre" , 7…" at bounding box center [630, 102] width 229 height 178
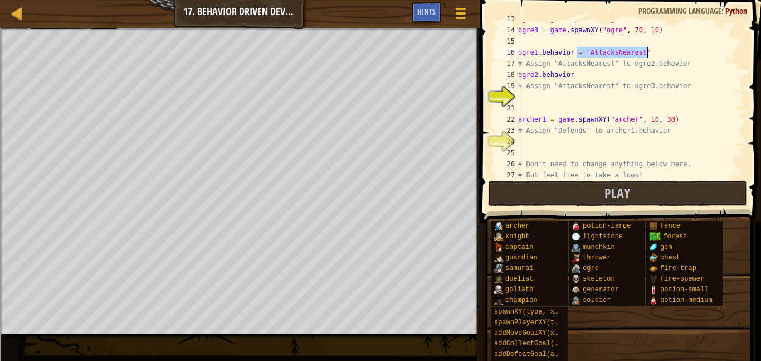
drag, startPoint x: 578, startPoint y: 52, endPoint x: 647, endPoint y: 51, distance: 69.7
click at [647, 51] on div "ogre2 = game . spawnXY ( "ogre" , 70 , 30 ) ogre3 = game . spawnXY ( "ogre" , 7…" at bounding box center [630, 102] width 229 height 178
click at [590, 77] on div "ogre2 = game . spawnXY ( "ogre" , 70 , 30 ) ogre3 = game . spawnXY ( "ogre" , 7…" at bounding box center [630, 102] width 229 height 178
paste textarea "= "AttacksNearest""
type textarea "ogre2.behavior = "AttacksNearest""
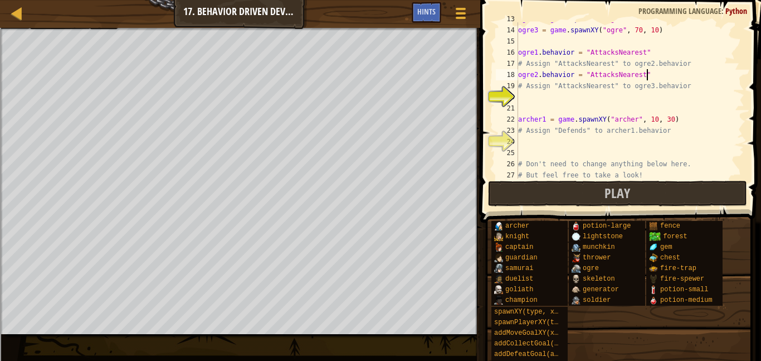
click at [574, 99] on div "ogre2 = game . spawnXY ( "ogre" , 70 , 30 ) ogre3 = game . spawnXY ( "ogre" , 7…" at bounding box center [630, 102] width 229 height 178
paste textarea "= "AttacksNearest""
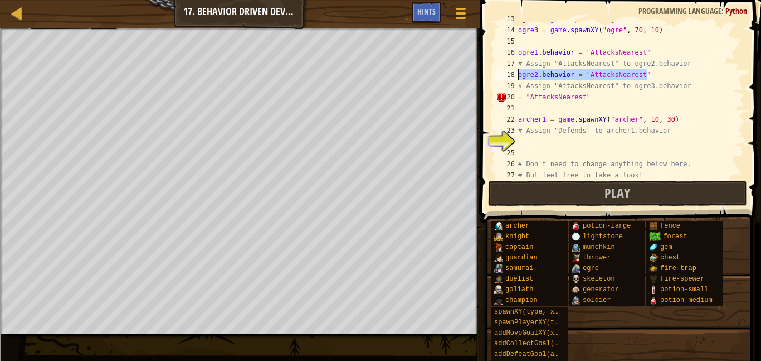
drag, startPoint x: 647, startPoint y: 74, endPoint x: 509, endPoint y: 72, distance: 138.3
click at [509, 72] on div "= "AttacksNearest" 13 14 15 16 17 18 19 20 21 22 23 24 25 26 27 28 ogre2 = game…" at bounding box center [619, 100] width 251 height 156
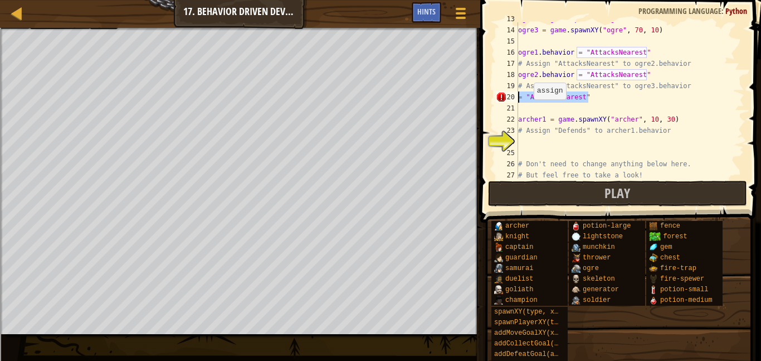
drag, startPoint x: 592, startPoint y: 96, endPoint x: 494, endPoint y: 103, distance: 98.3
click at [494, 103] on div "ogre2.behavior = "AttacksNearest" 13 14 15 16 17 18 19 20 21 22 23 24 25 26 27 …" at bounding box center [619, 100] width 251 height 156
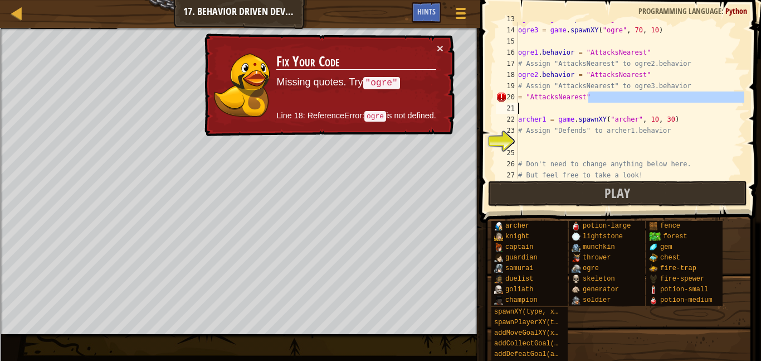
click at [601, 90] on div "ogre2 = game . spawnXY ( "ogre" , 70 , 30 ) ogre3 = game . spawnXY ( "ogre" , 7…" at bounding box center [630, 102] width 229 height 178
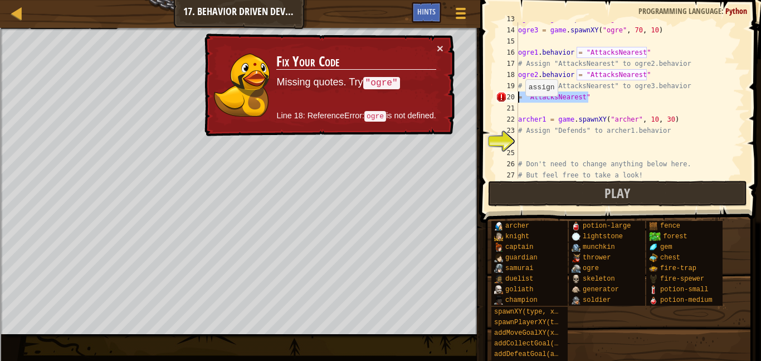
drag, startPoint x: 593, startPoint y: 95, endPoint x: 519, endPoint y: 98, distance: 74.2
click at [519, 98] on div "ogre2 = game . spawnXY ( "ogre" , 70 , 30 ) ogre3 = game . spawnXY ( "ogre" , 7…" at bounding box center [630, 102] width 229 height 178
type textarea "= "AttacksNearest""
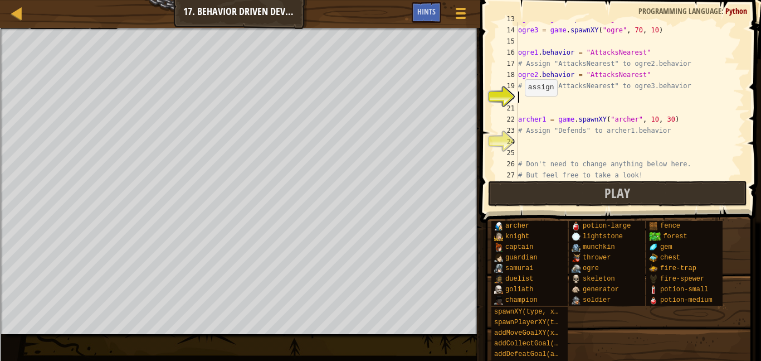
paste textarea "ogre2.behavior = "AttacksNearest""
click at [536, 100] on div "ogre2 = game . spawnXY ( "ogre" , 70 , 30 ) ogre3 = game . spawnXY ( "ogre" , 7…" at bounding box center [630, 102] width 229 height 178
click at [536, 99] on div "ogre2 = game . spawnXY ( "ogre" , 70 , 30 ) ogre3 = game . spawnXY ( "ogre" , 7…" at bounding box center [630, 102] width 229 height 178
click at [536, 99] on div "ogre2 = game . spawnXY ( "ogre" , 70 , 30 ) ogre3 = game . spawnXY ( "ogre" , 7…" at bounding box center [630, 100] width 229 height 156
type textarea "ogre3.behavior = "AttacksNearest""
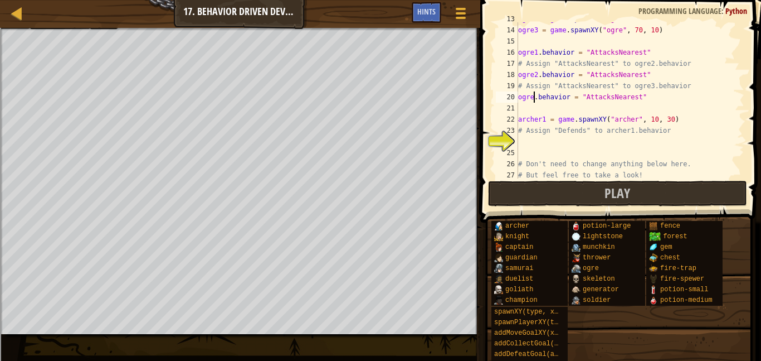
scroll to position [5, 3]
click at [576, 187] on button "Play" at bounding box center [618, 194] width 260 height 26
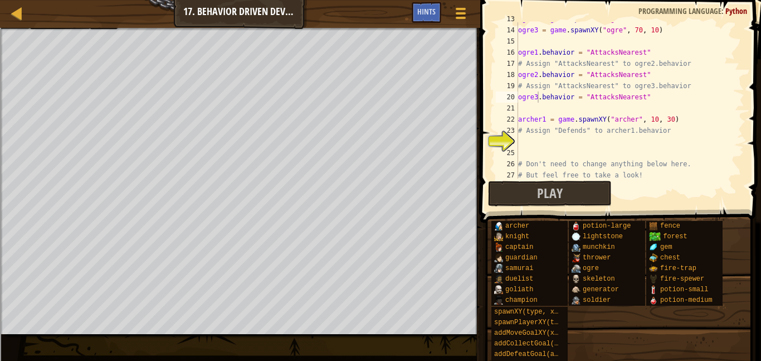
click at [591, 137] on div "ogre2 = game . spawnXY ( "ogre" , 70 , 30 ) ogre3 = game . spawnXY ( "ogre" , 7…" at bounding box center [630, 102] width 229 height 178
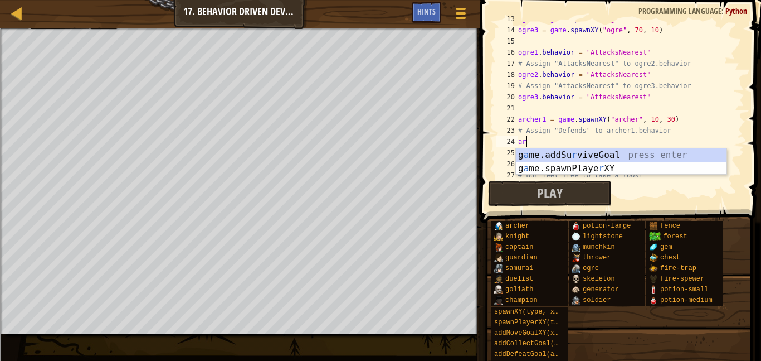
scroll to position [5, 1]
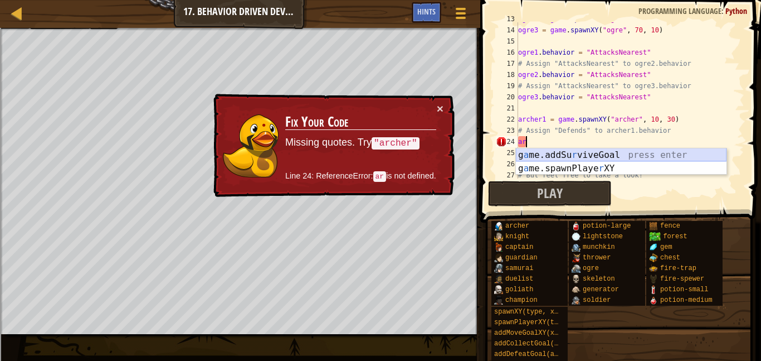
type textarea "a"
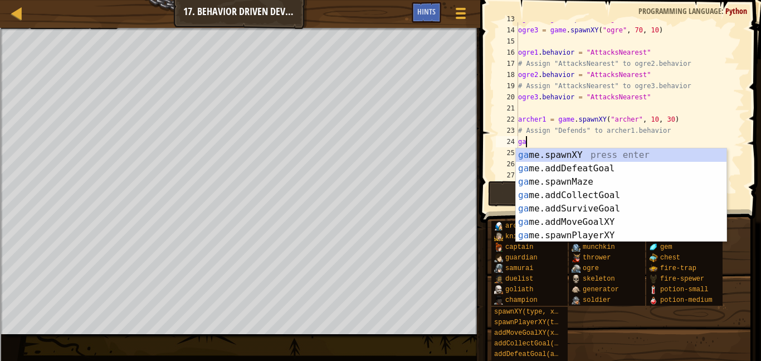
type textarea "g"
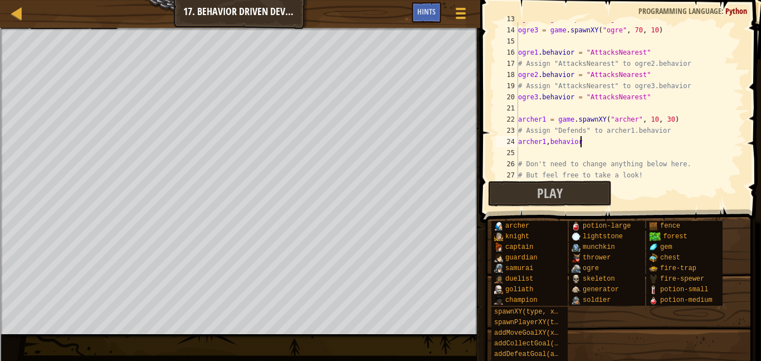
scroll to position [5, 8]
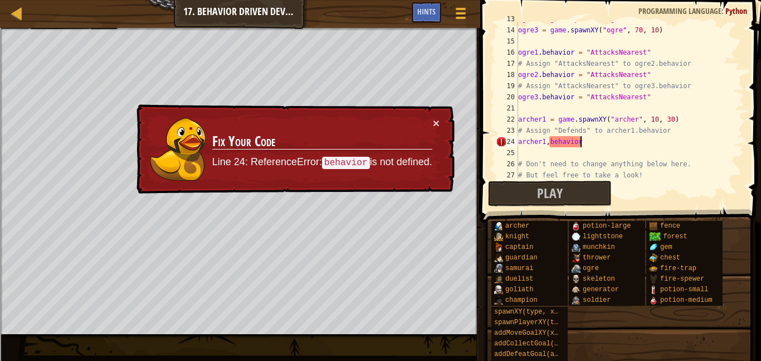
click at [549, 142] on div "ogre2 = game . spawnXY ( "ogre" , 70 , 30 ) ogre3 = game . spawnXY ( "ogre" , 7…" at bounding box center [630, 102] width 229 height 178
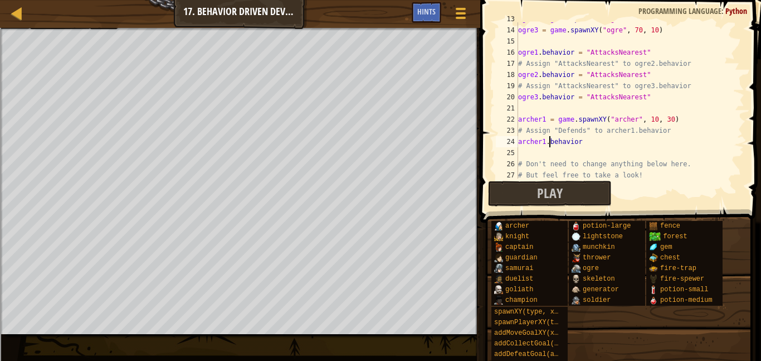
scroll to position [5, 4]
click at [588, 143] on div "ogre2 = game . spawnXY ( "ogre" , 70 , 30 ) ogre3 = game . spawnXY ( "ogre" , 7…" at bounding box center [630, 102] width 229 height 178
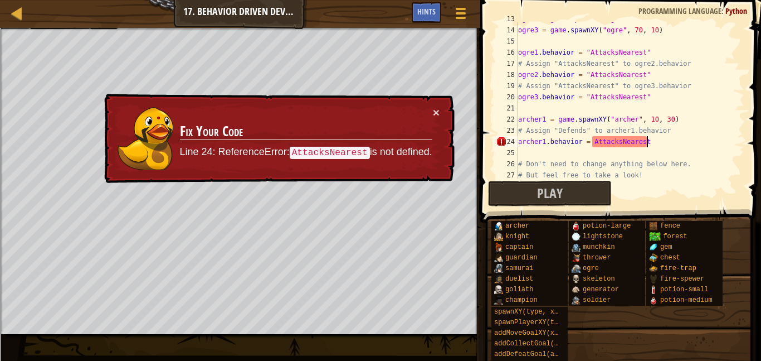
scroll to position [5, 18]
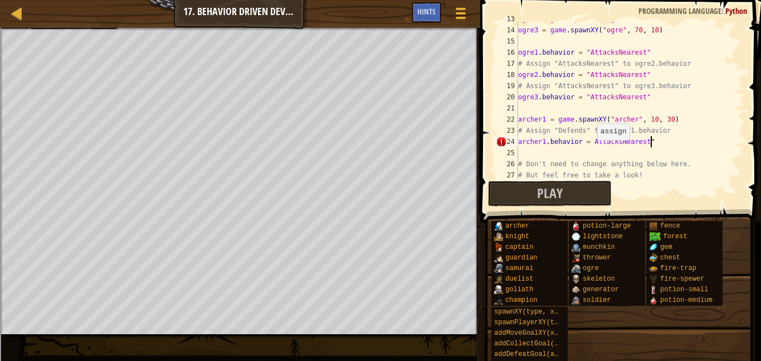
click at [592, 142] on div "ogre2 = game . spawnXY ( "ogre" , 70 , 30 ) ogre3 = game . spawnXY ( "ogre" , 7…" at bounding box center [630, 102] width 229 height 178
type textarea "archer1.behavior = "AttacksNearest""
click at [582, 182] on button "Play" at bounding box center [550, 194] width 124 height 26
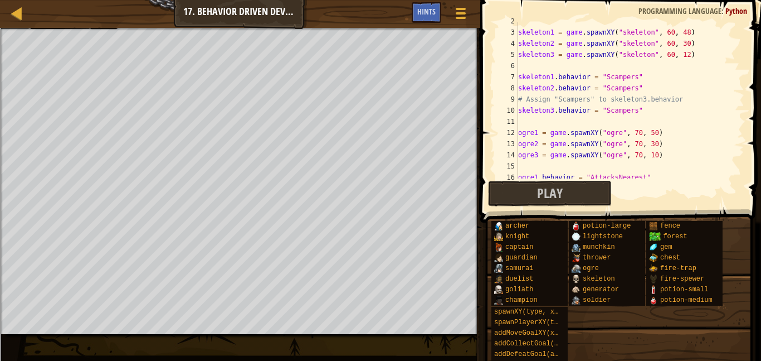
scroll to position [0, 0]
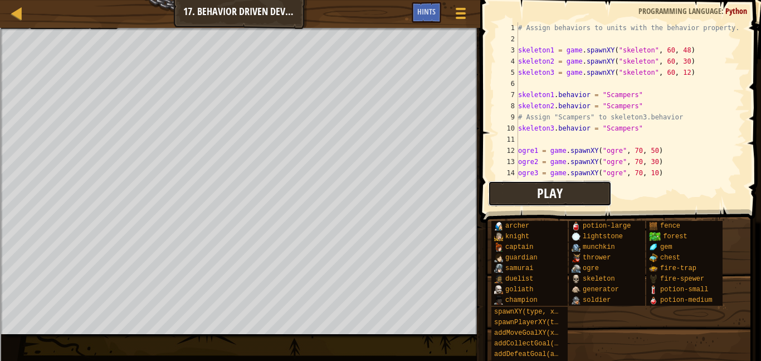
click at [588, 192] on button "Play" at bounding box center [550, 194] width 124 height 26
click at [432, 8] on span "Hints" at bounding box center [427, 11] width 18 height 11
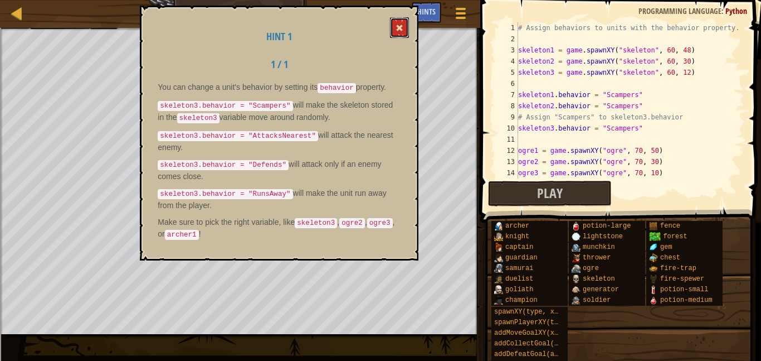
click at [399, 37] on button at bounding box center [399, 27] width 19 height 21
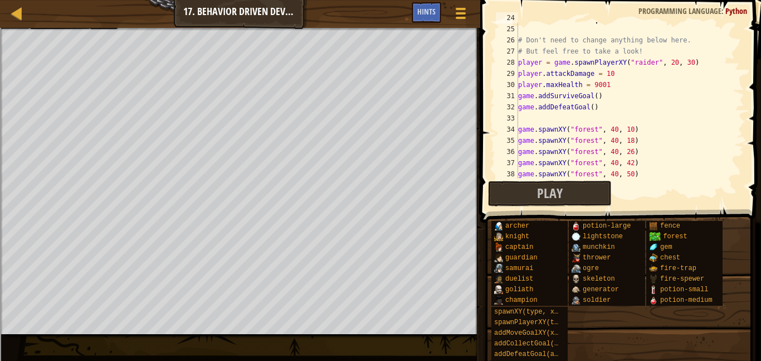
scroll to position [266, 0]
click at [502, 193] on button "Play" at bounding box center [550, 194] width 124 height 26
